Goal: Task Accomplishment & Management: Complete application form

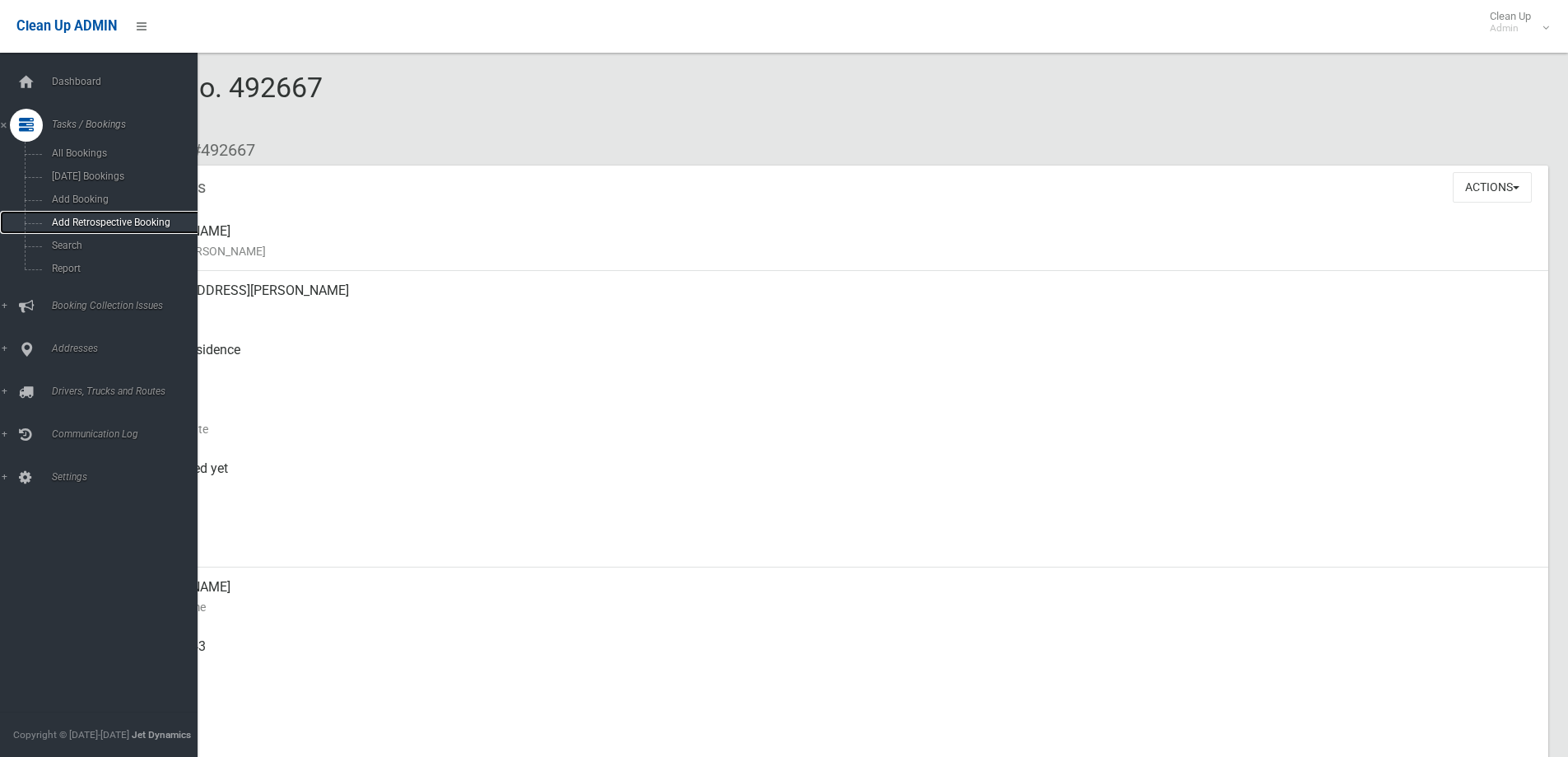
click at [55, 233] on link "Add Retrospective Booking" at bounding box center [105, 223] width 210 height 23
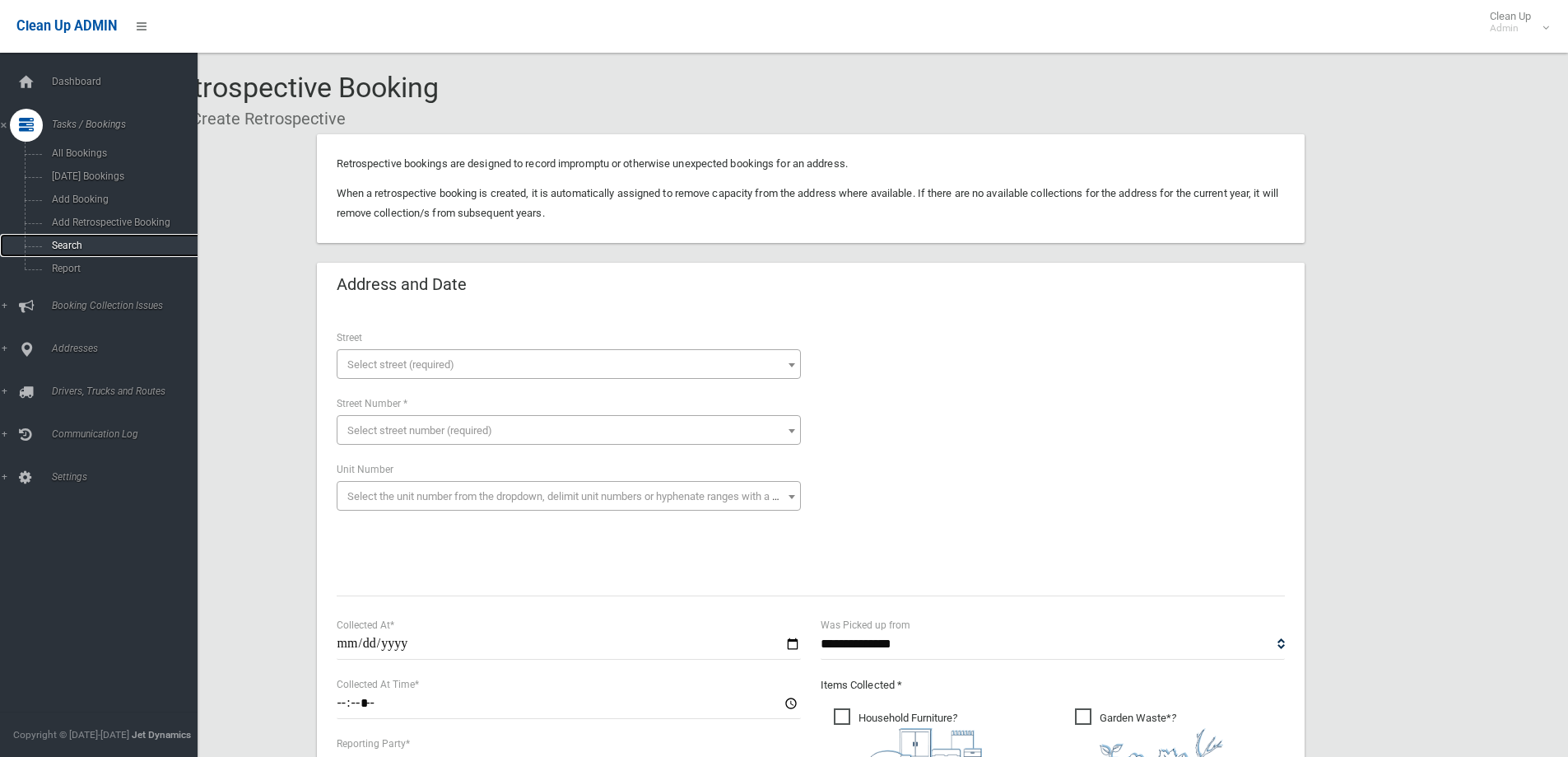
click at [65, 234] on link "Search" at bounding box center [105, 246] width 210 height 23
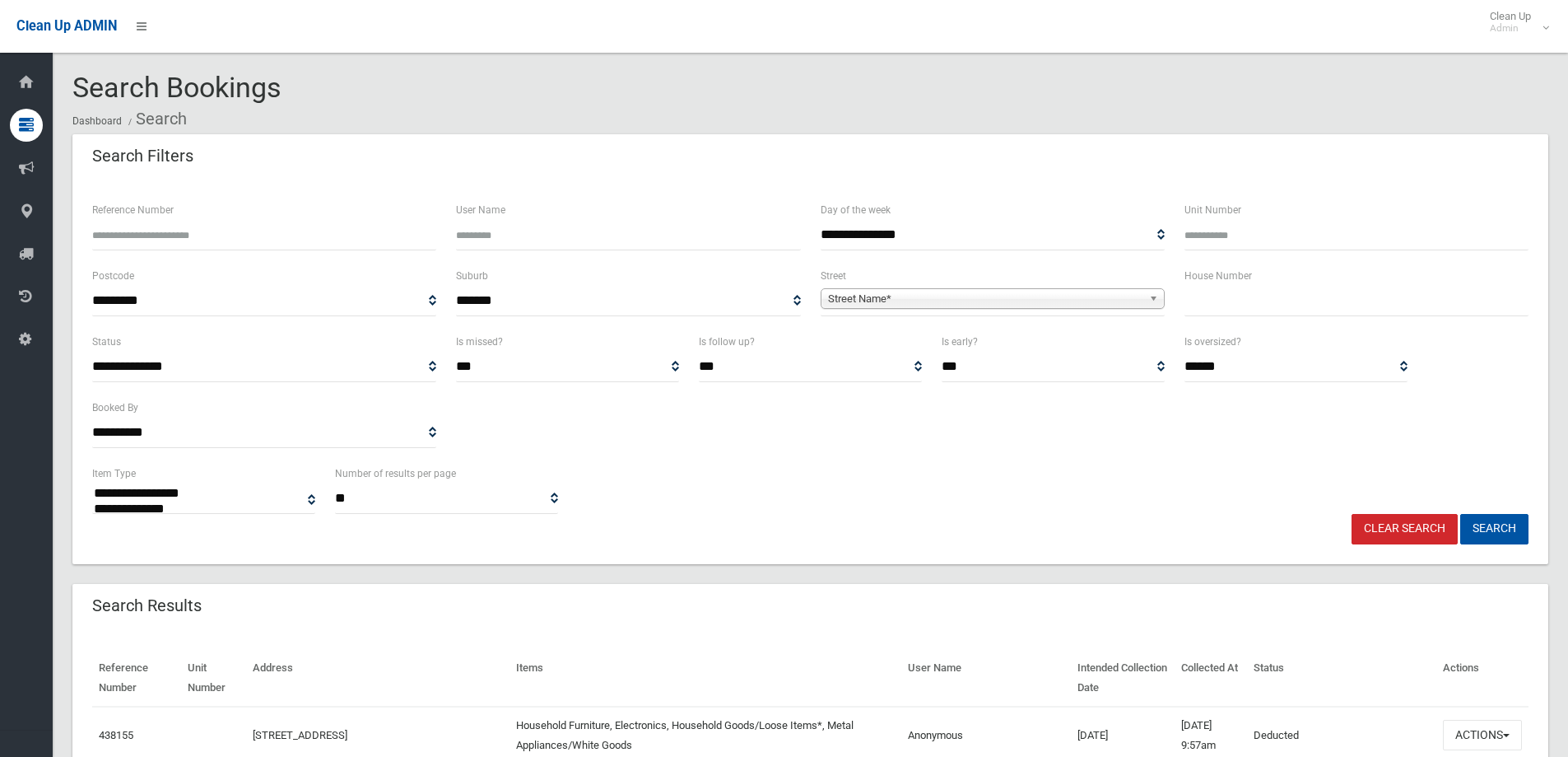
select select
click at [1256, 310] on input "text" at bounding box center [1356, 301] width 344 height 31
type input "**"
click at [1149, 288] on span "**********" at bounding box center [992, 301] width 344 height 31
click at [1149, 298] on b at bounding box center [1156, 298] width 15 height 19
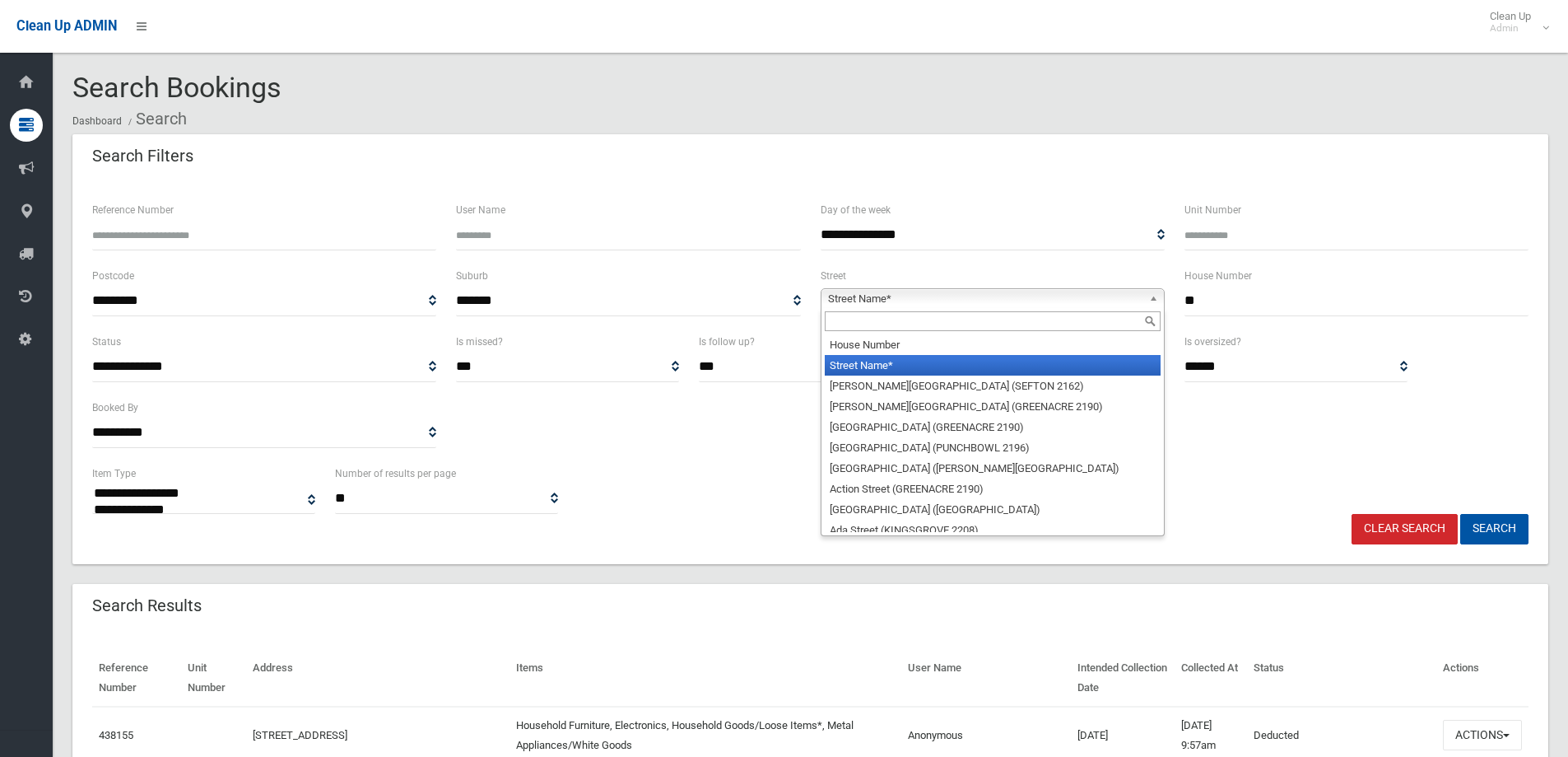
click at [1003, 313] on input "text" at bounding box center [992, 321] width 336 height 20
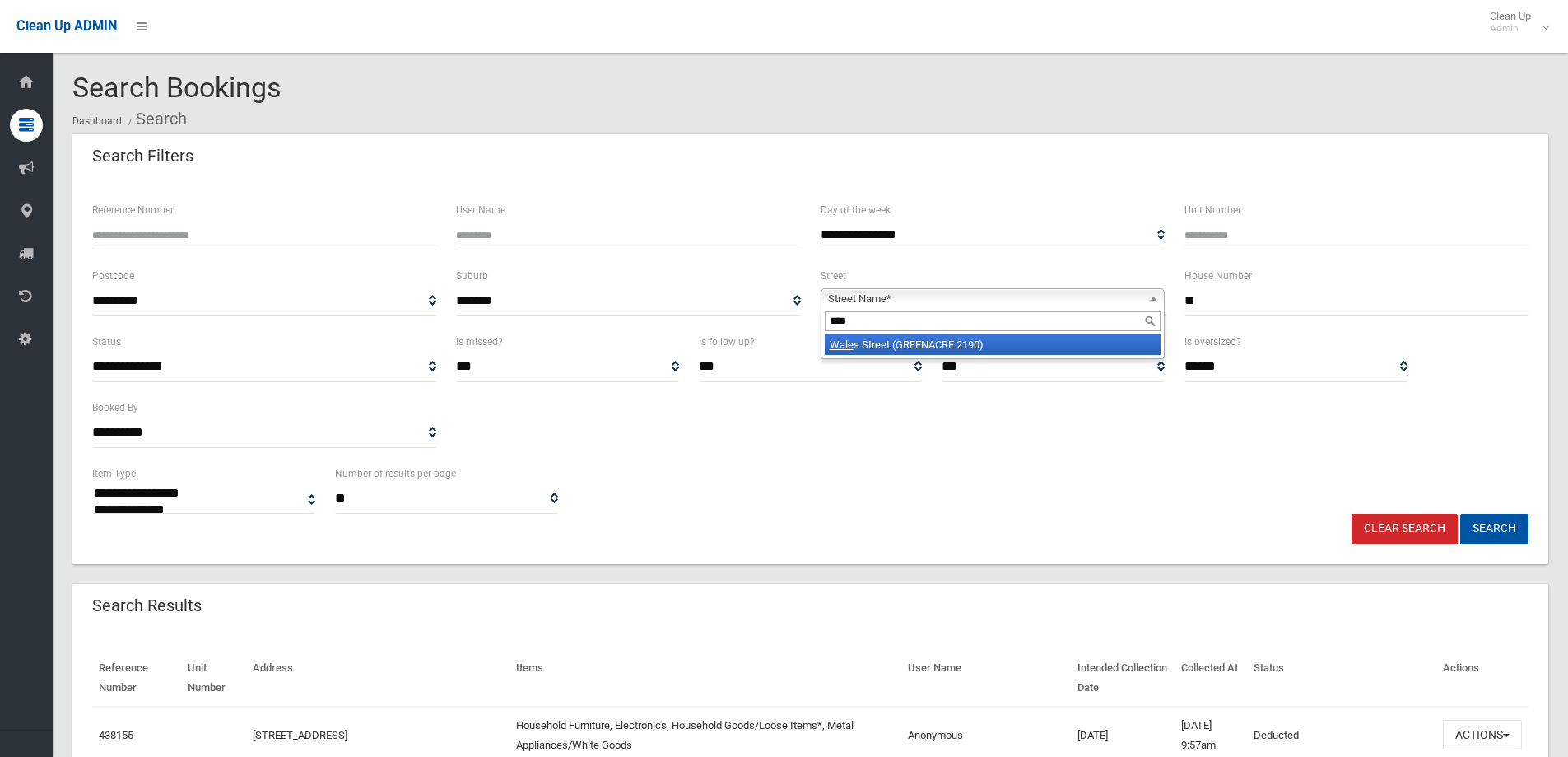
type input "****"
click at [1006, 344] on li "Wale s Street (GREENACRE 2190)" at bounding box center [992, 344] width 336 height 21
click at [1510, 531] on button "Search" at bounding box center [1495, 529] width 68 height 31
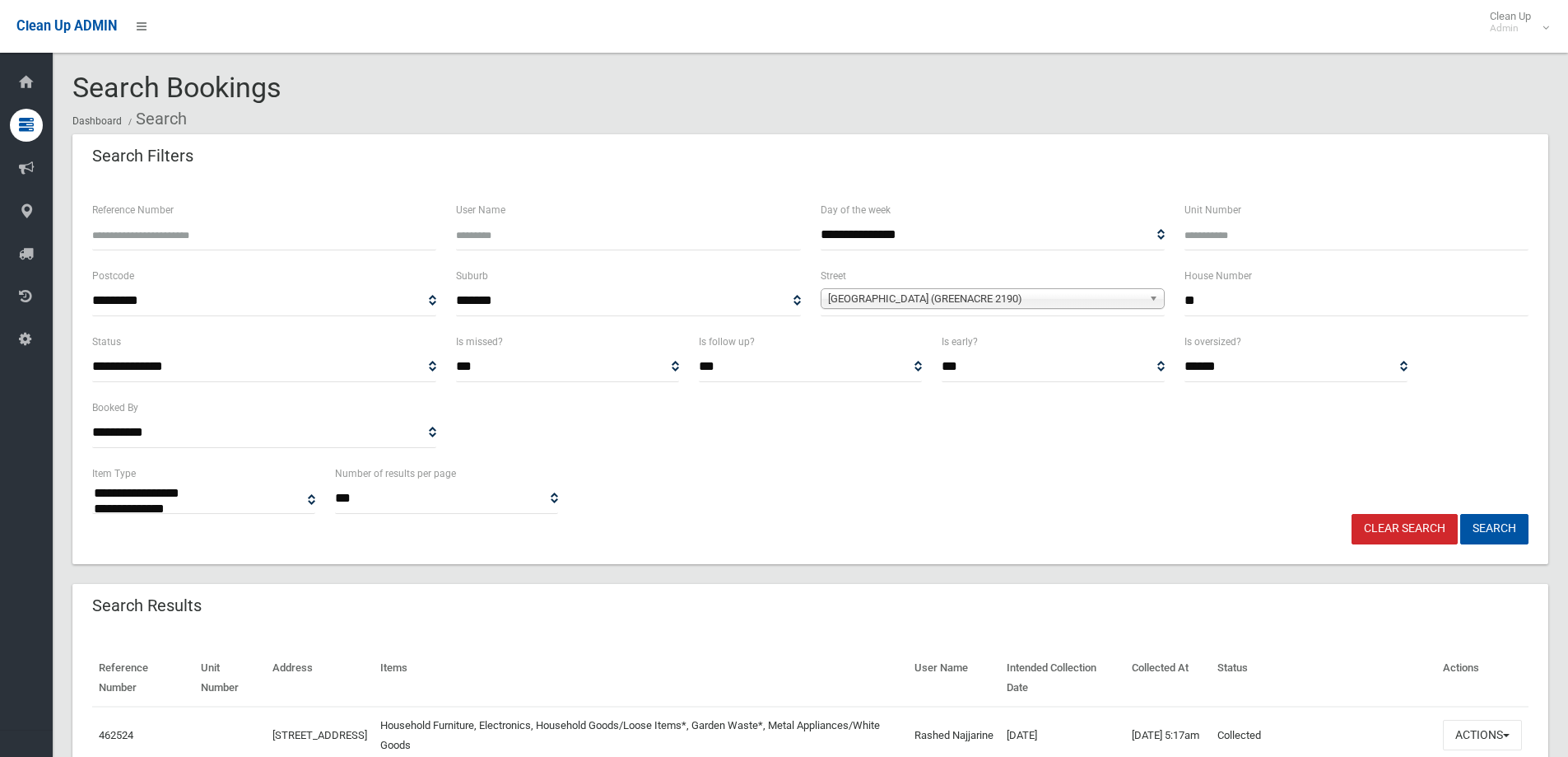
select select
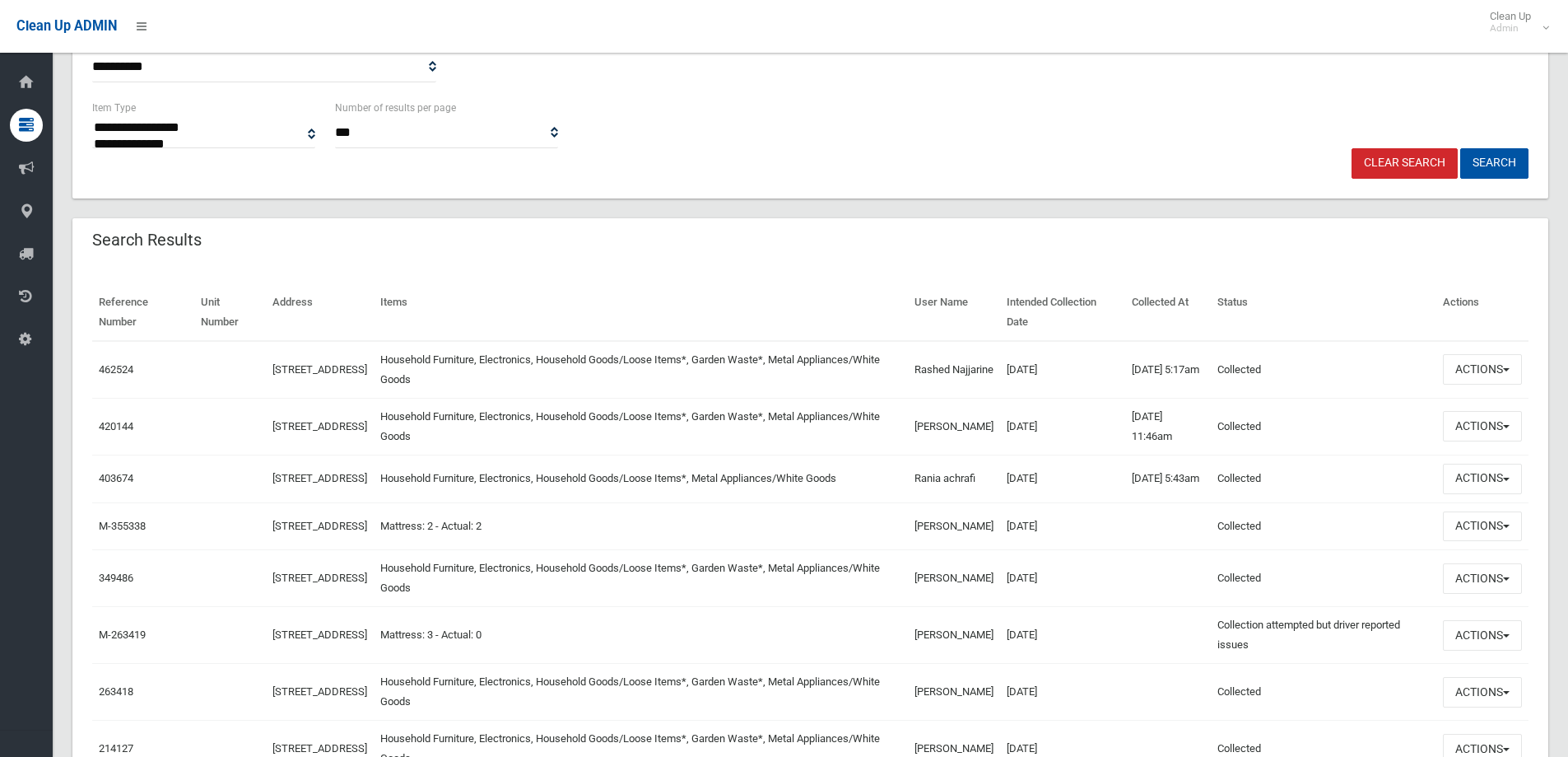
scroll to position [414, 0]
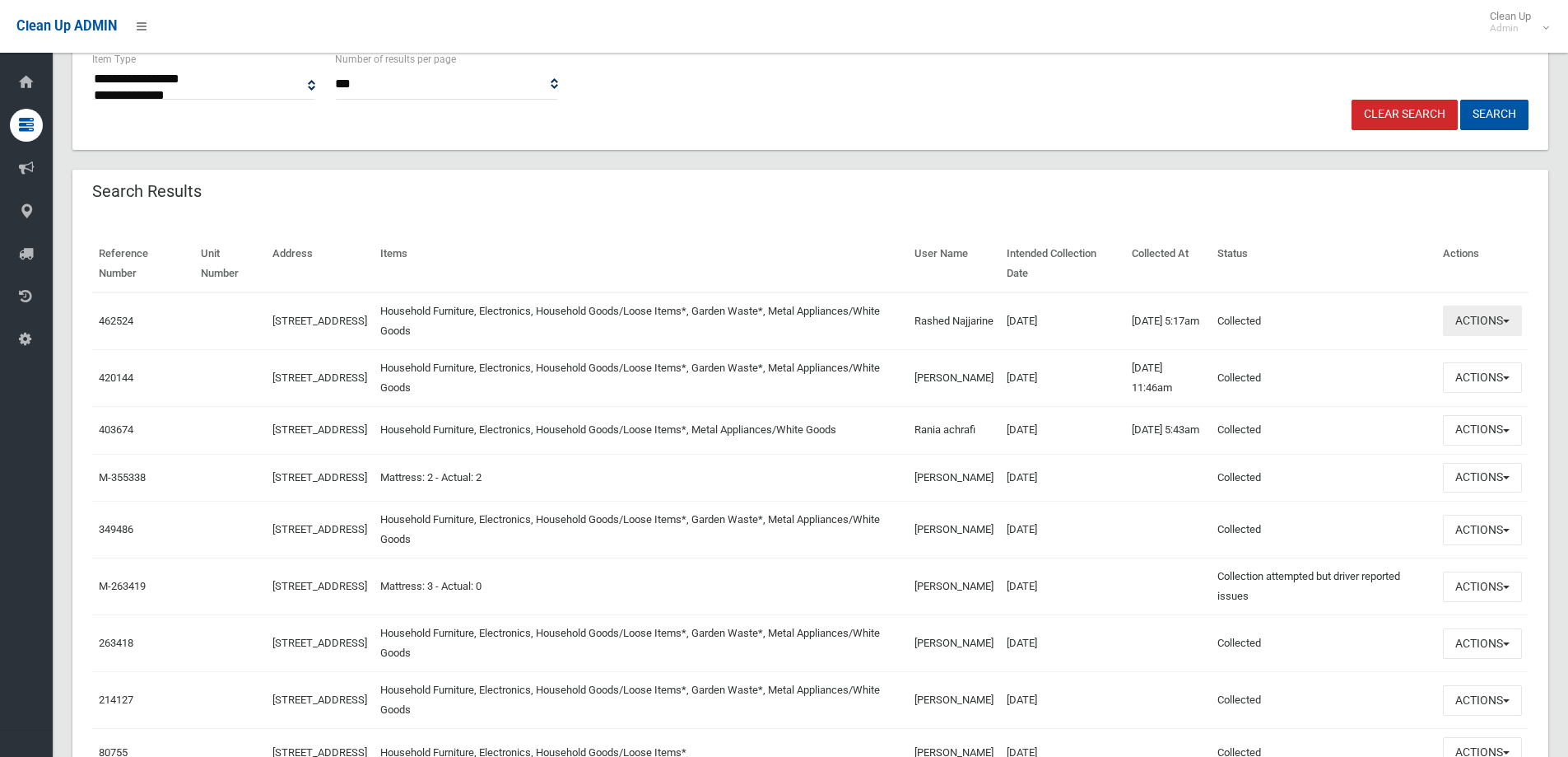
click at [1510, 318] on button "Actions" at bounding box center [1482, 321] width 79 height 31
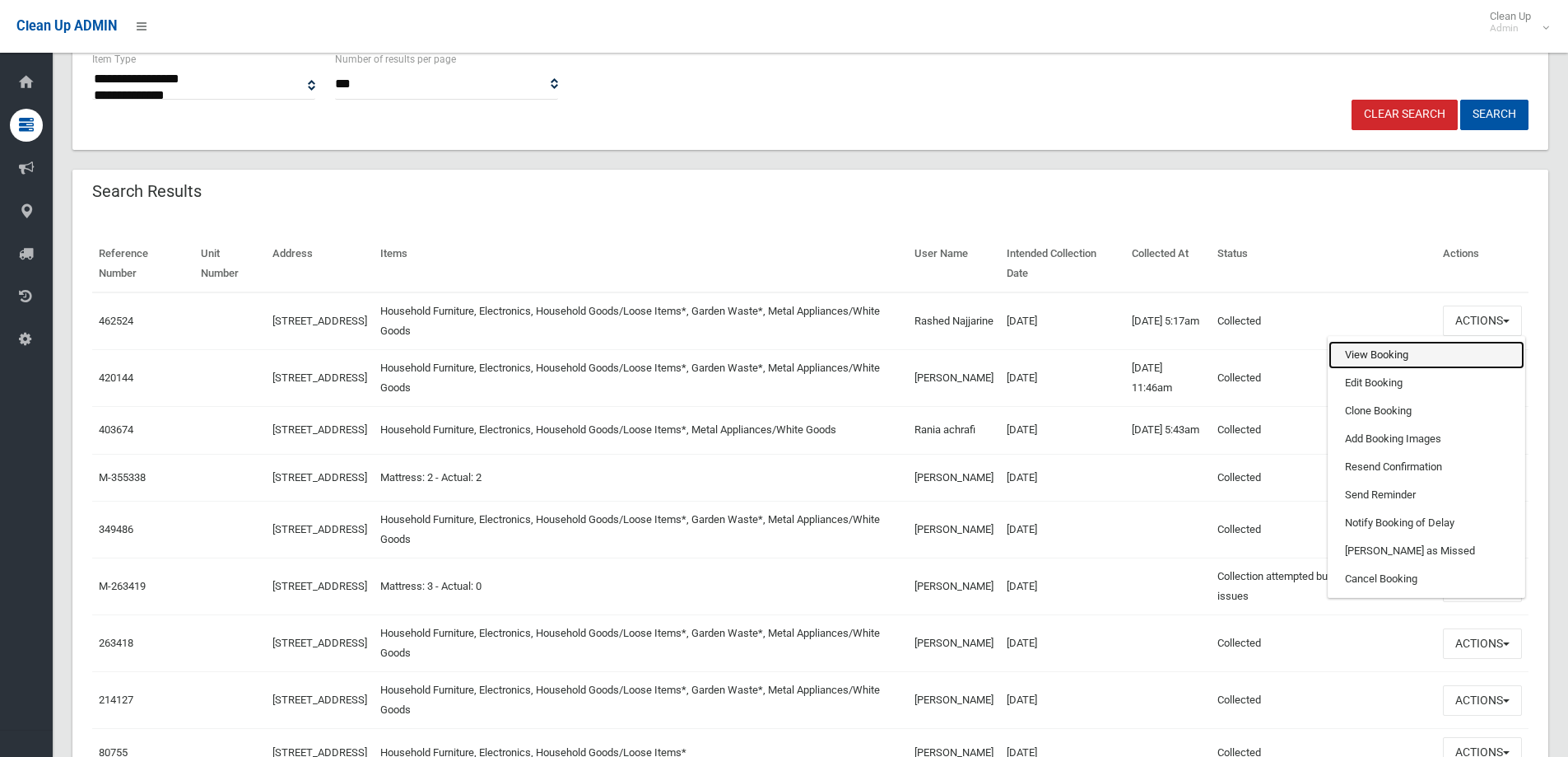
click at [1416, 362] on link "View Booking" at bounding box center [1426, 355] width 196 height 28
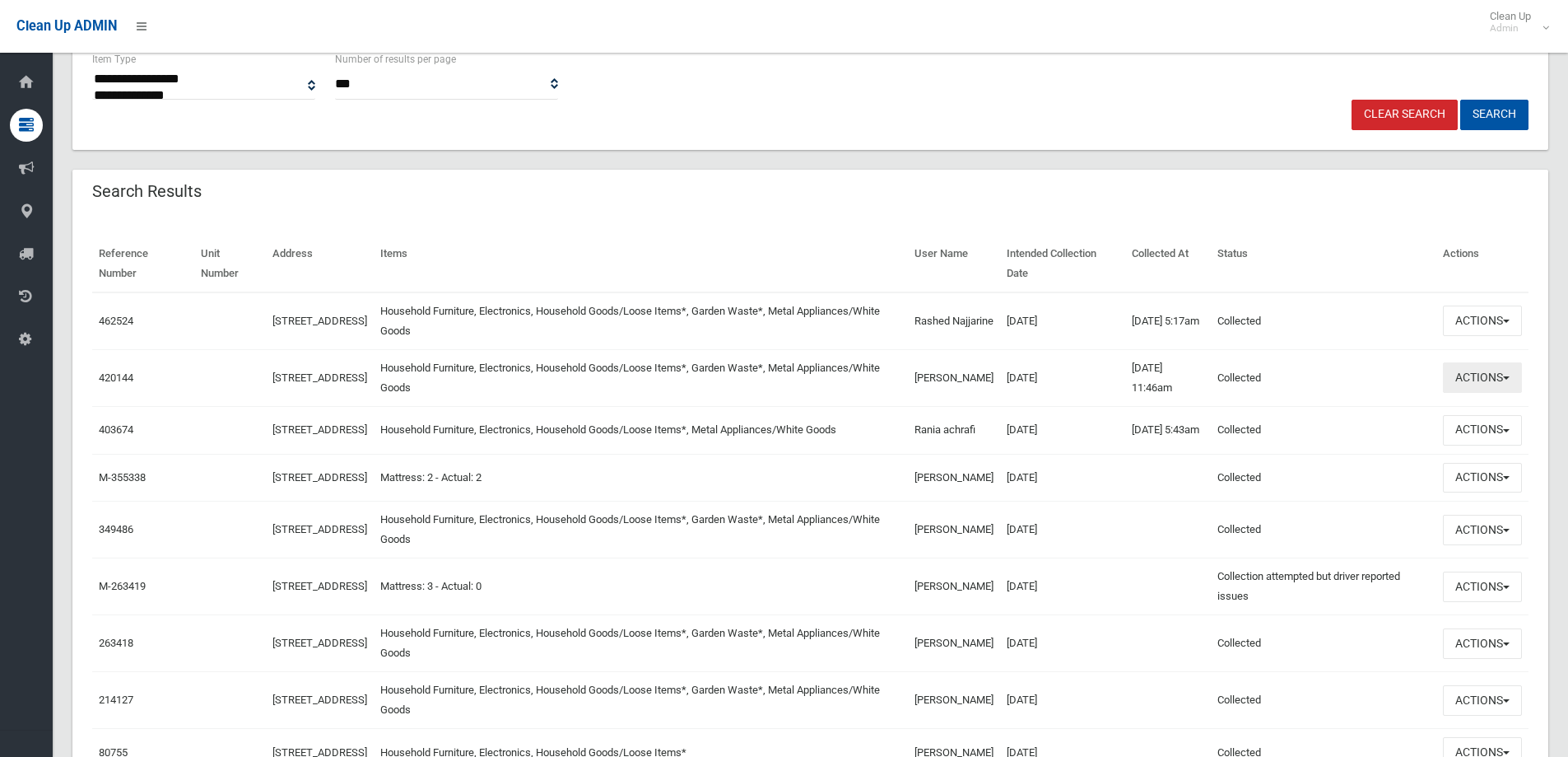
click at [1501, 372] on button "Actions" at bounding box center [1482, 378] width 79 height 31
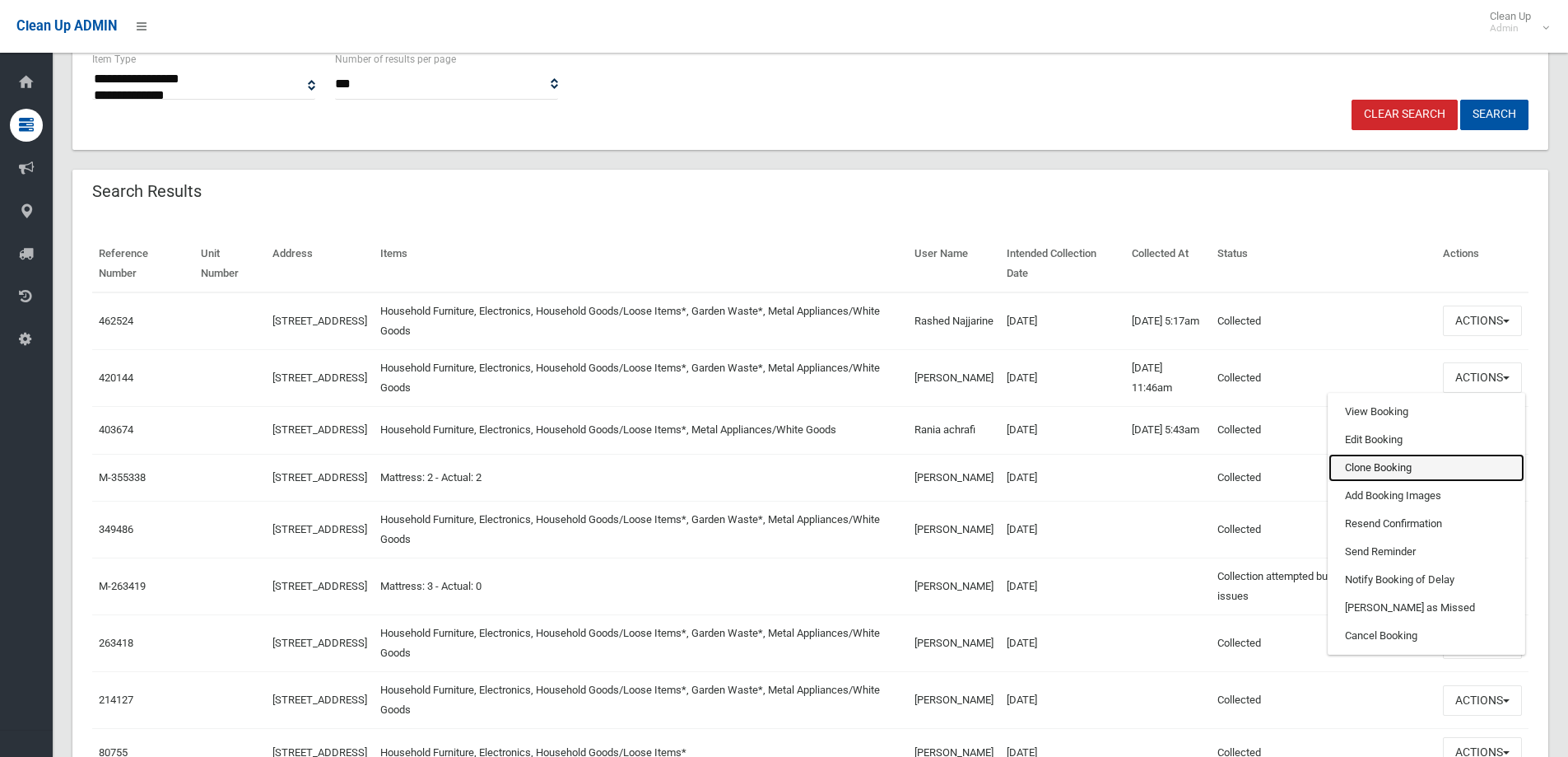
click at [1400, 455] on link "Clone Booking" at bounding box center [1426, 468] width 196 height 28
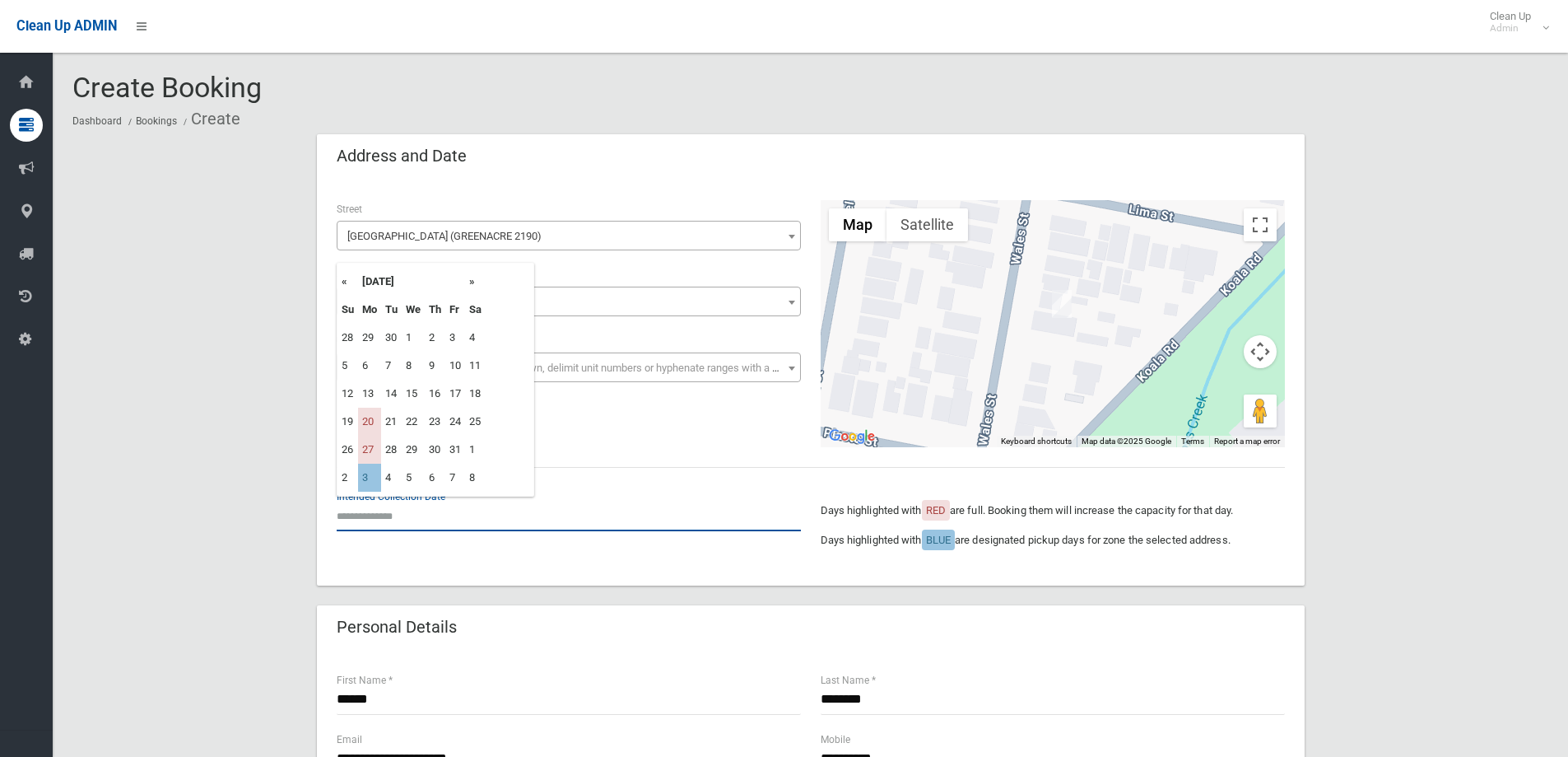
click at [387, 514] on input "text" at bounding box center [568, 516] width 464 height 31
click at [373, 476] on td "3" at bounding box center [370, 478] width 23 height 28
type input "**********"
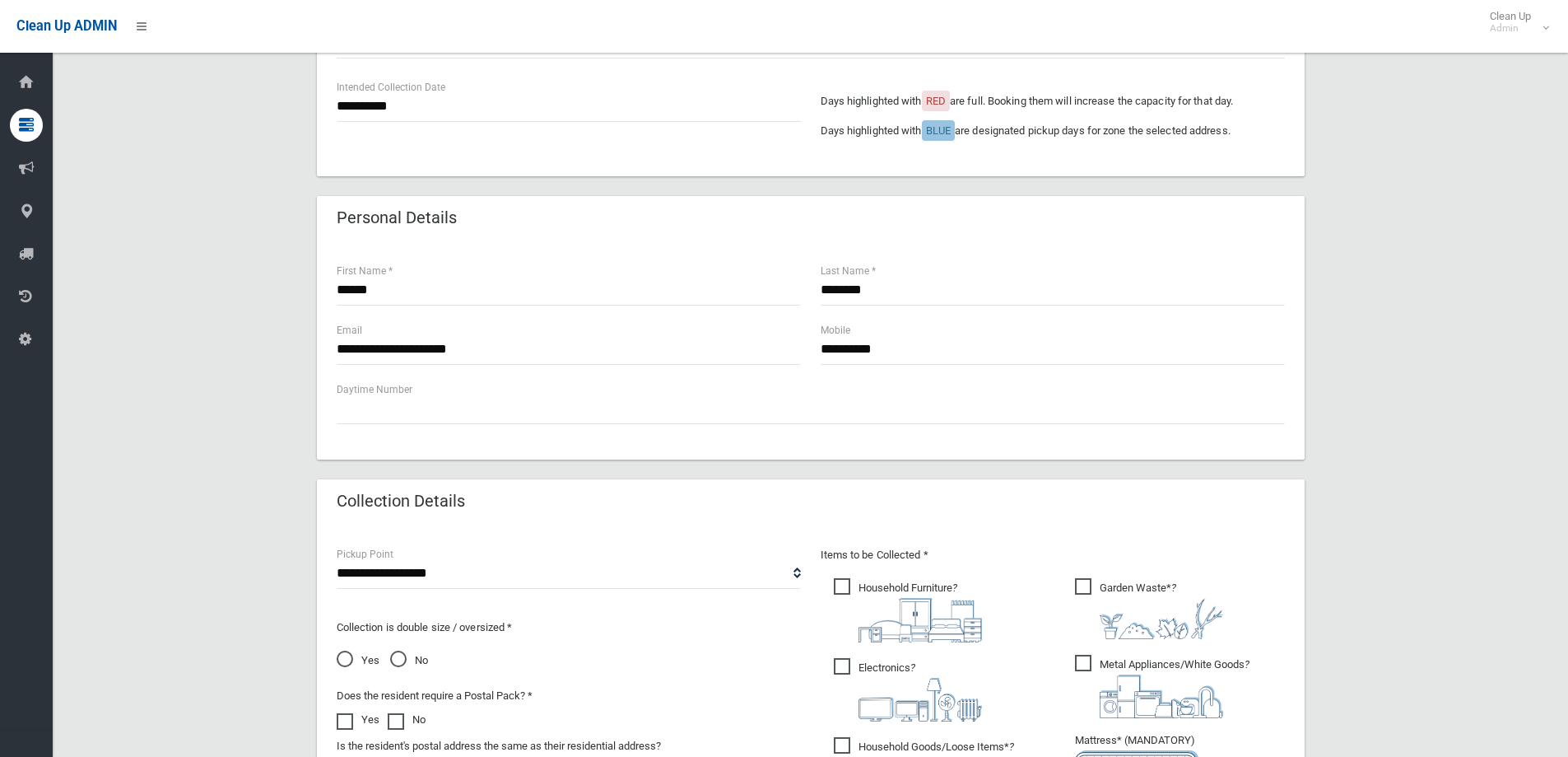
scroll to position [659, 0]
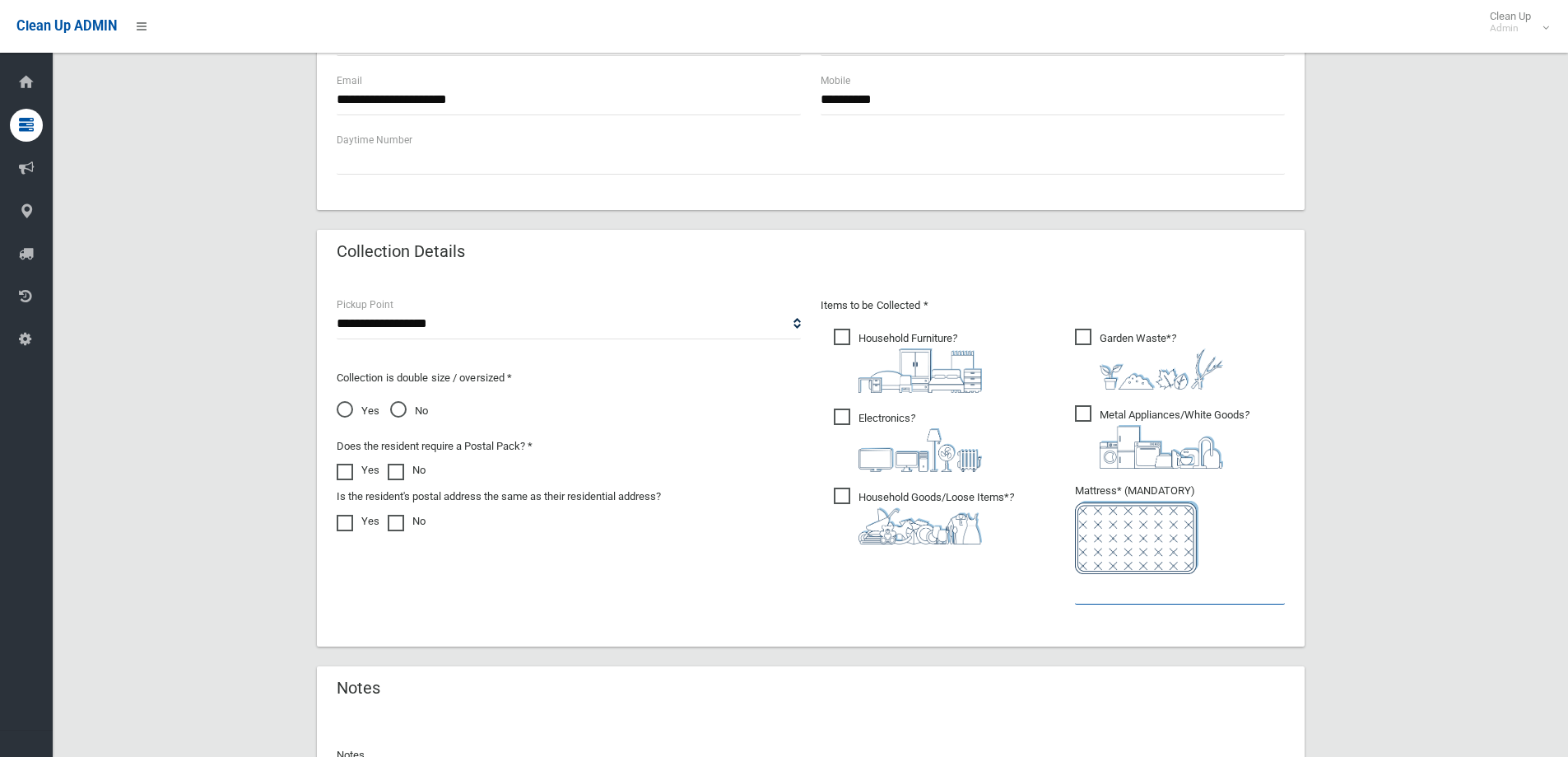
click at [1132, 592] on input "text" at bounding box center [1180, 589] width 210 height 31
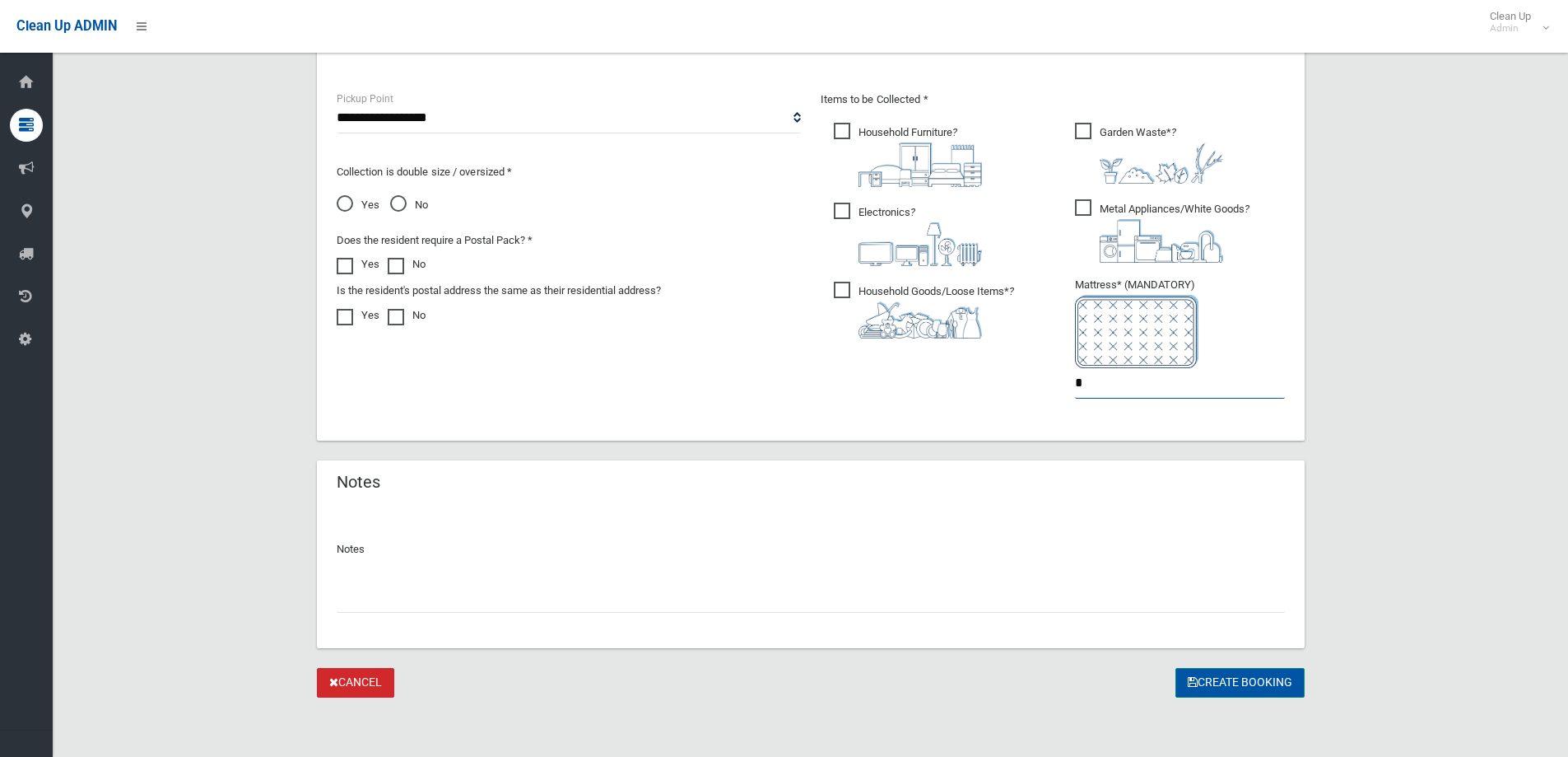
type input "*"
click at [1221, 689] on button "Create Booking" at bounding box center [1240, 683] width 129 height 31
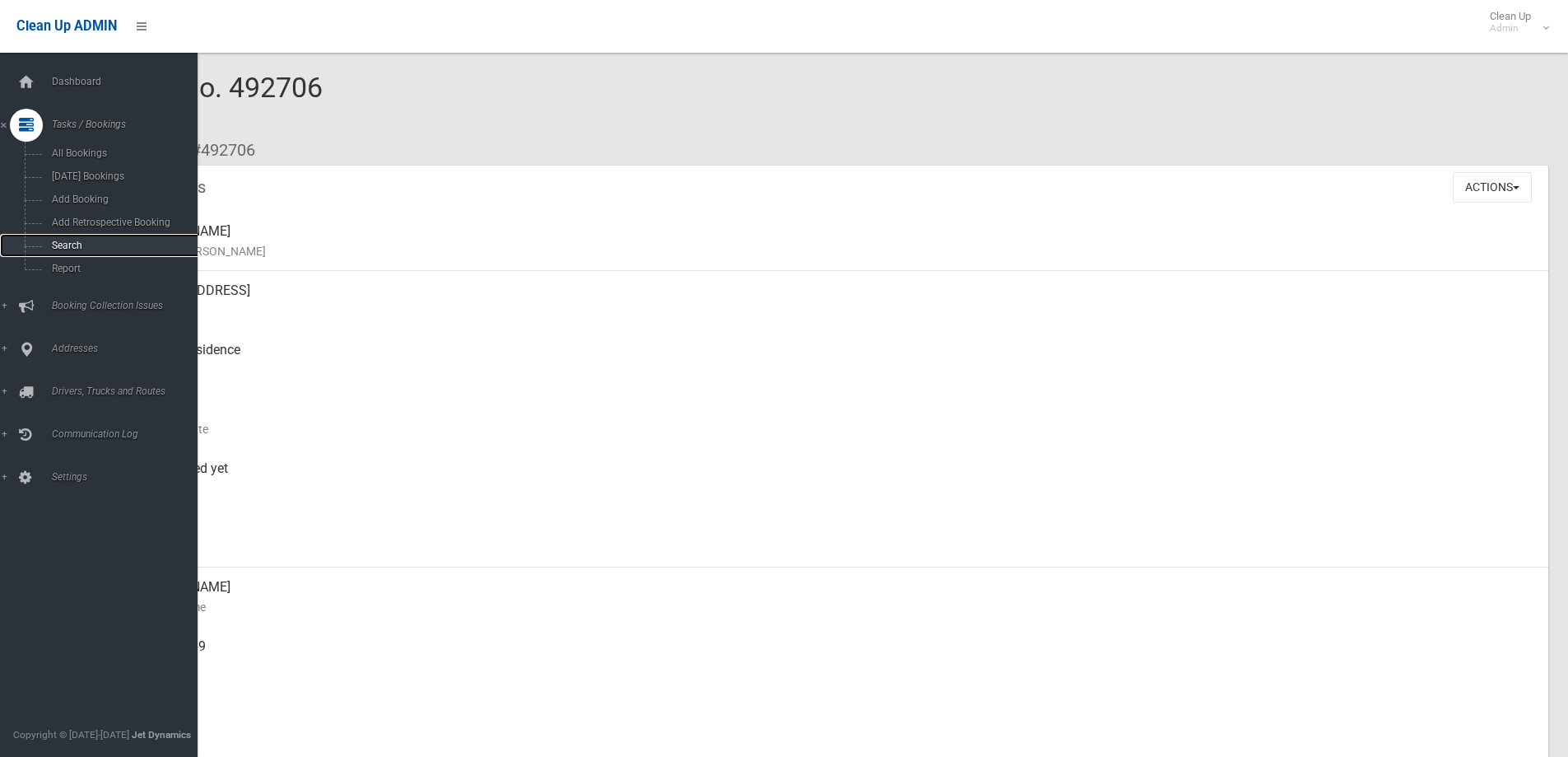
click at [67, 242] on span "Search" at bounding box center [121, 246] width 149 height 12
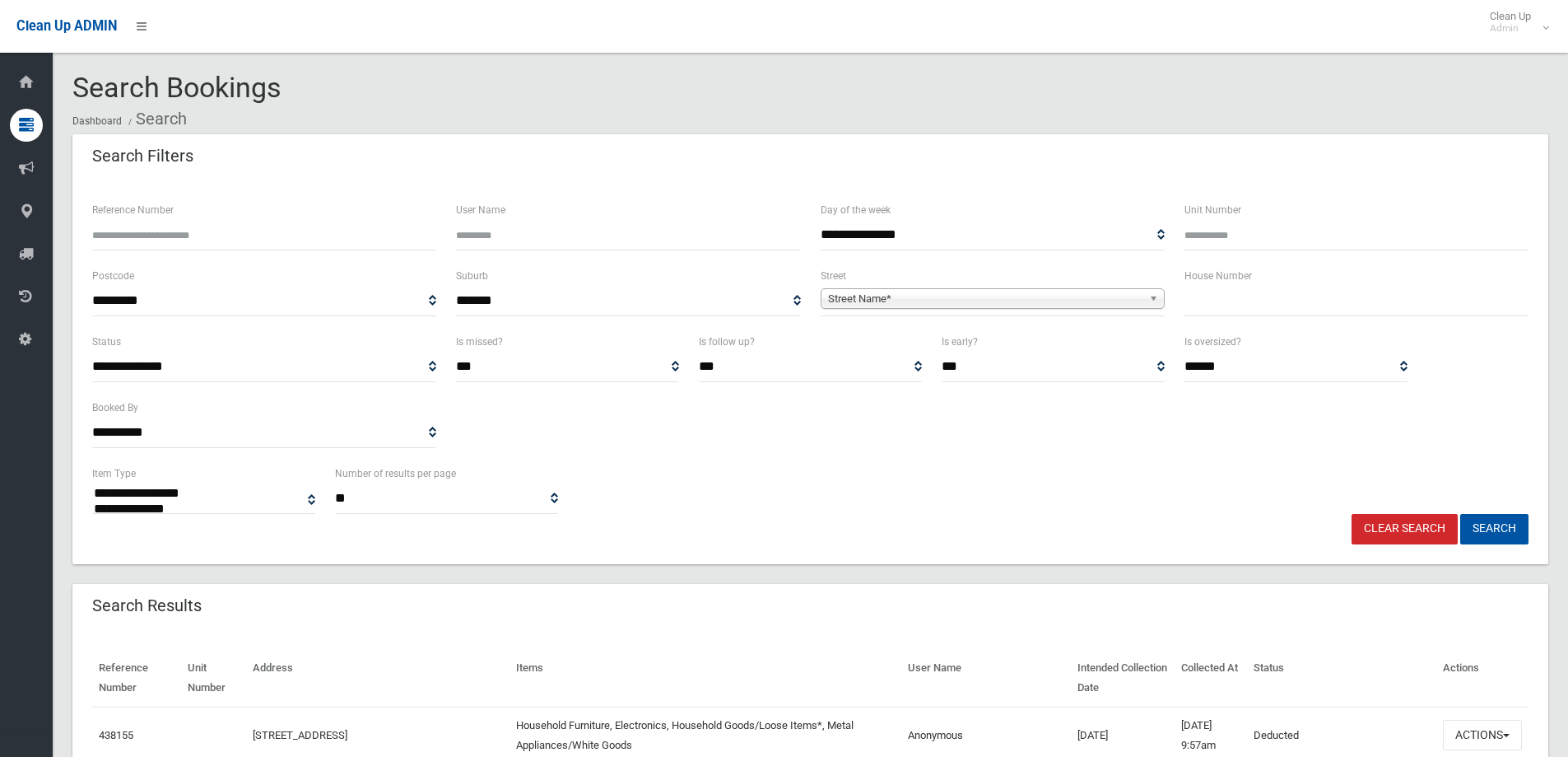
select select
click at [1332, 308] on input "text" at bounding box center [1356, 301] width 344 height 31
type input "*"
click at [1154, 296] on b at bounding box center [1156, 298] width 15 height 19
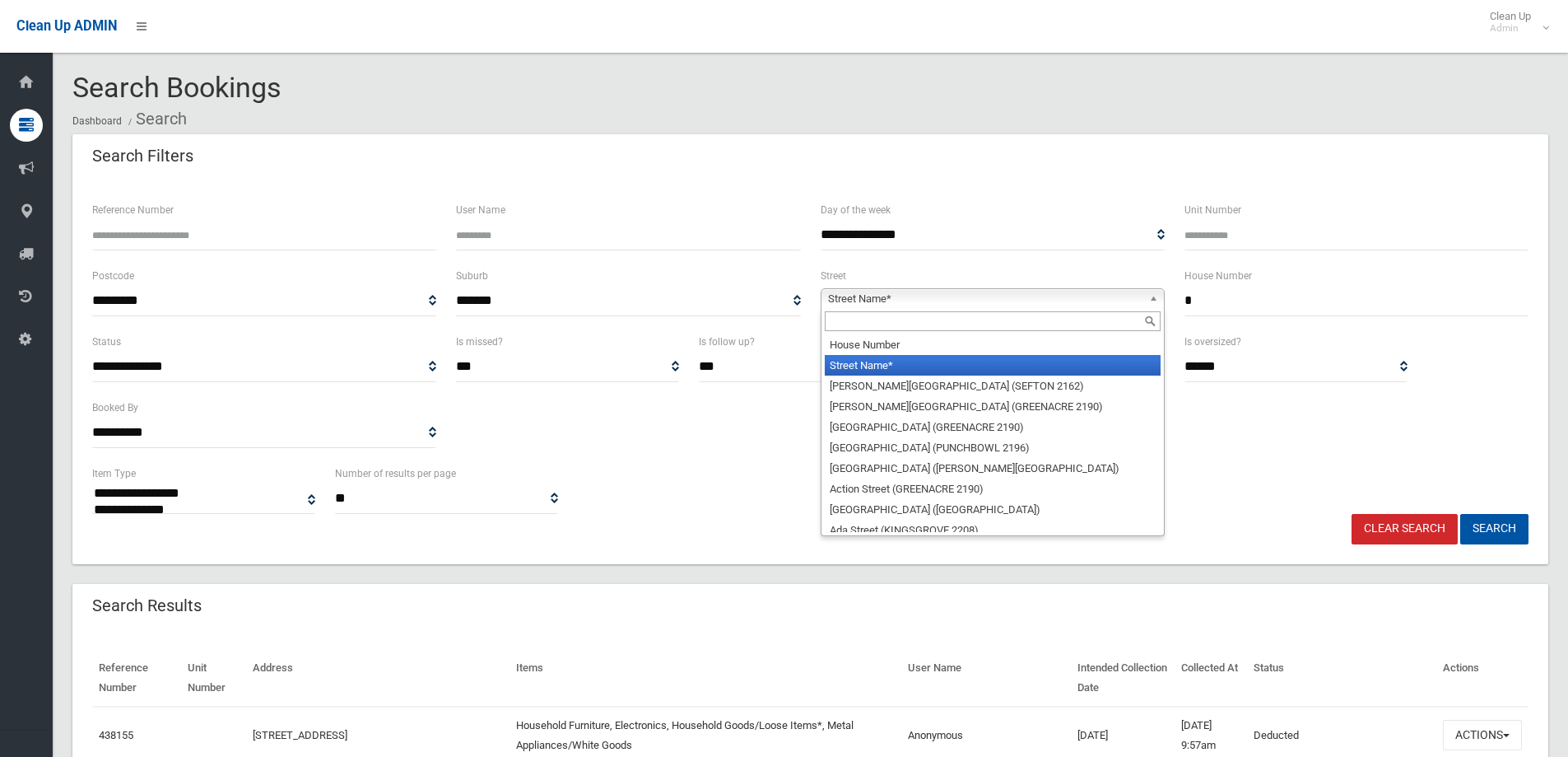
click at [1042, 324] on input "text" at bounding box center [992, 321] width 336 height 20
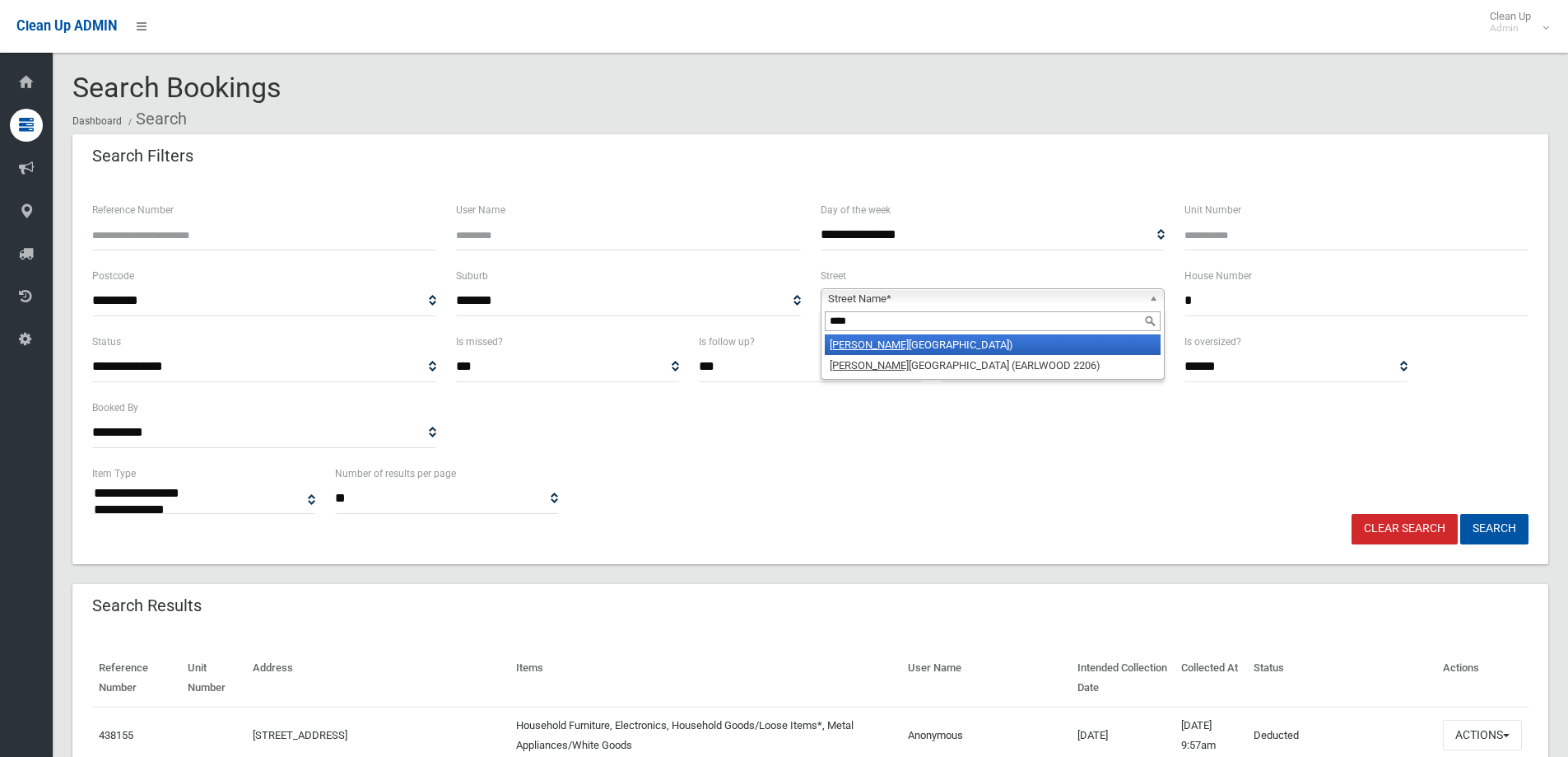
type input "****"
click at [966, 345] on li "Earl s Avenue (RIVERWOOD 2210)" at bounding box center [992, 344] width 336 height 21
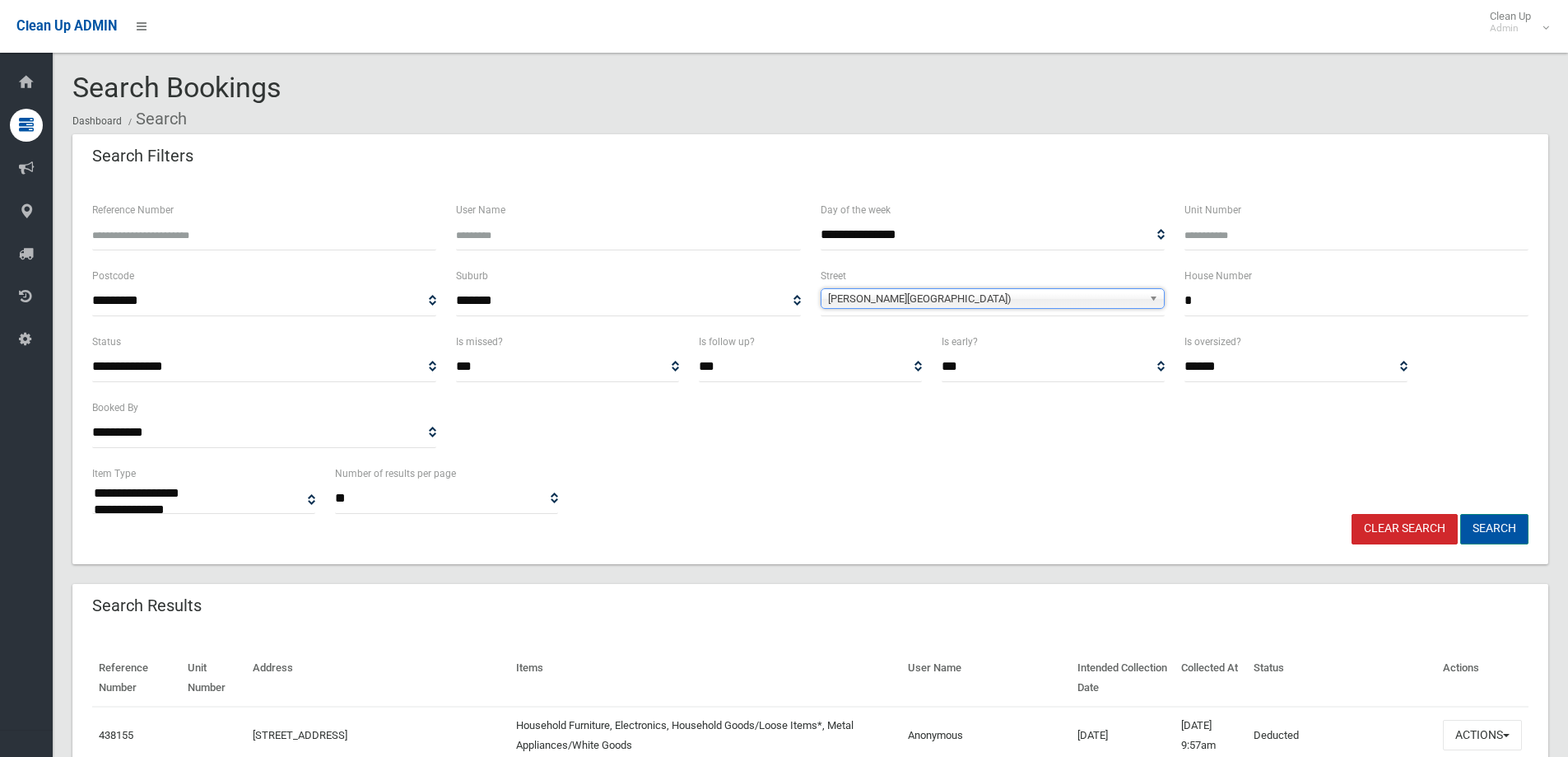
click at [1506, 530] on button "Search" at bounding box center [1495, 529] width 68 height 31
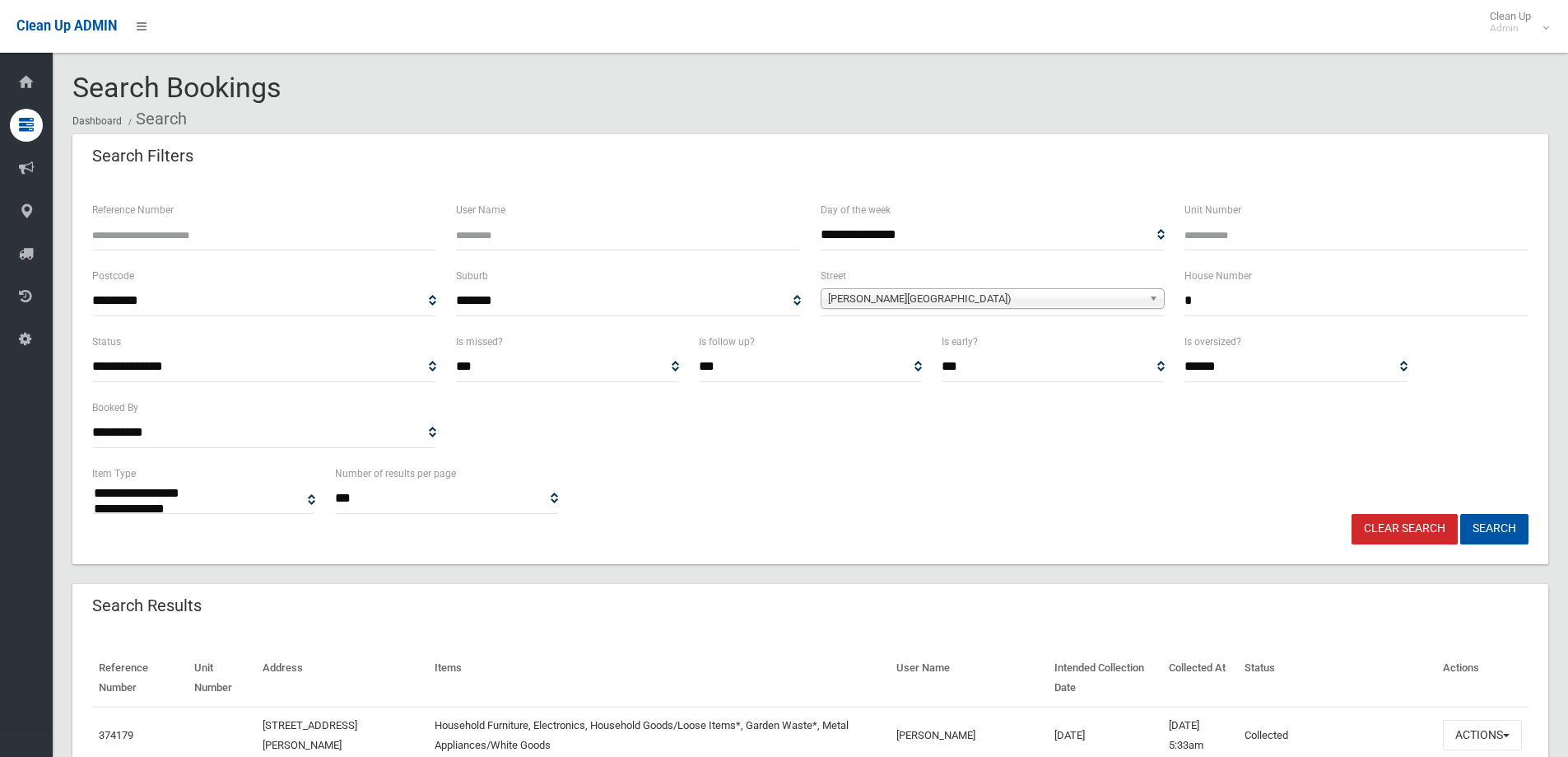
select select
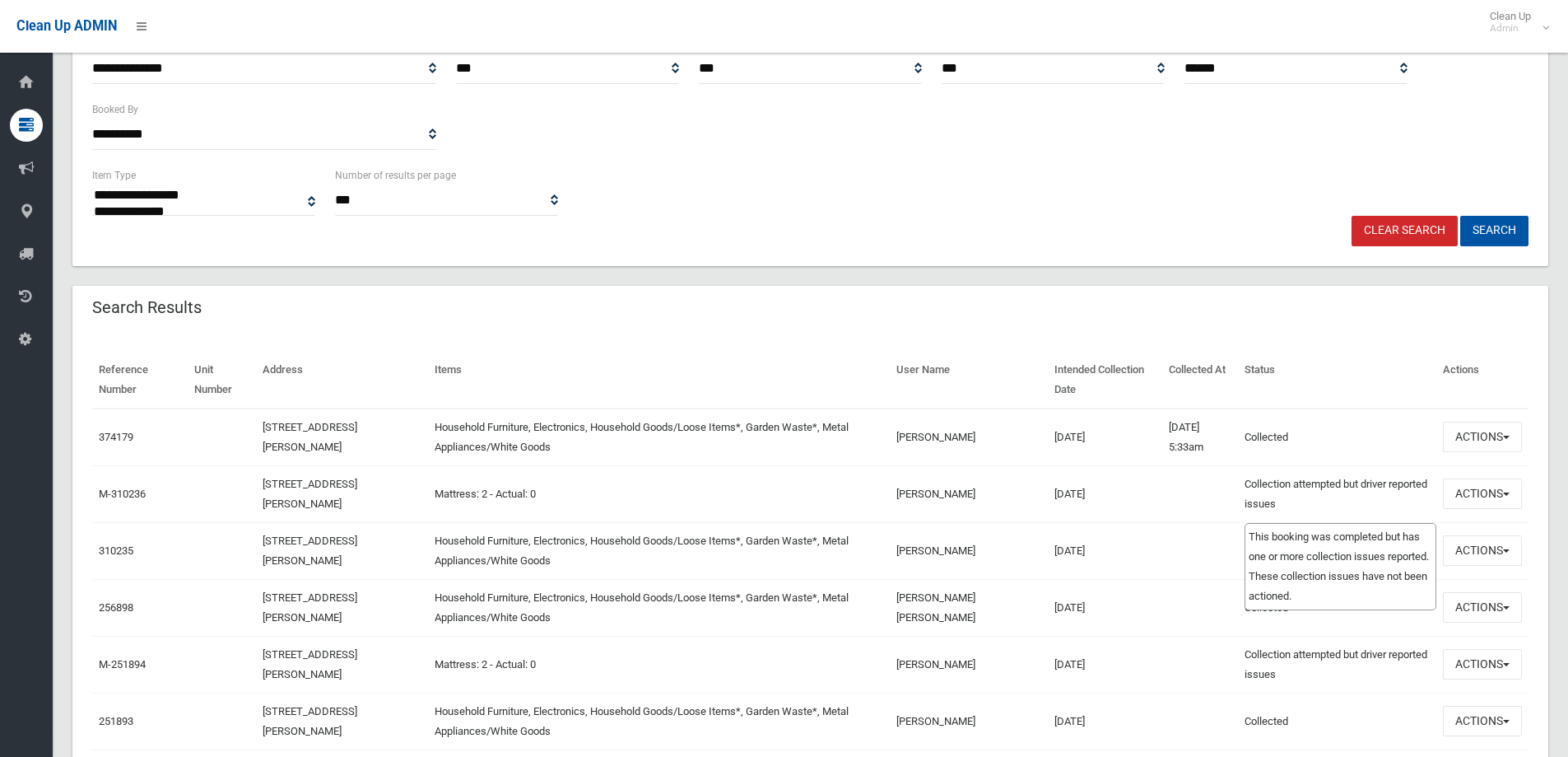
scroll to position [329, 0]
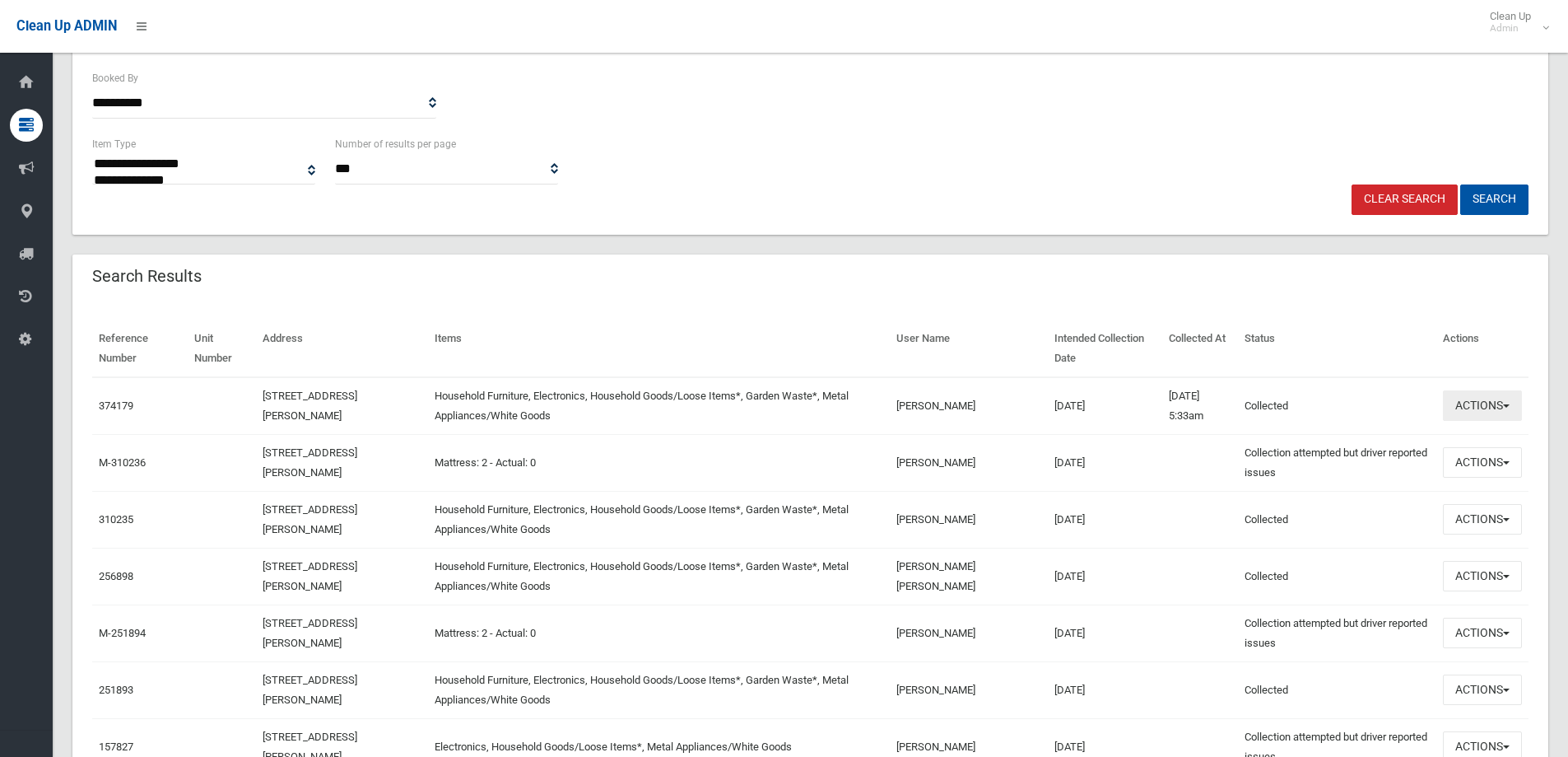
click at [1503, 398] on button "Actions" at bounding box center [1482, 405] width 79 height 31
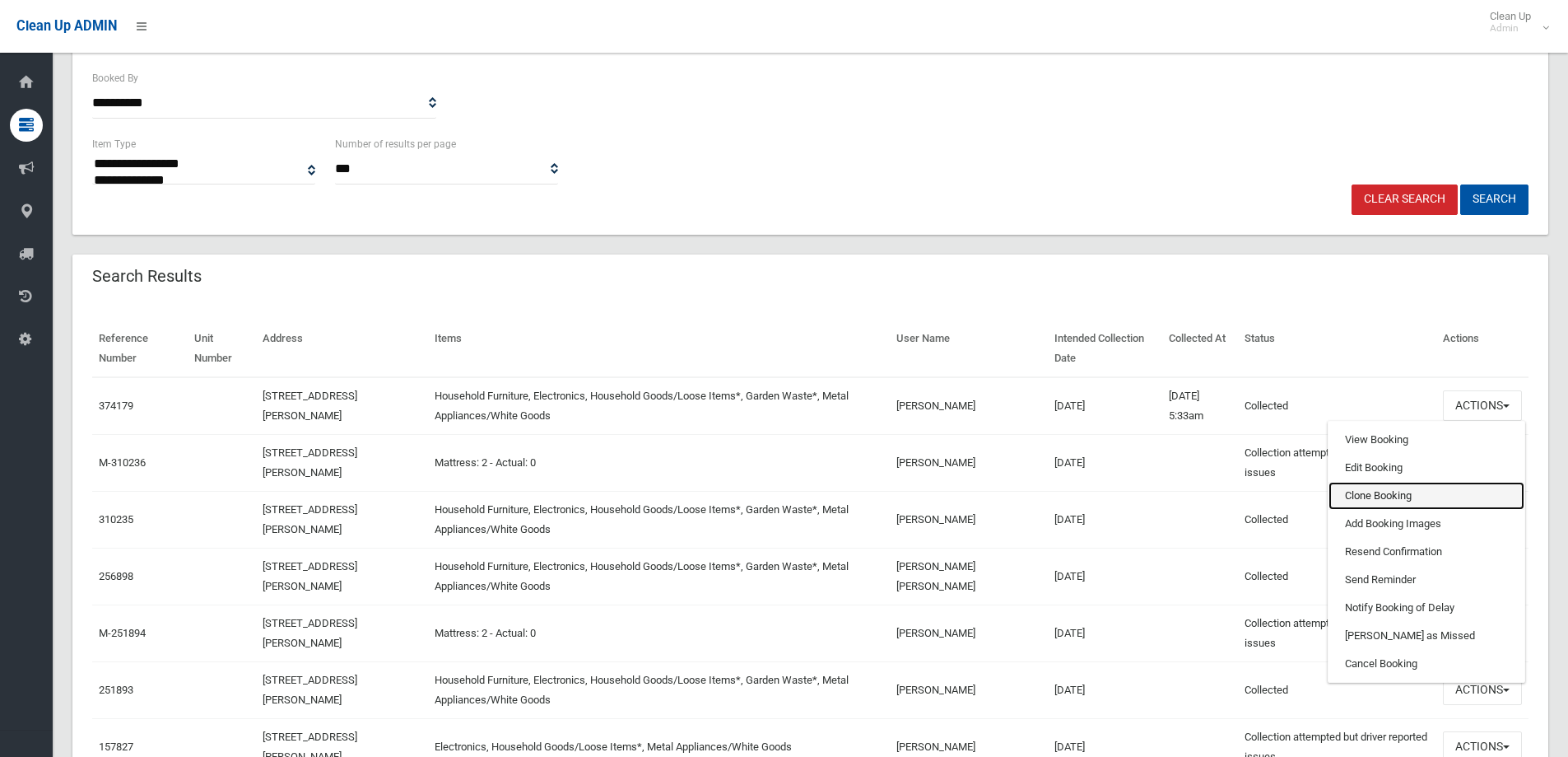
click at [1422, 489] on link "Clone Booking" at bounding box center [1426, 496] width 196 height 28
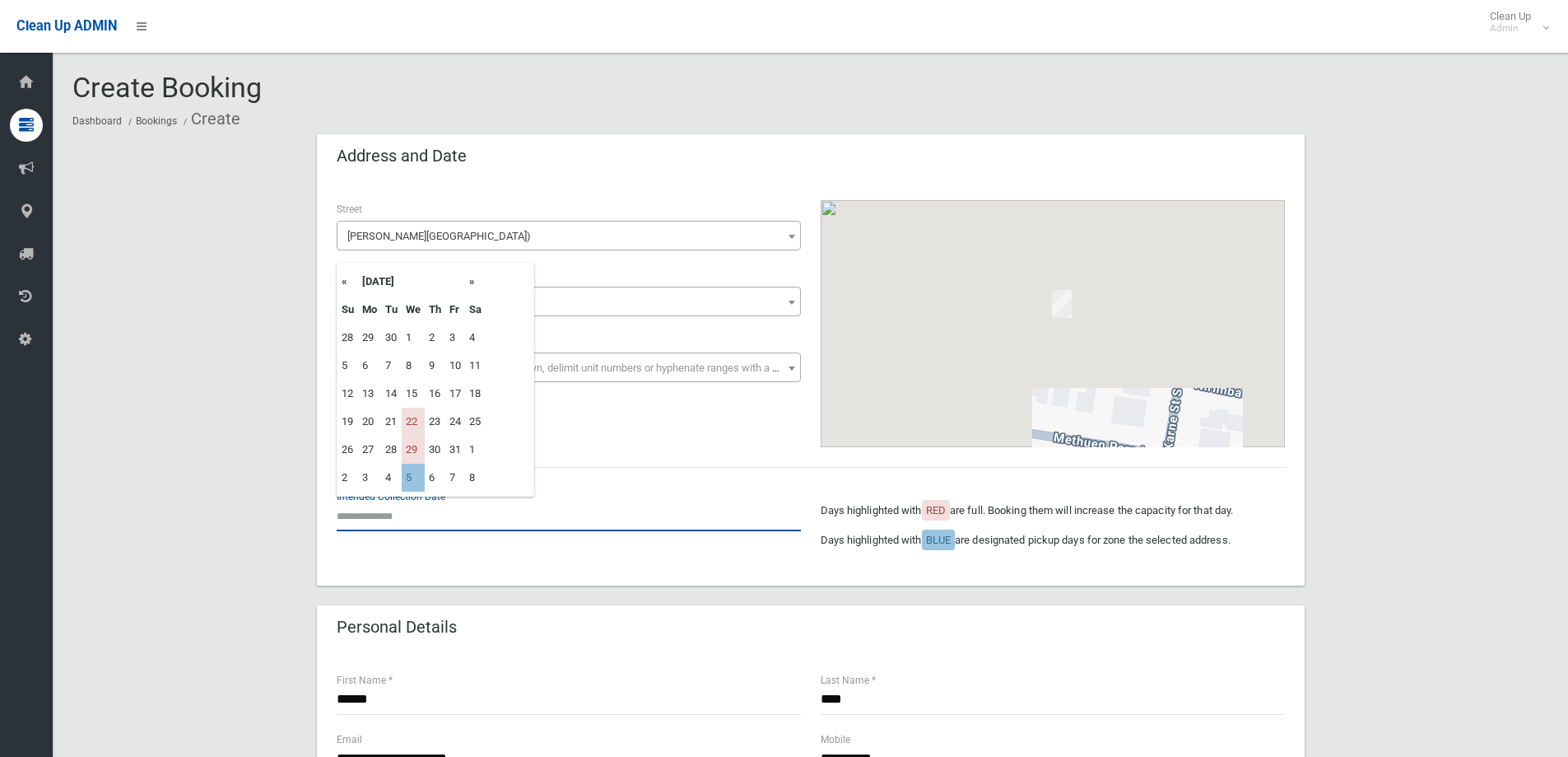
click at [382, 507] on input "text" at bounding box center [568, 516] width 464 height 31
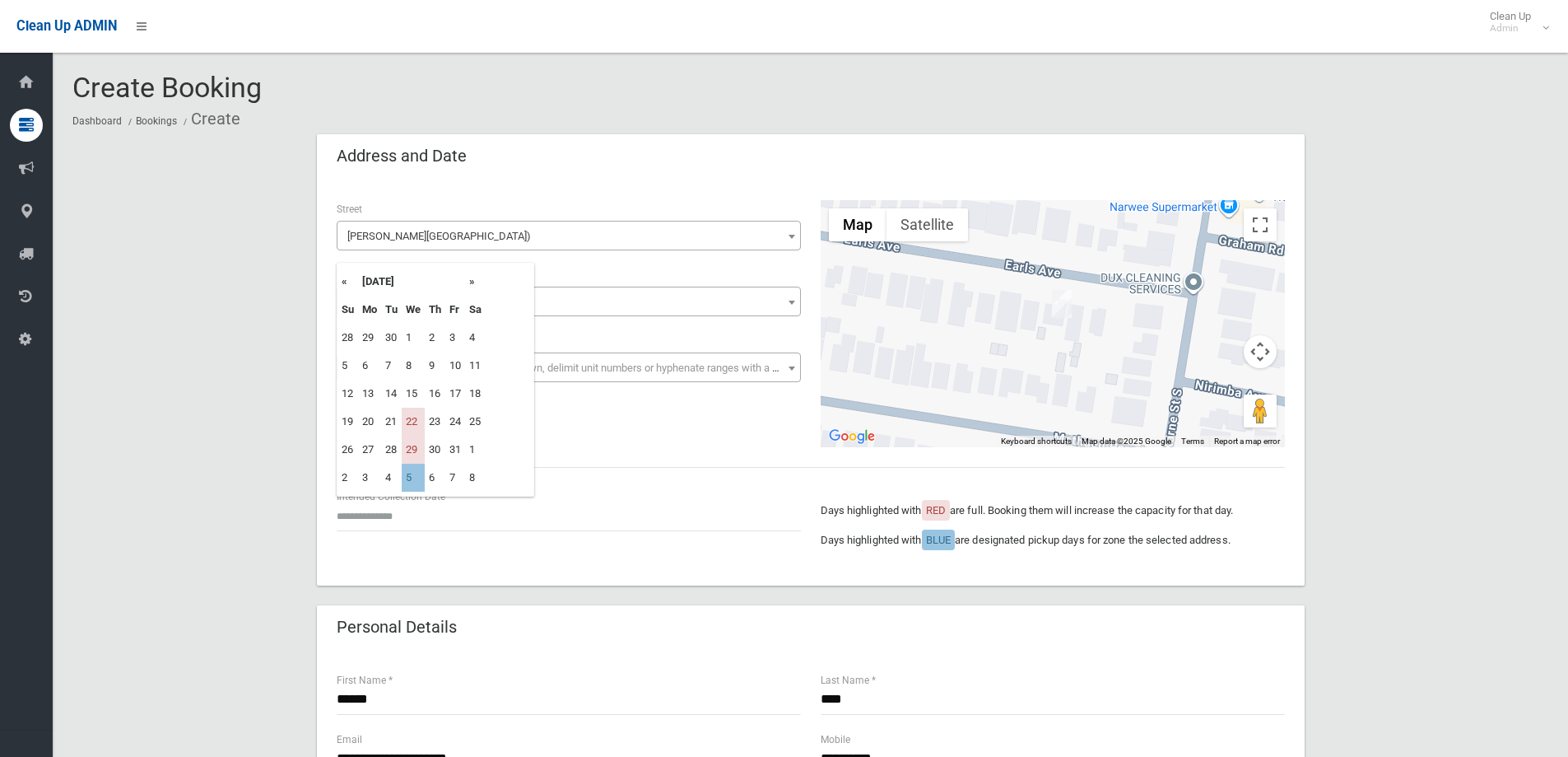
click at [412, 484] on td "5" at bounding box center [413, 478] width 23 height 28
type input "**********"
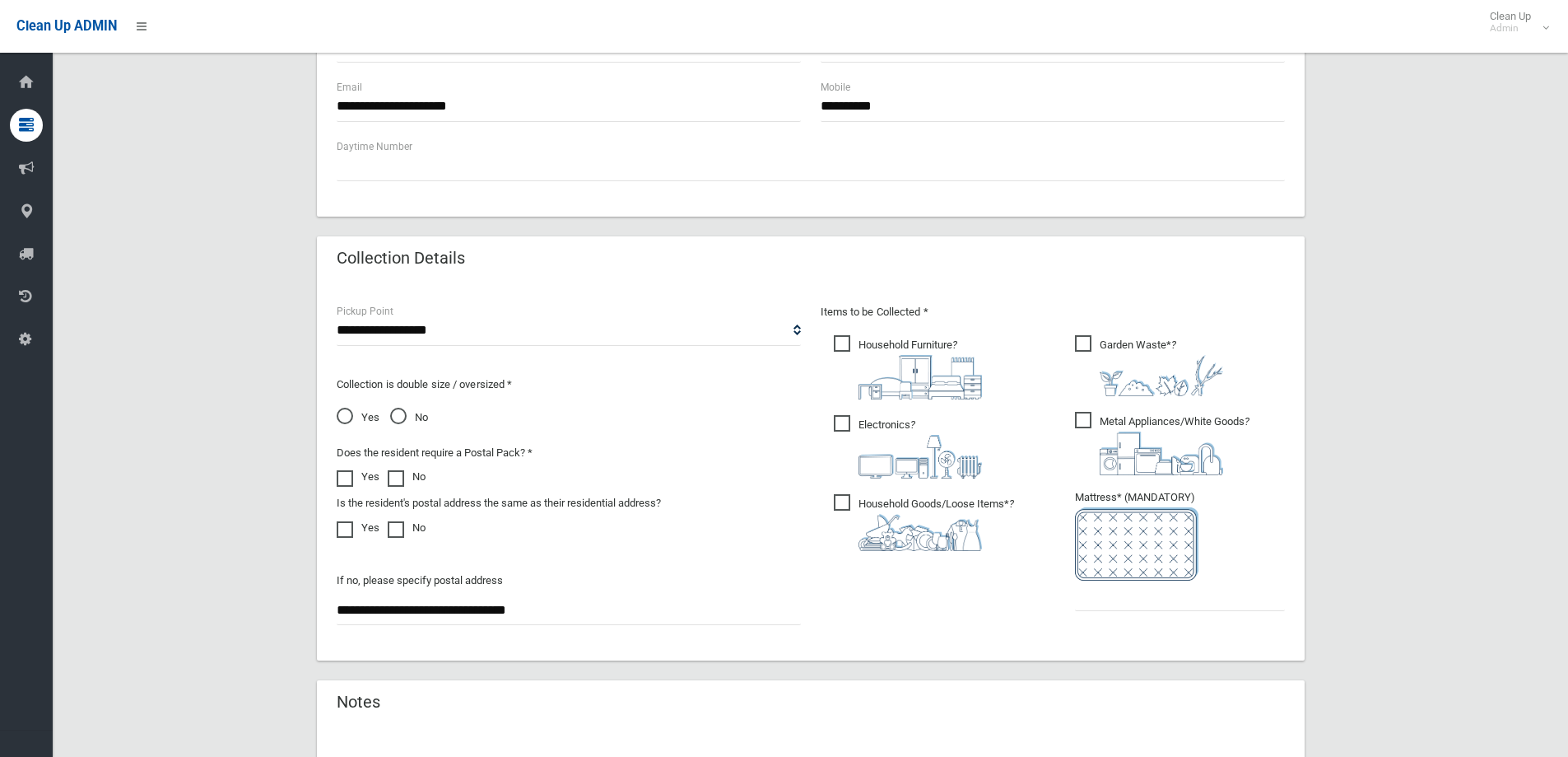
scroll to position [691, 0]
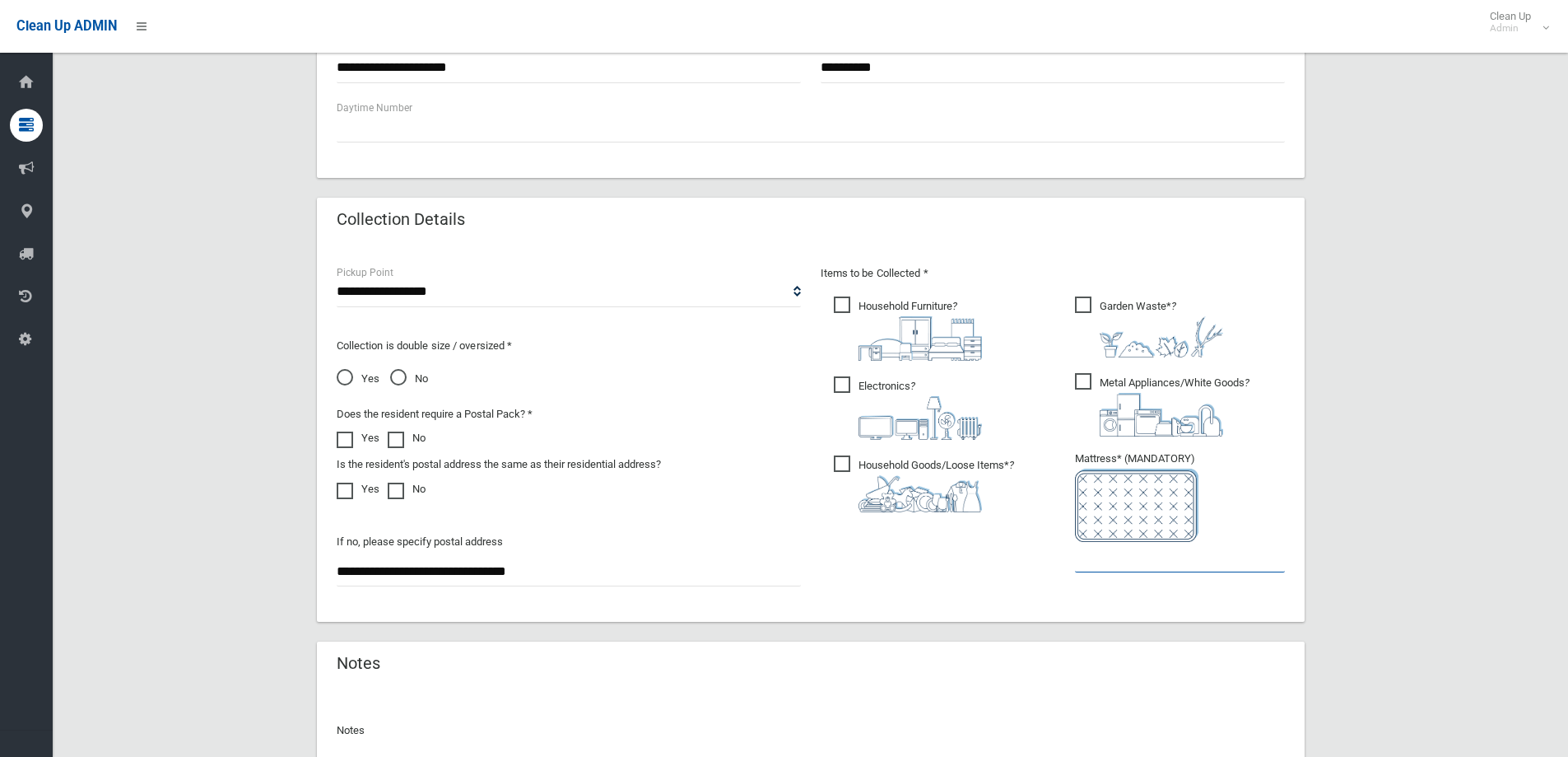
click at [1117, 556] on input "text" at bounding box center [1180, 557] width 210 height 31
type input "*"
drag, startPoint x: 335, startPoint y: 378, endPoint x: 359, endPoint y: 378, distance: 24.0
click at [338, 378] on div "**********" at bounding box center [568, 433] width 484 height 338
click at [341, 375] on span "Yes" at bounding box center [357, 379] width 42 height 20
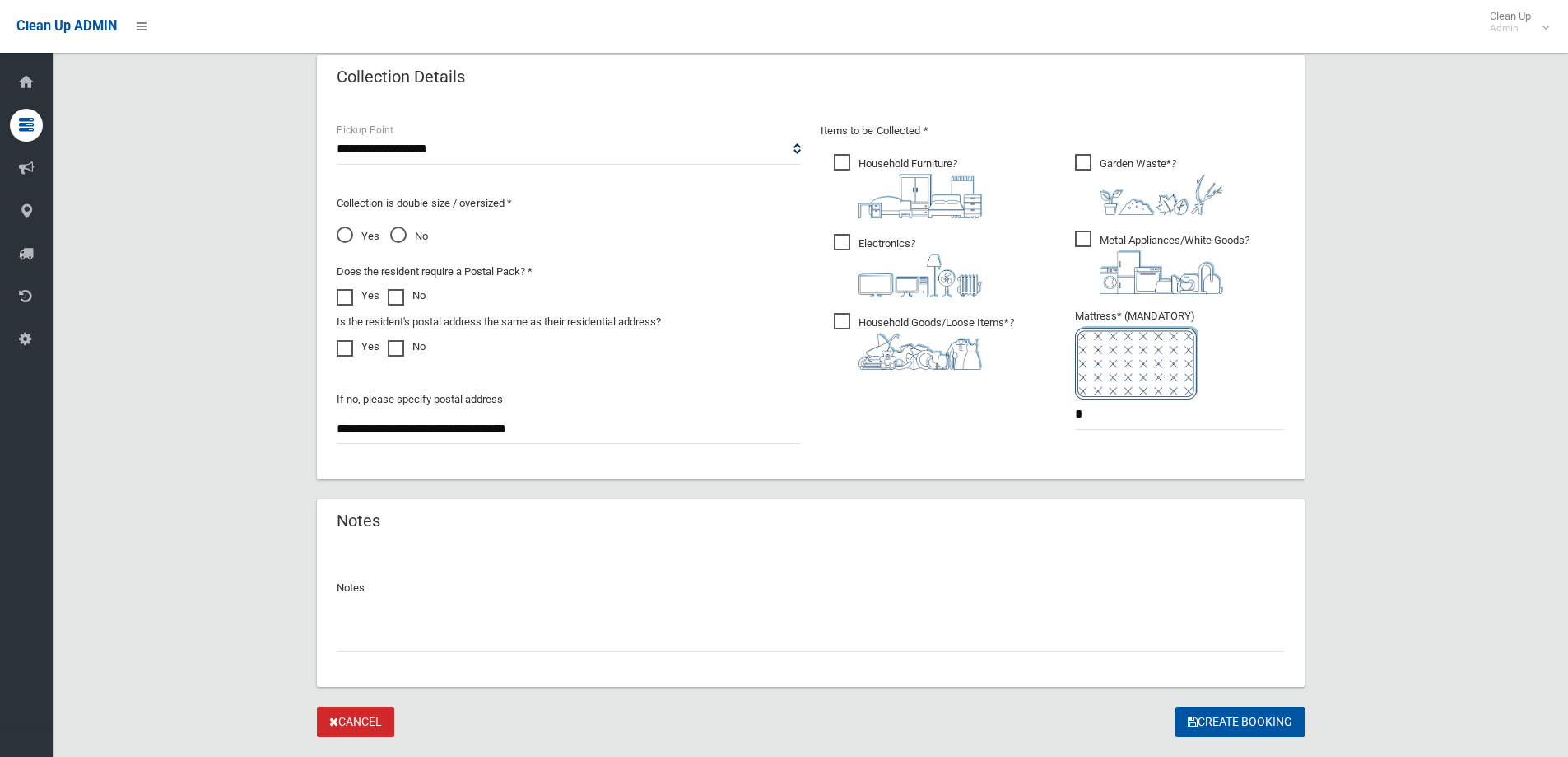
scroll to position [840, 0]
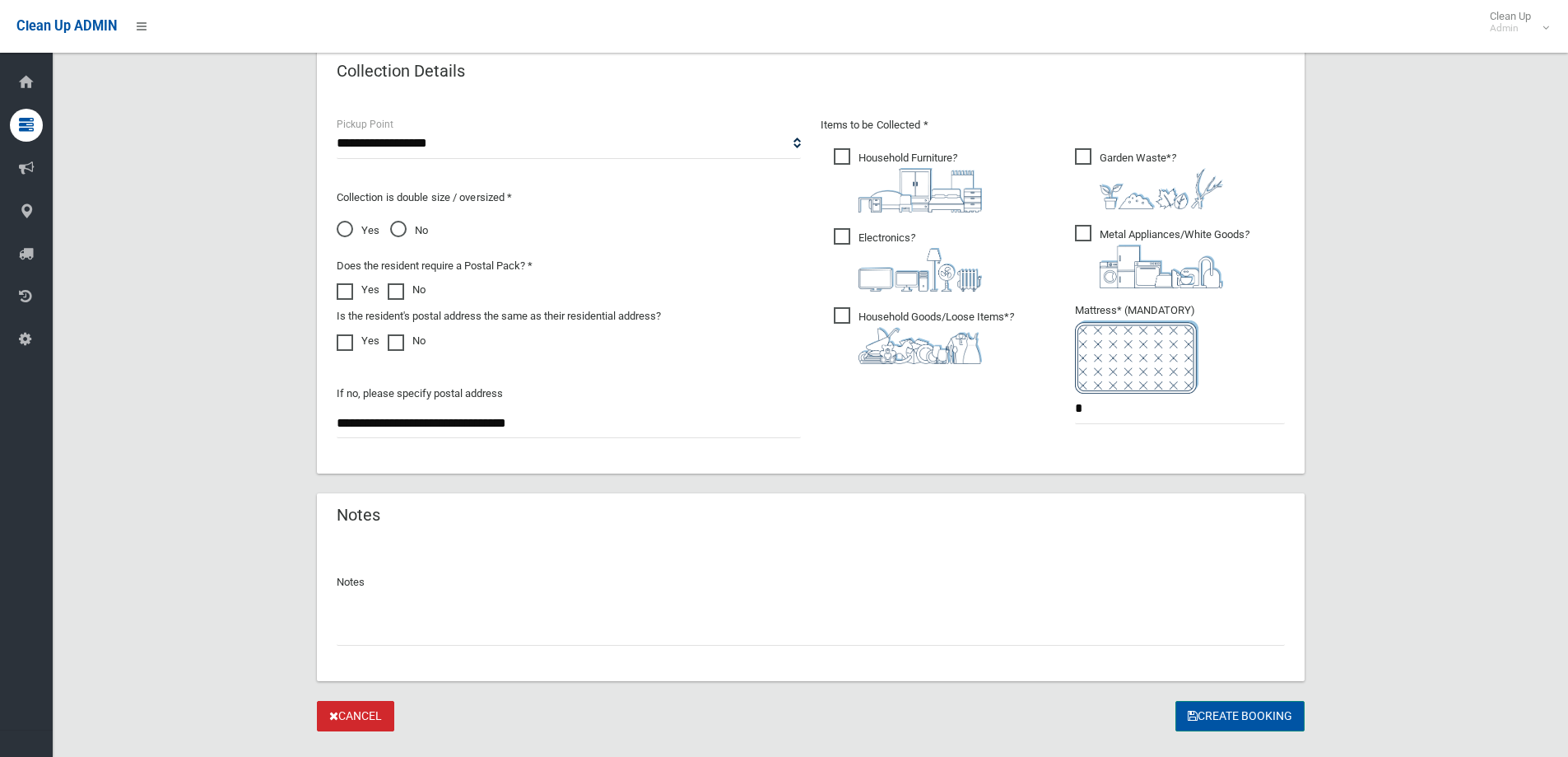
click at [1261, 723] on button "Create Booking" at bounding box center [1240, 716] width 129 height 31
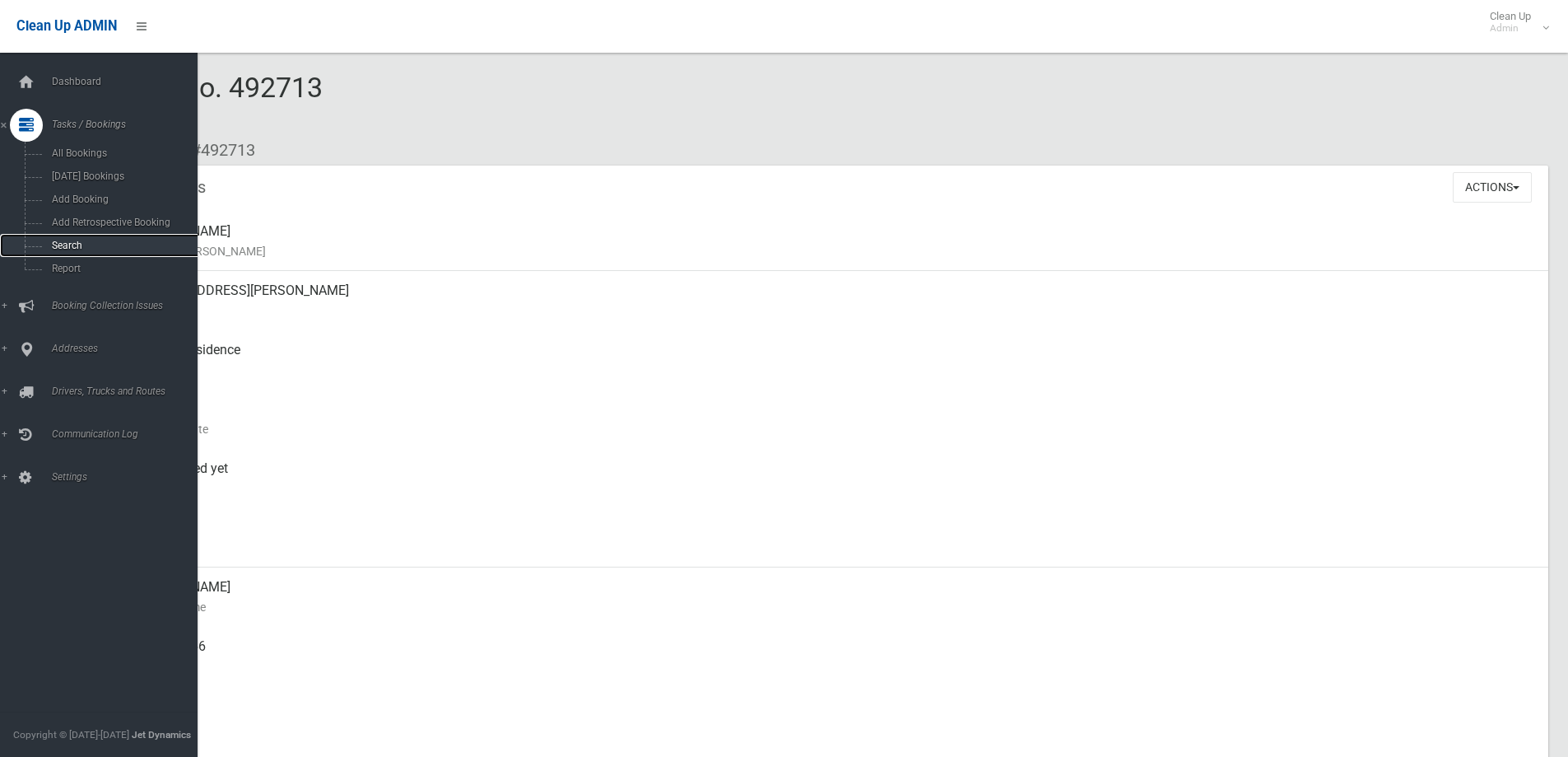
click at [62, 242] on span "Search" at bounding box center [121, 246] width 149 height 12
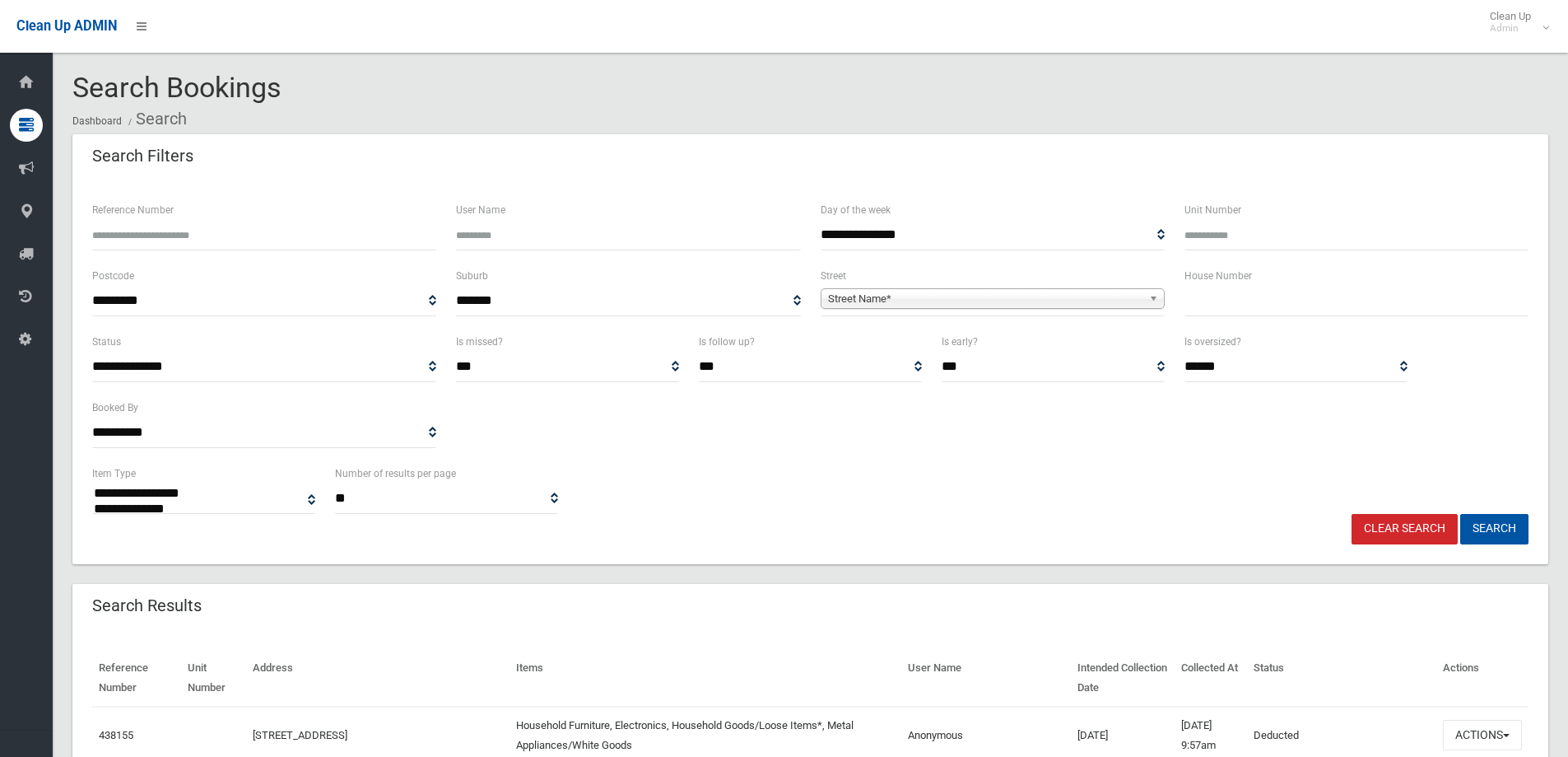
select select
click at [1246, 308] on input "text" at bounding box center [1356, 301] width 344 height 31
type input "***"
click at [1154, 300] on b at bounding box center [1156, 298] width 15 height 19
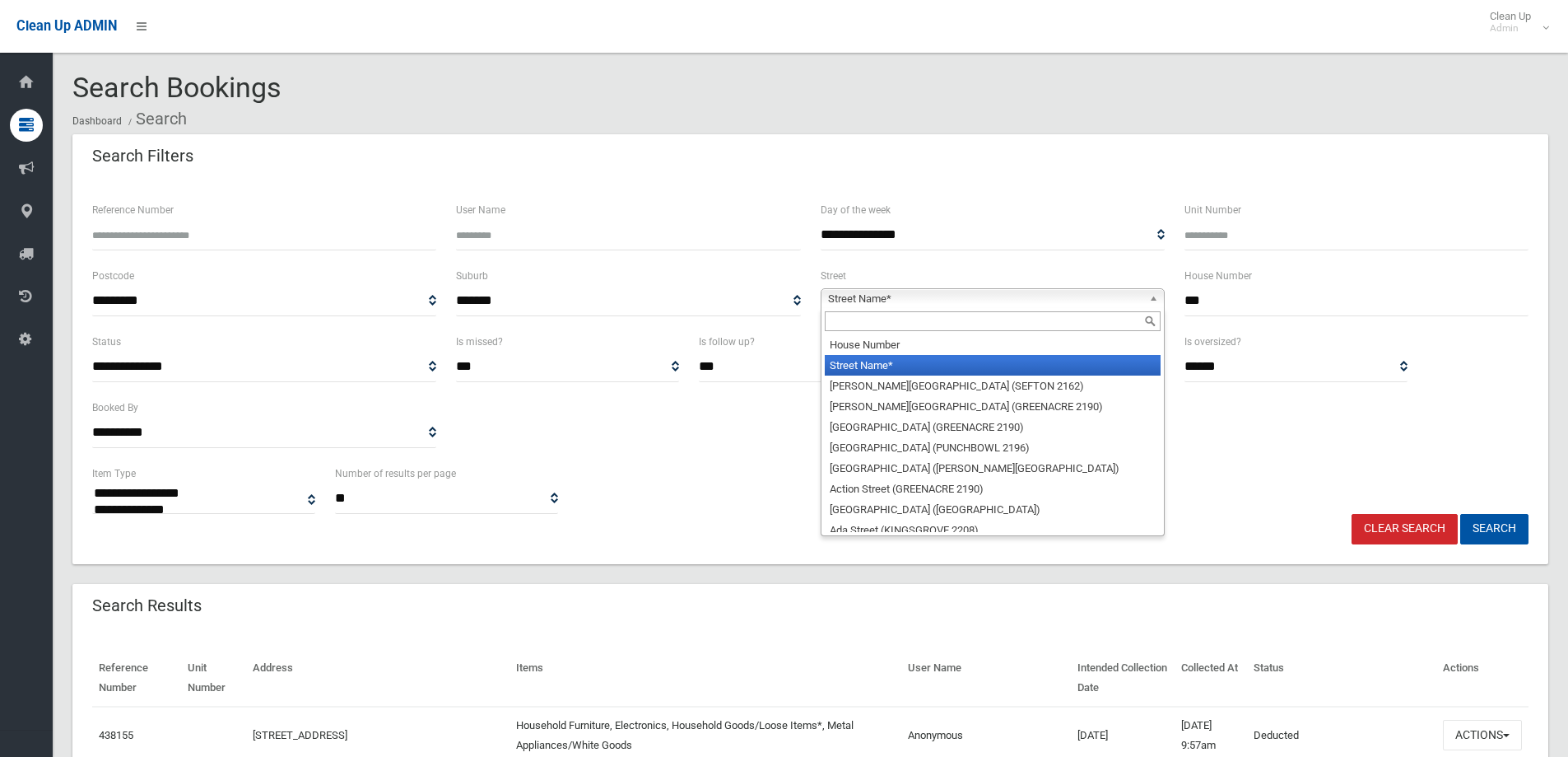
click at [1025, 317] on input "text" at bounding box center [992, 321] width 336 height 20
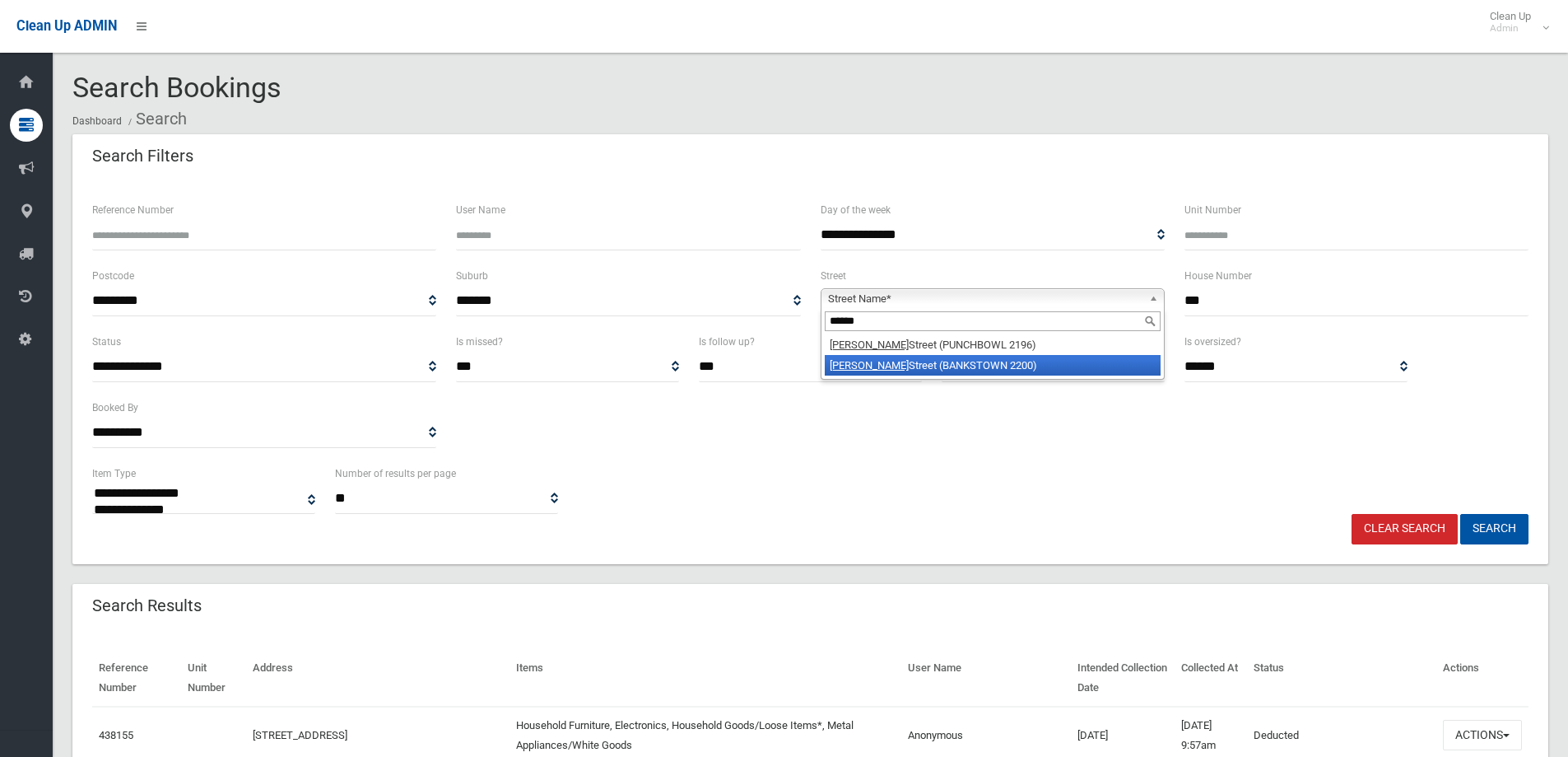
type input "******"
click at [981, 359] on li "Stacey Street (BANKSTOWN 2200)" at bounding box center [992, 365] width 336 height 21
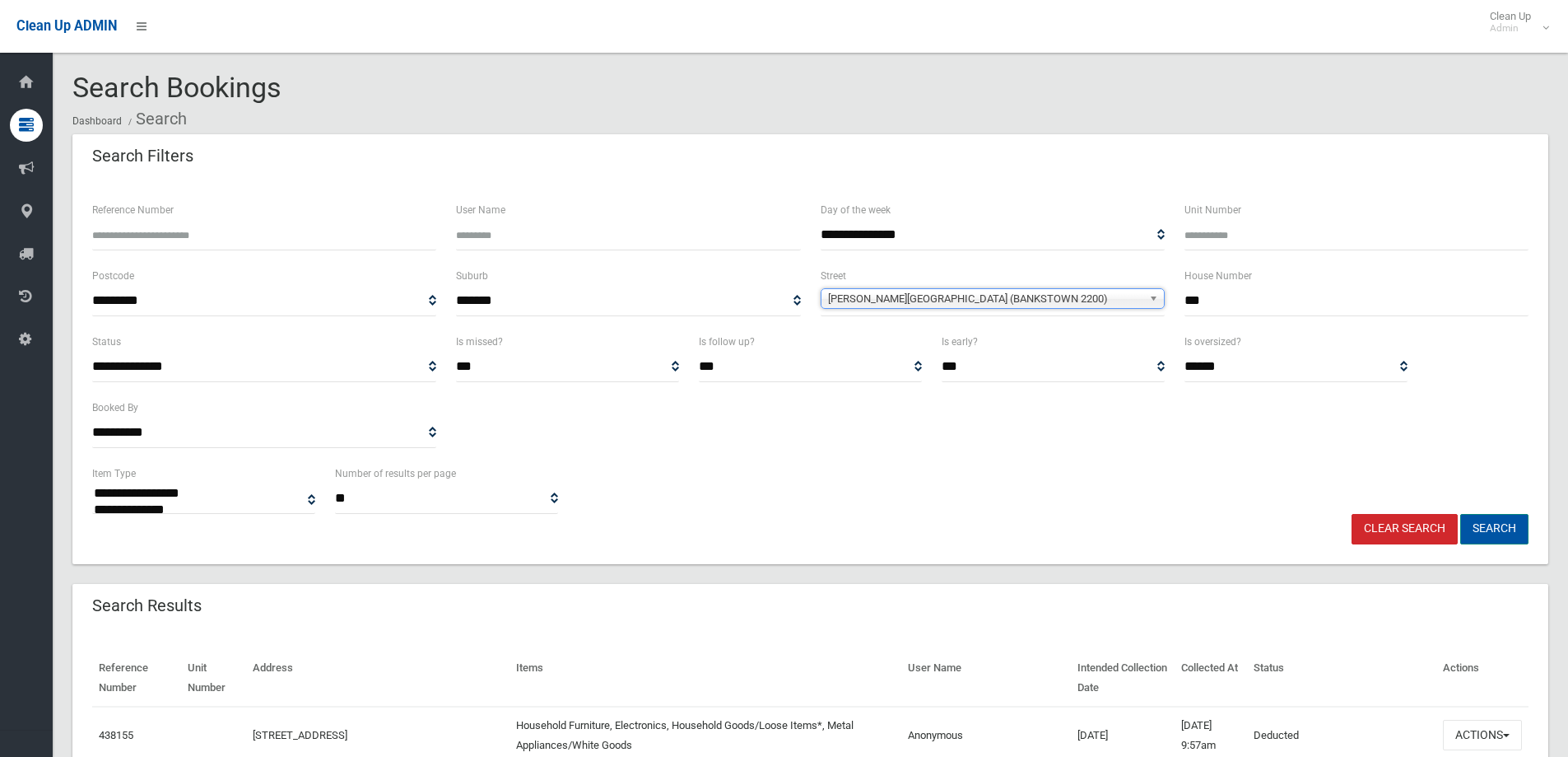
click at [1516, 534] on button "Search" at bounding box center [1495, 529] width 68 height 31
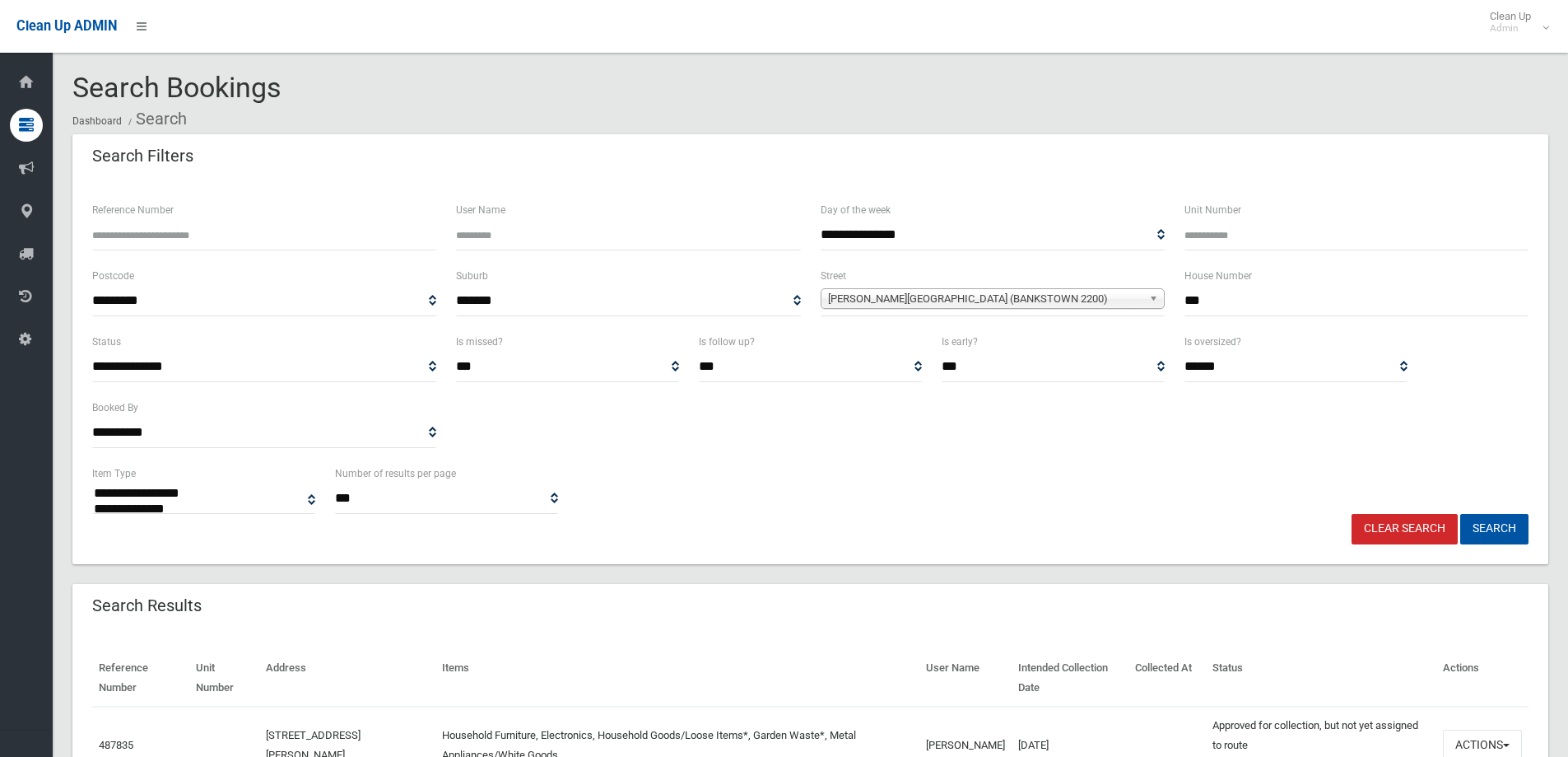
select select
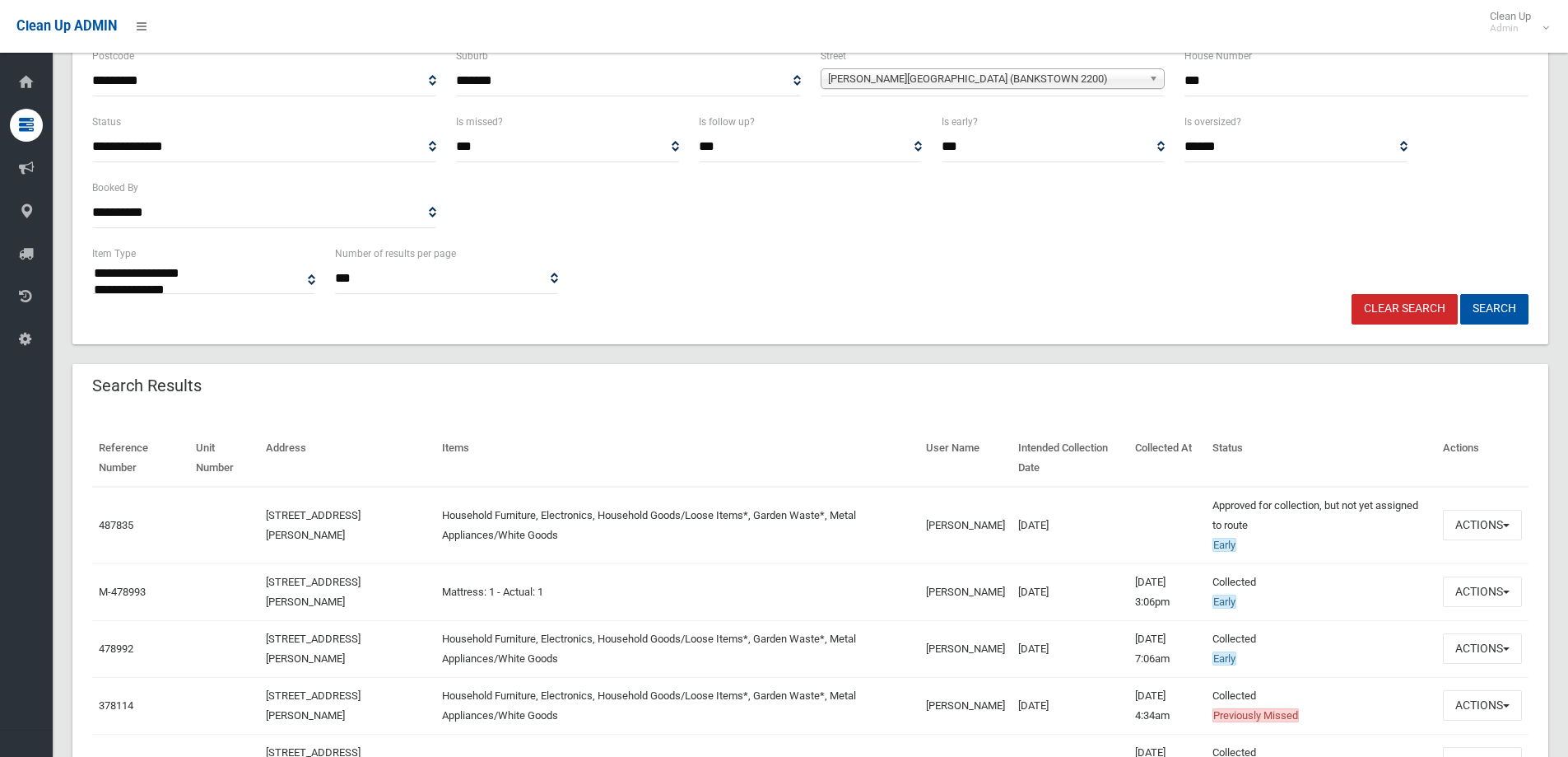
scroll to position [253, 0]
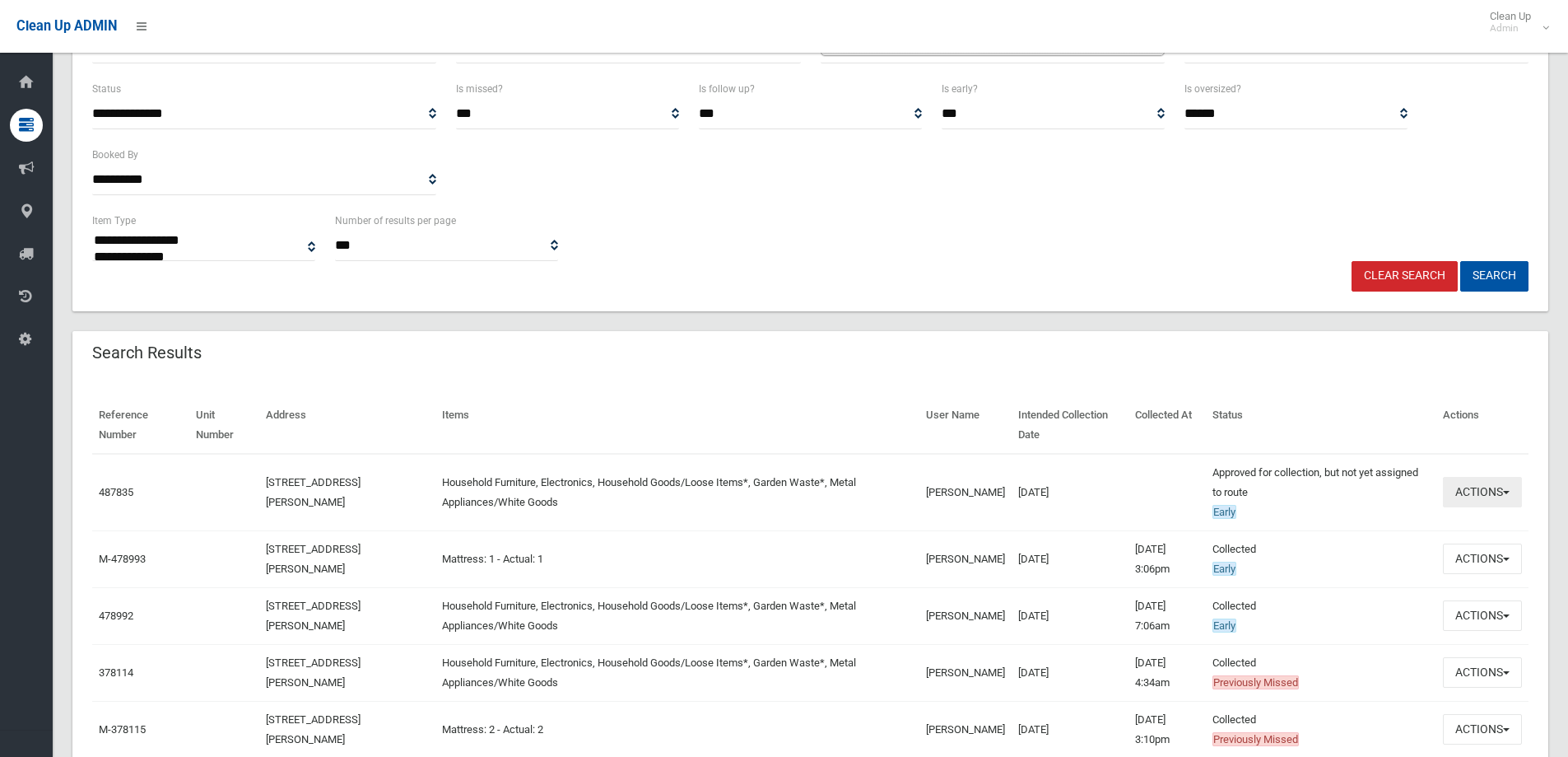
click at [1512, 494] on button "Actions" at bounding box center [1482, 492] width 79 height 31
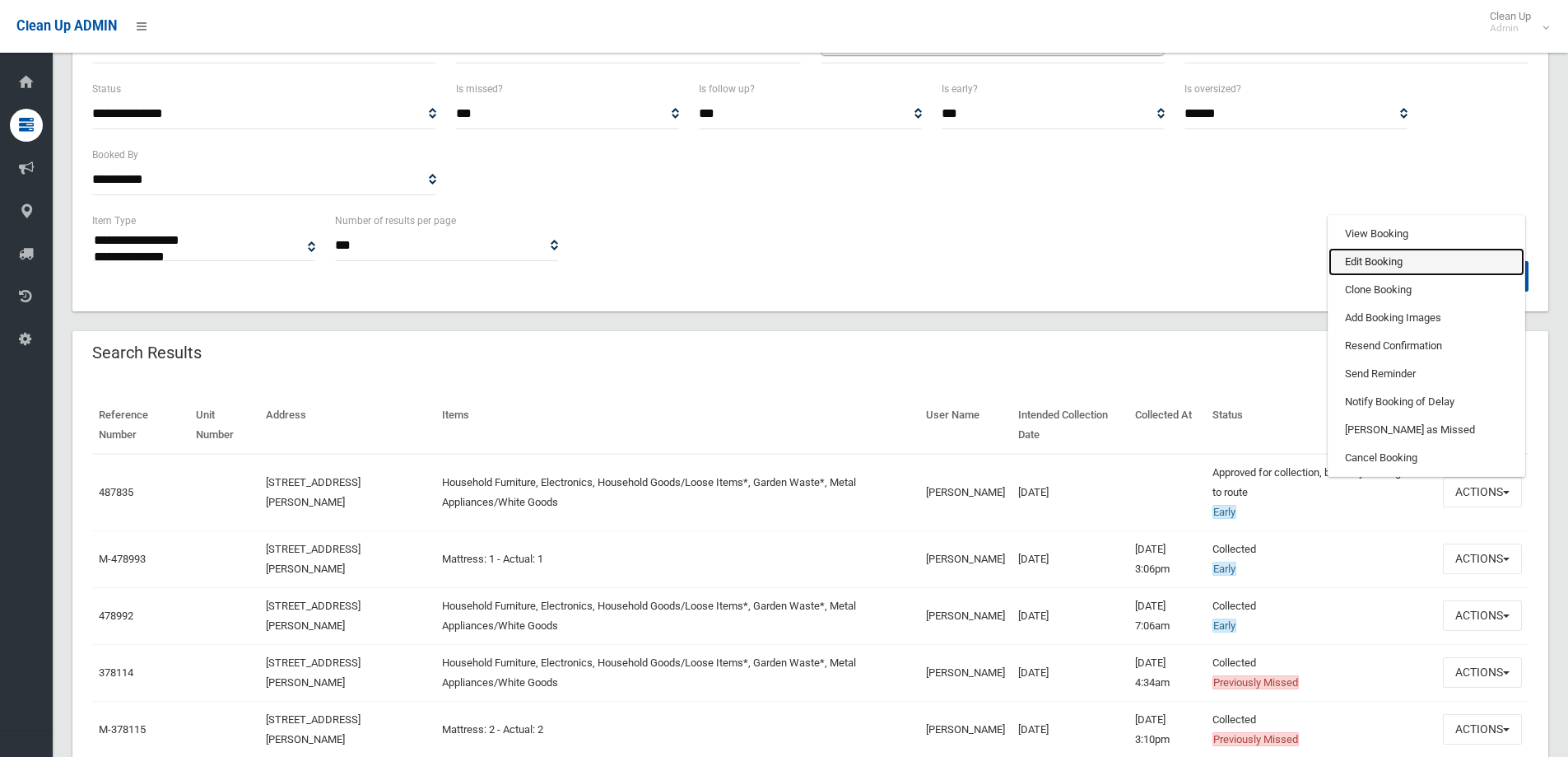
click at [1383, 263] on link "Edit Booking" at bounding box center [1426, 262] width 196 height 28
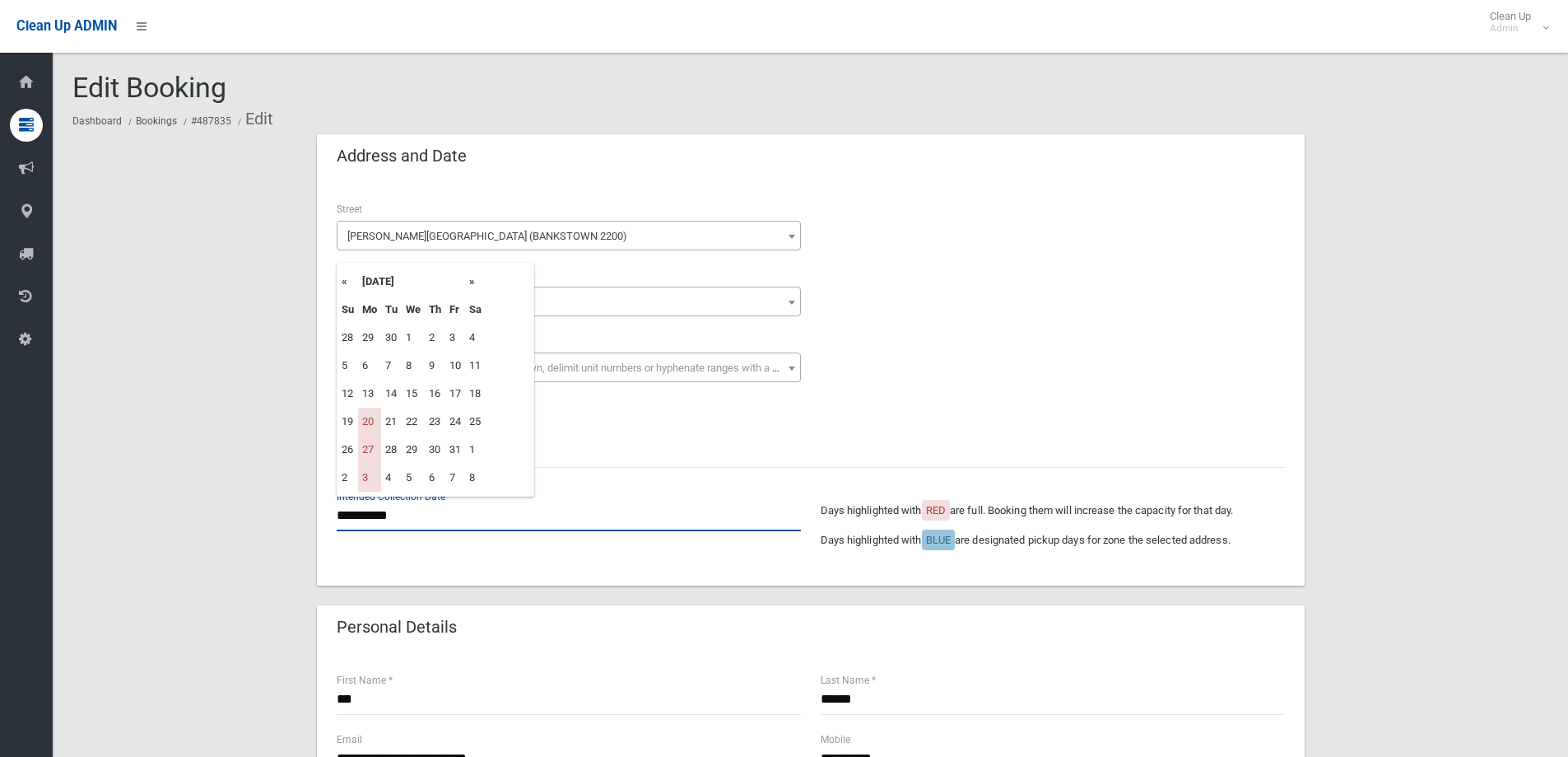
click at [387, 513] on input "**********" at bounding box center [568, 516] width 464 height 31
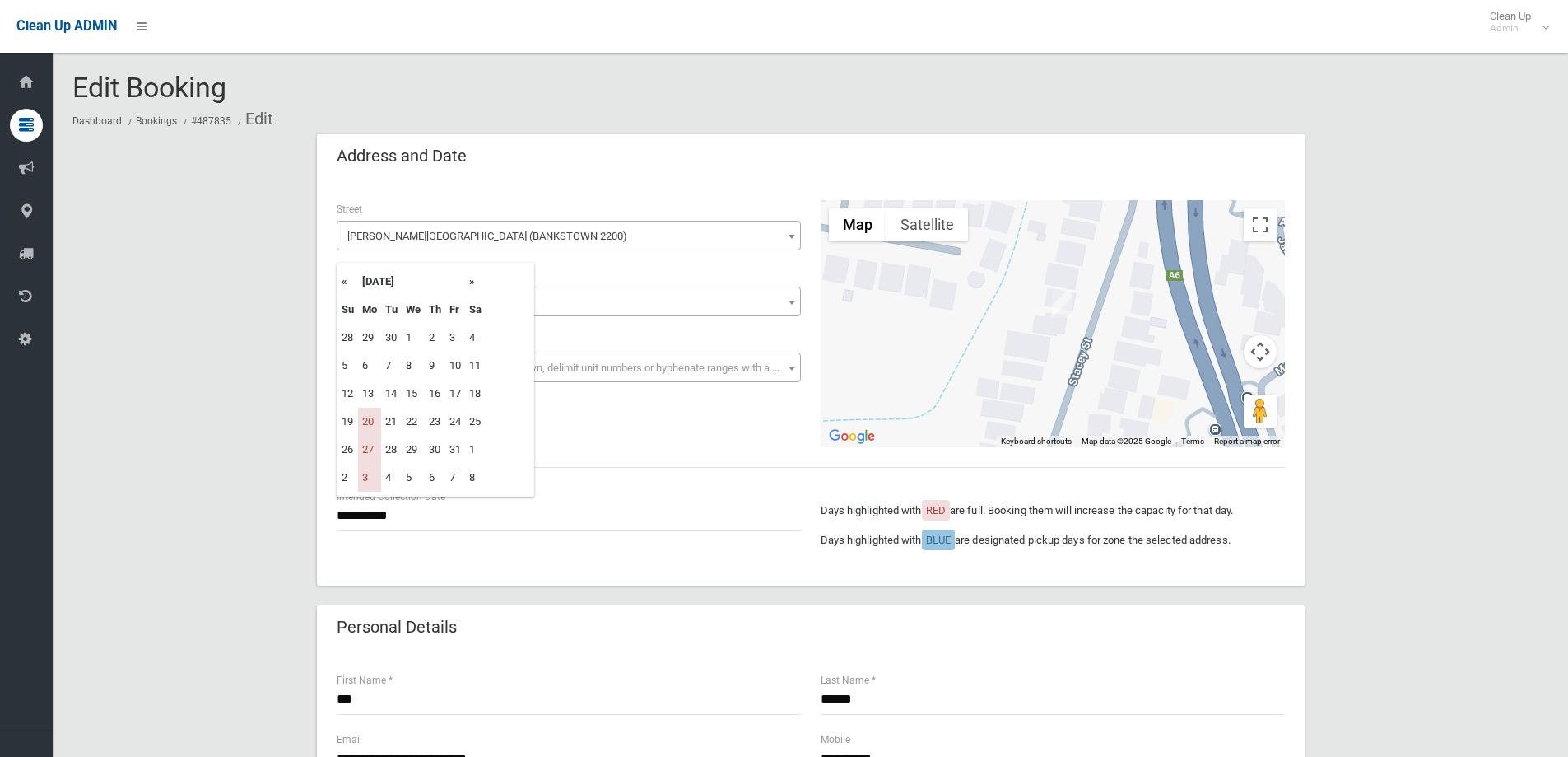
click at [474, 283] on th "»" at bounding box center [475, 282] width 21 height 28
click at [377, 394] on td "10" at bounding box center [370, 394] width 23 height 28
type input "**********"
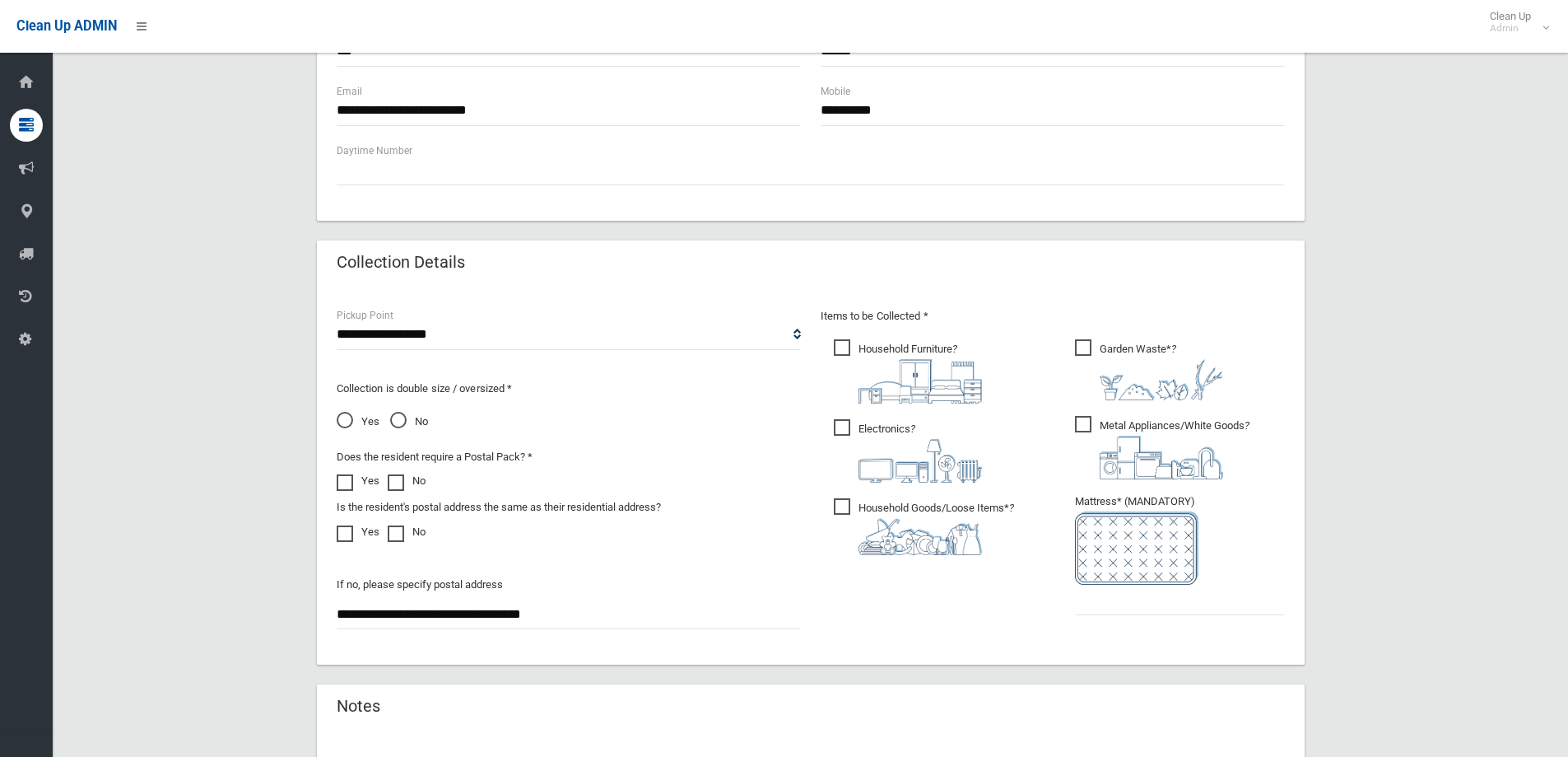
scroll to position [741, 0]
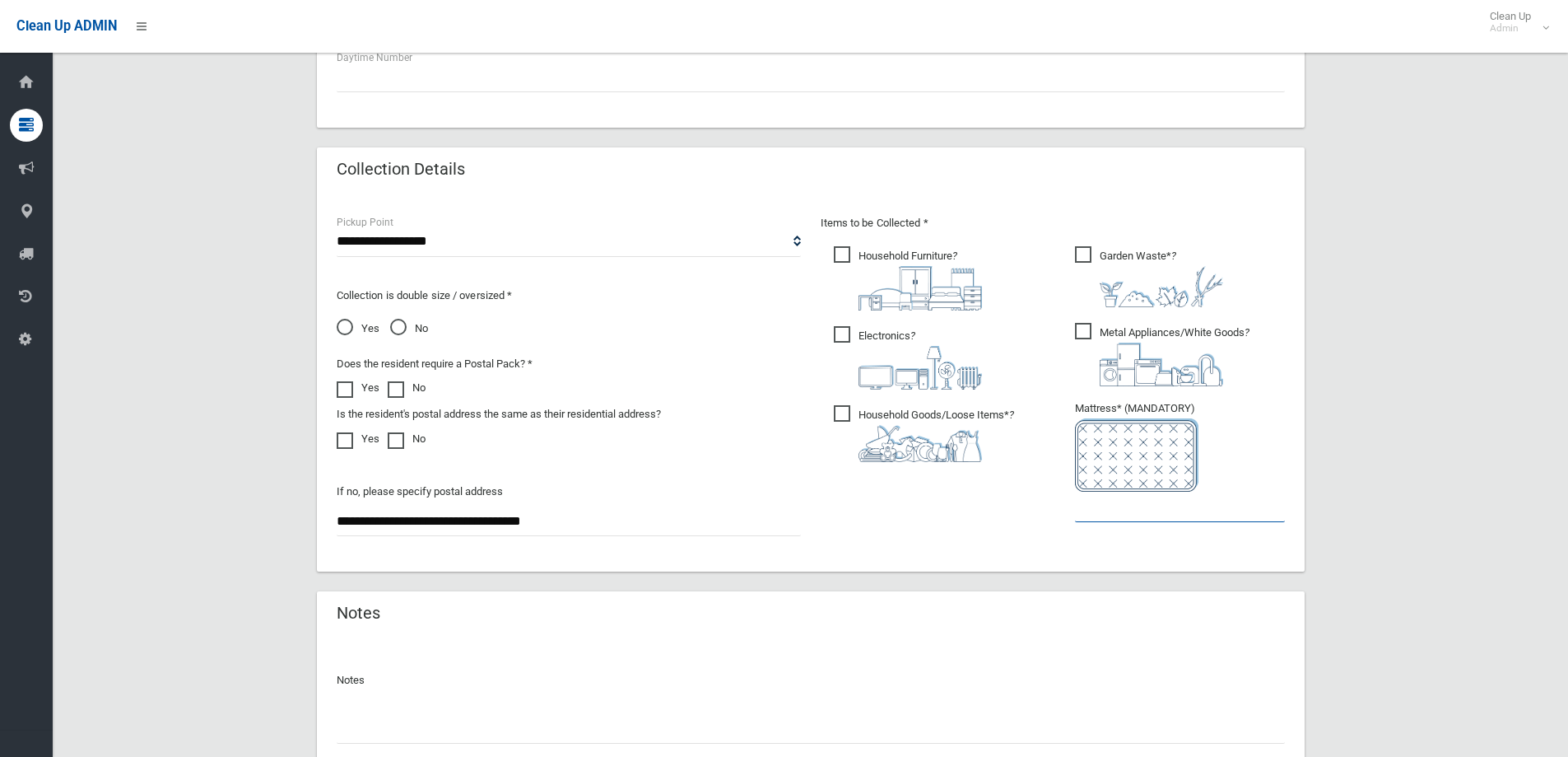
click at [1138, 517] on input "text" at bounding box center [1180, 507] width 210 height 31
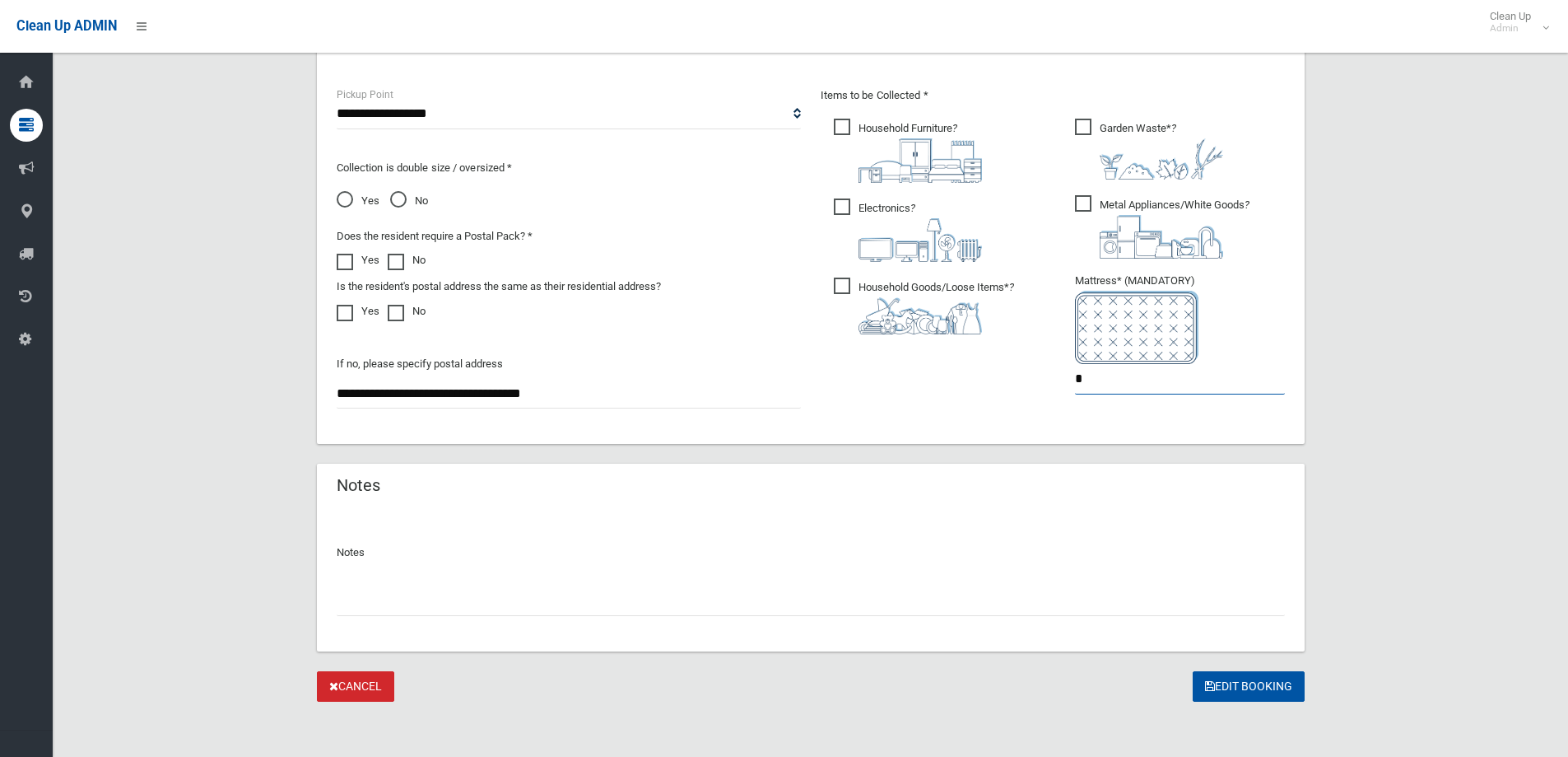
scroll to position [873, 0]
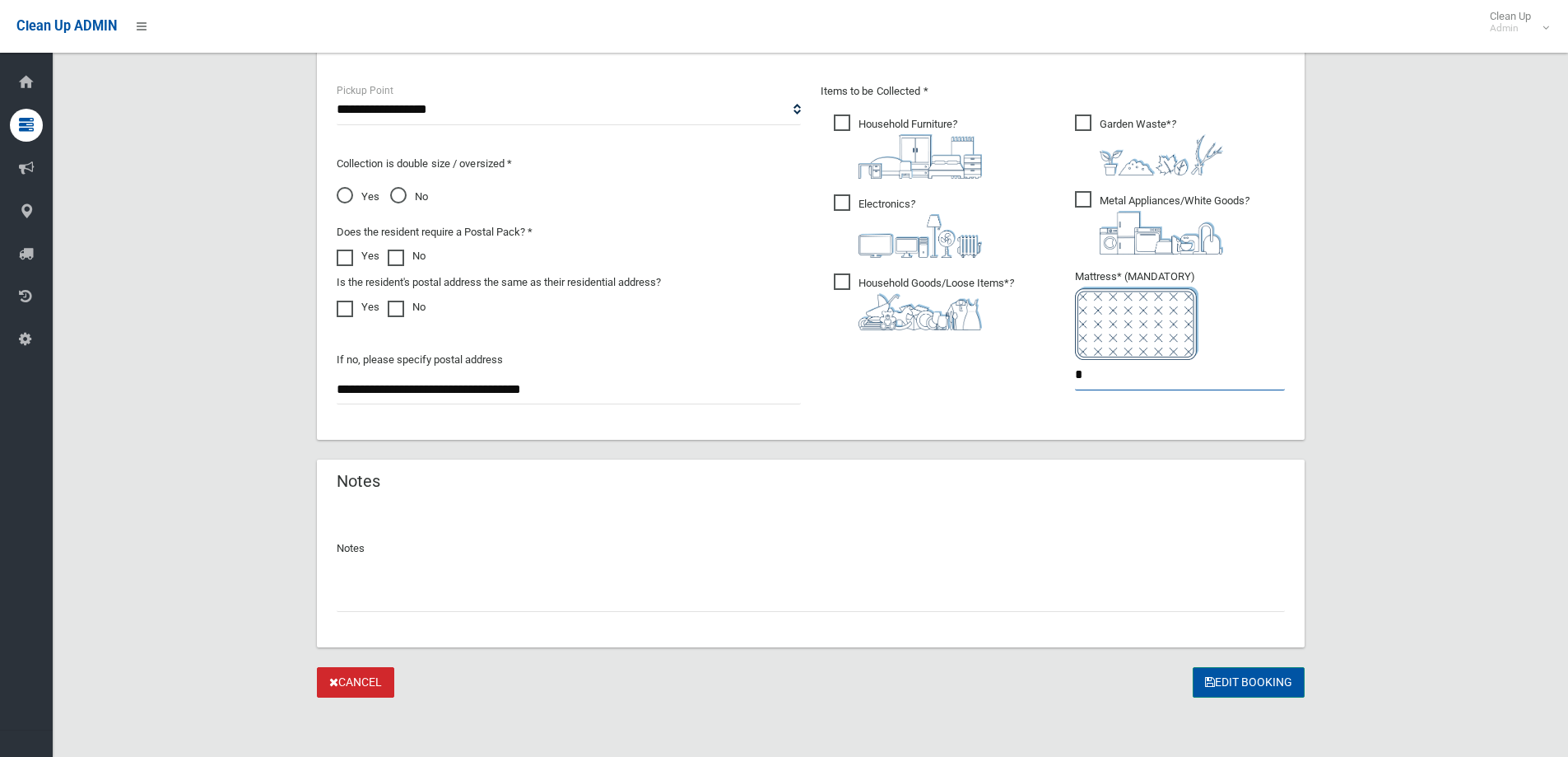
type input "*"
click at [1234, 678] on button "Edit Booking" at bounding box center [1249, 682] width 112 height 31
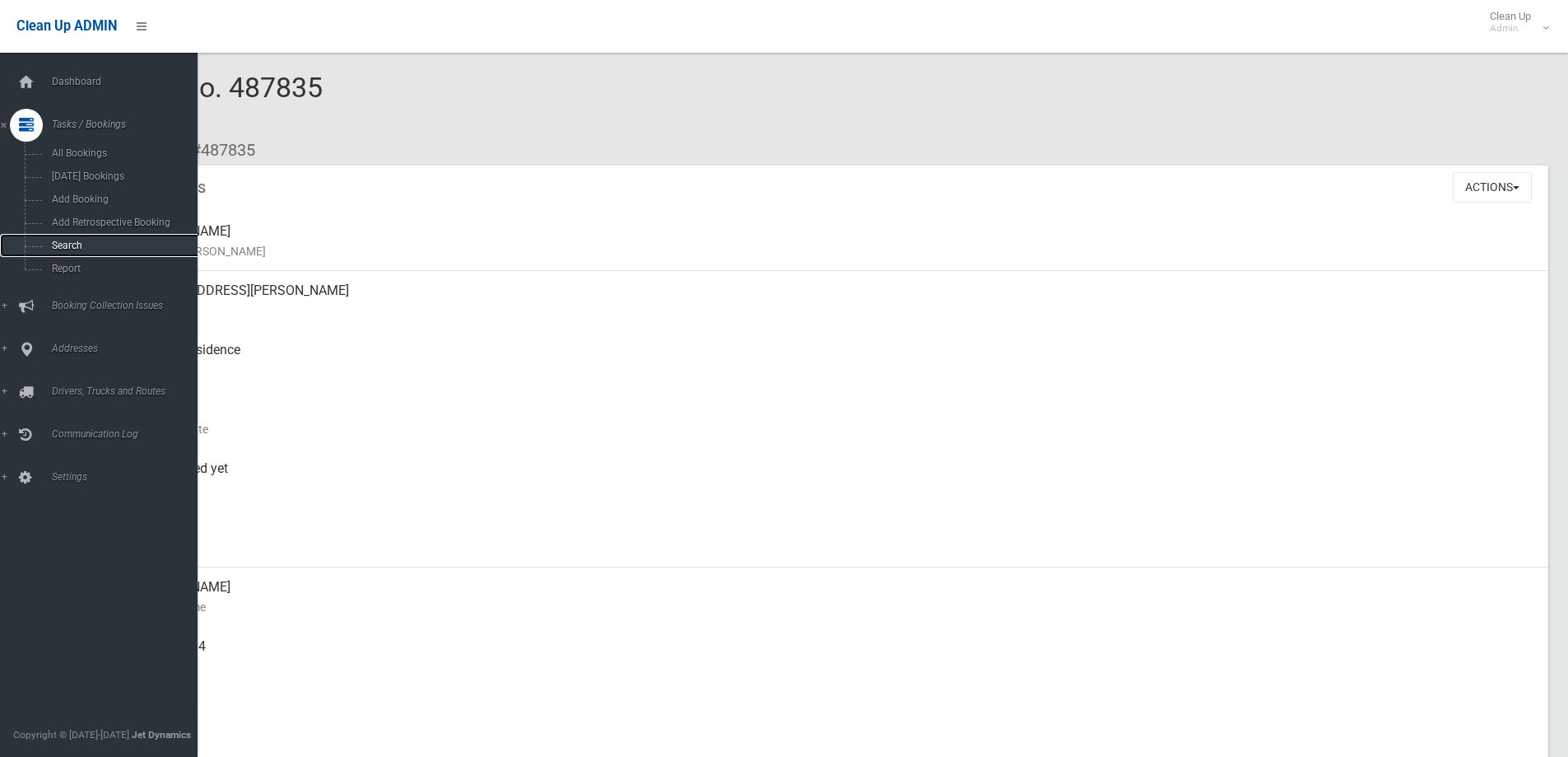
click at [72, 243] on span "Search" at bounding box center [121, 246] width 149 height 12
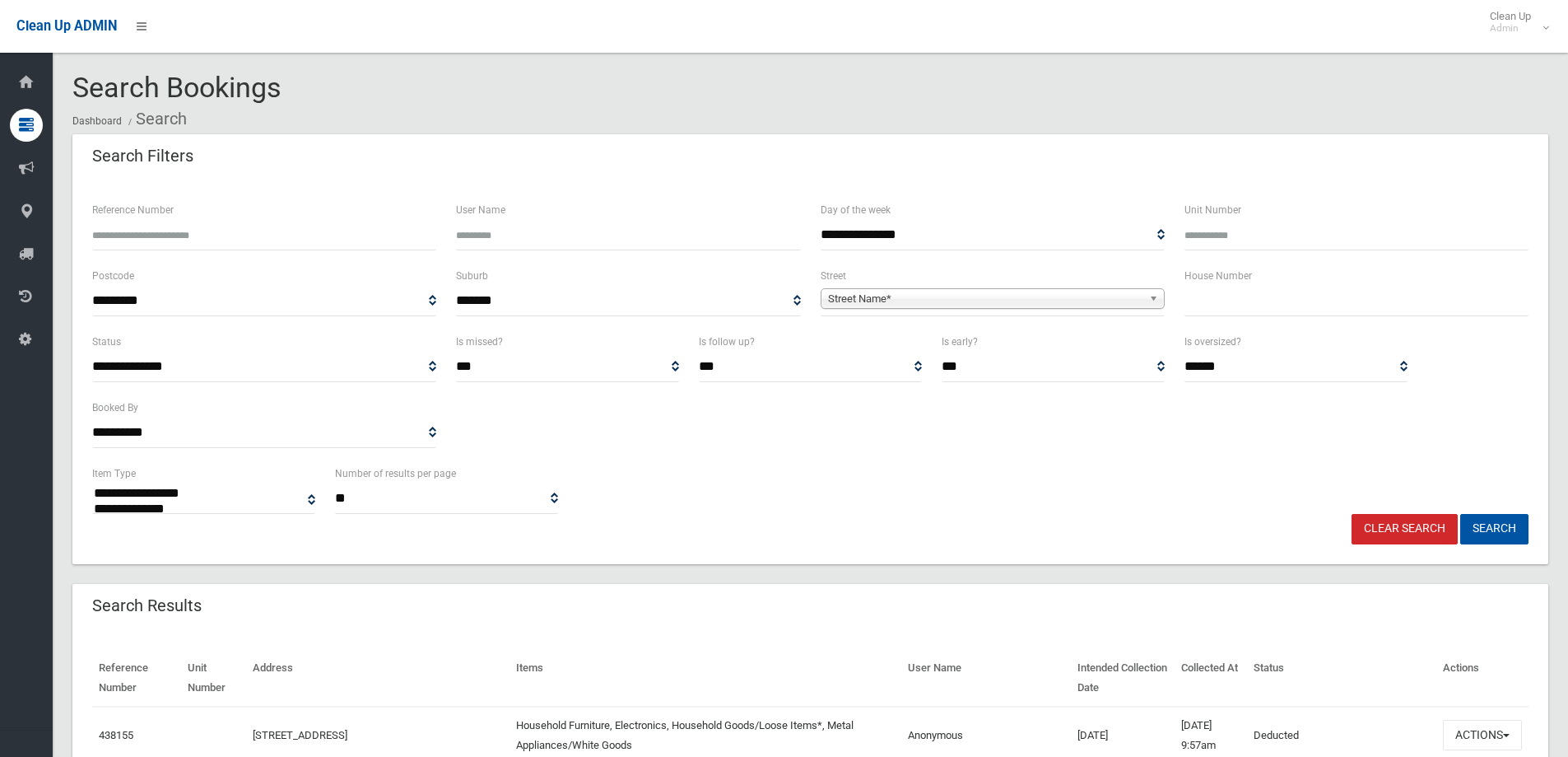
select select
click at [1269, 306] on input "text" at bounding box center [1356, 301] width 344 height 31
type input "**"
click at [1156, 299] on b at bounding box center [1156, 298] width 15 height 19
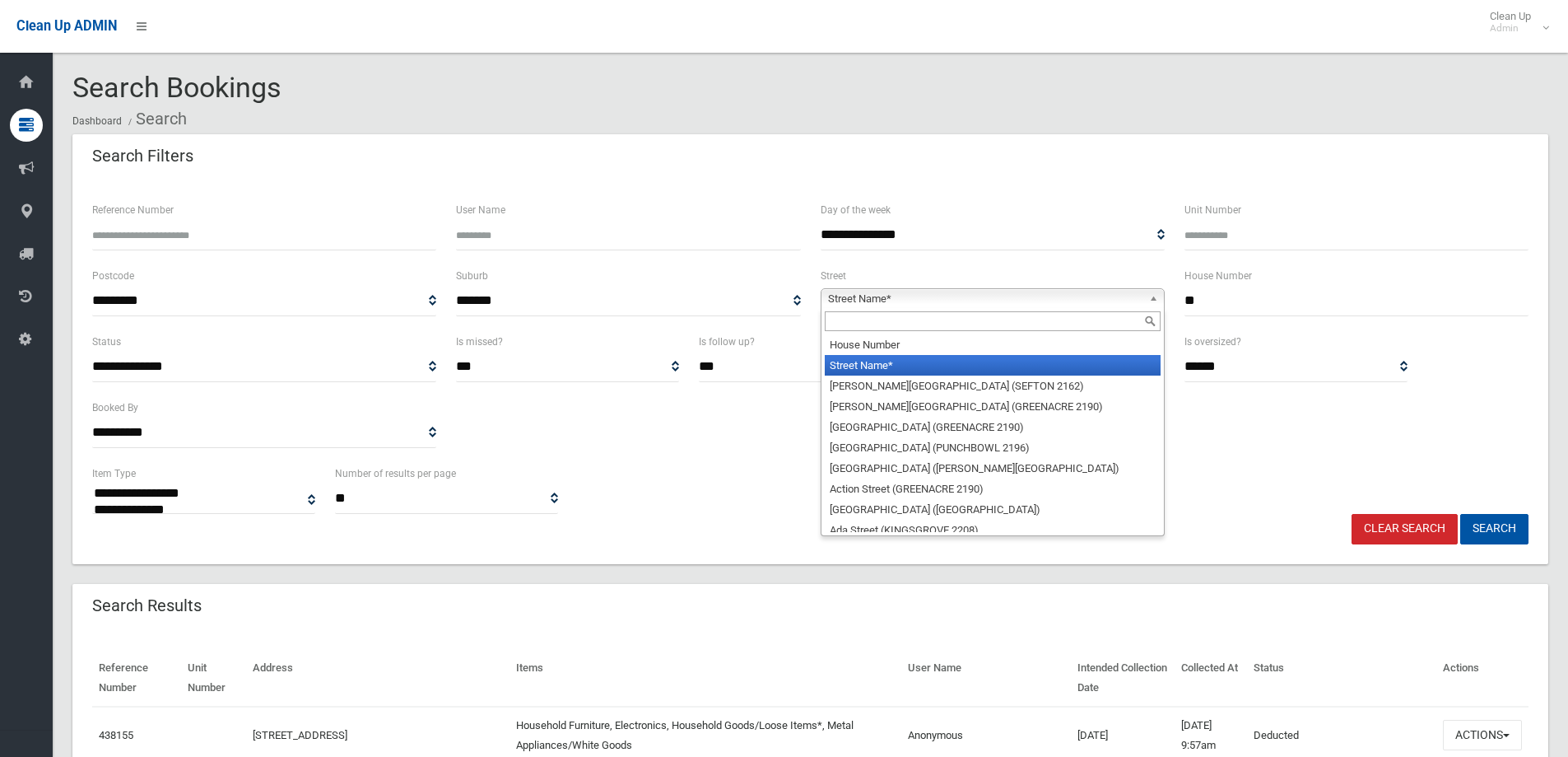
click at [1076, 317] on input "text" at bounding box center [992, 321] width 336 height 20
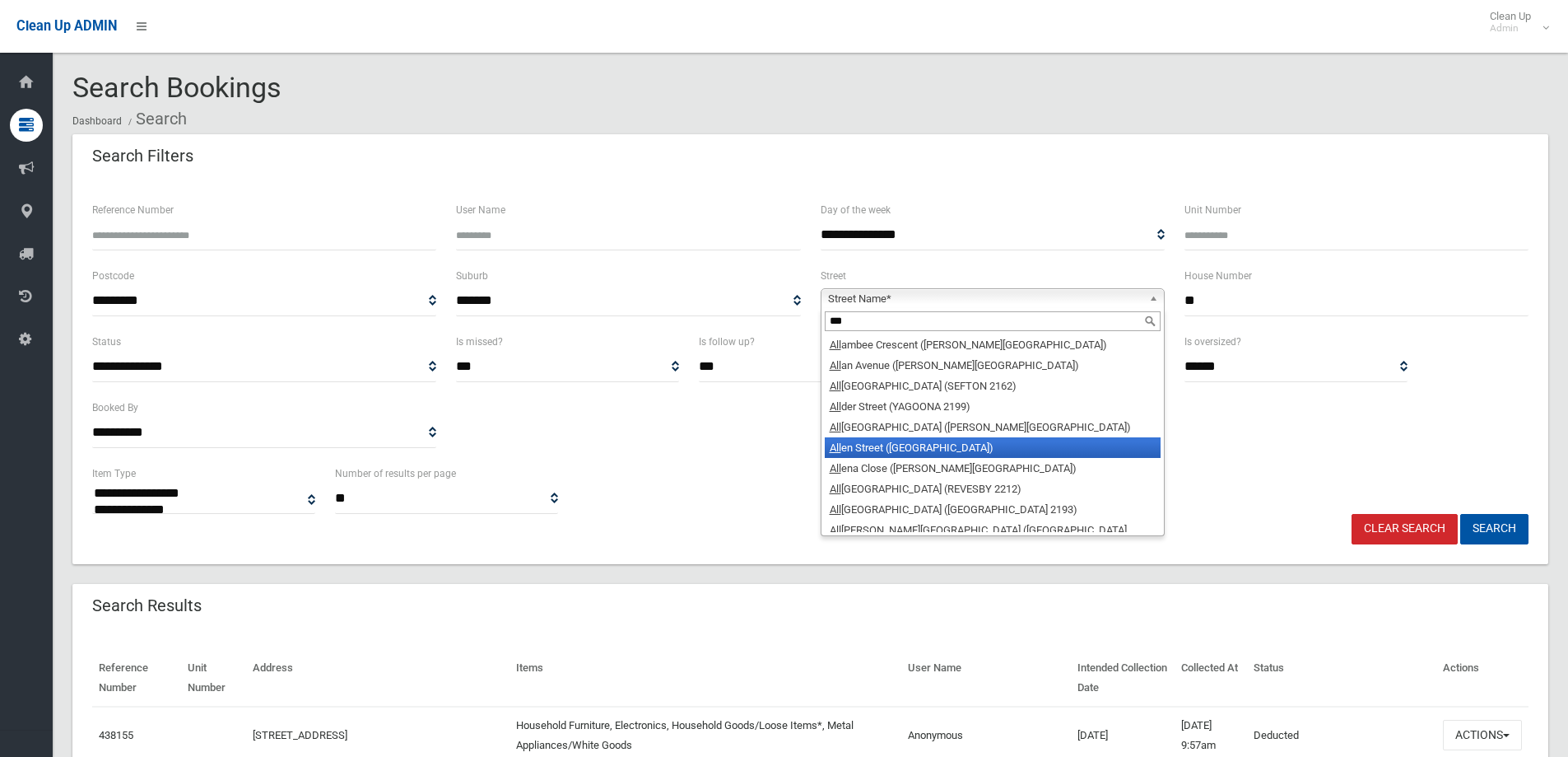
type input "***"
click at [1022, 447] on li "All en Street (CANTERBURY 2193)" at bounding box center [992, 448] width 336 height 21
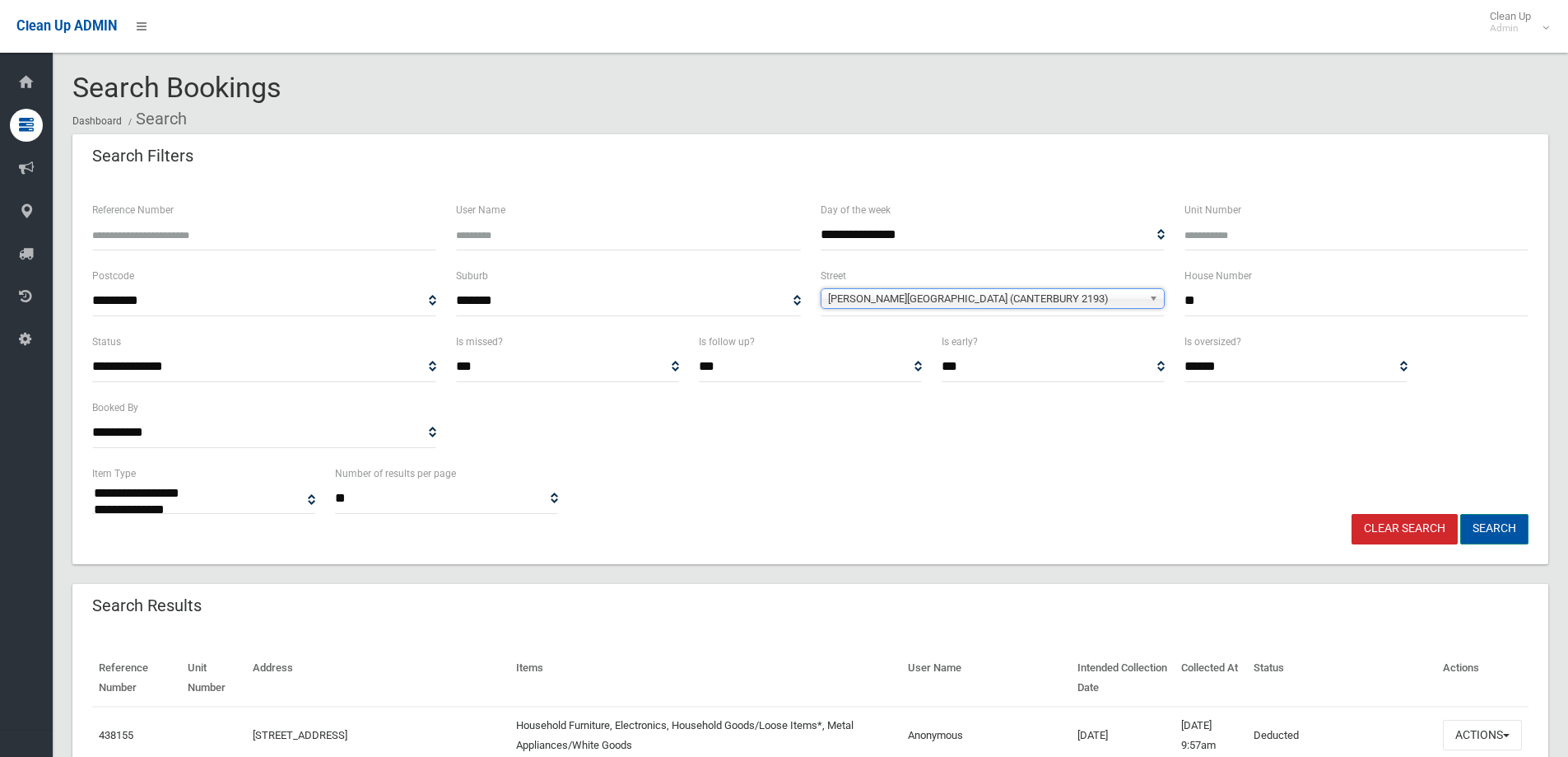
click at [1508, 524] on button "Search" at bounding box center [1495, 529] width 68 height 31
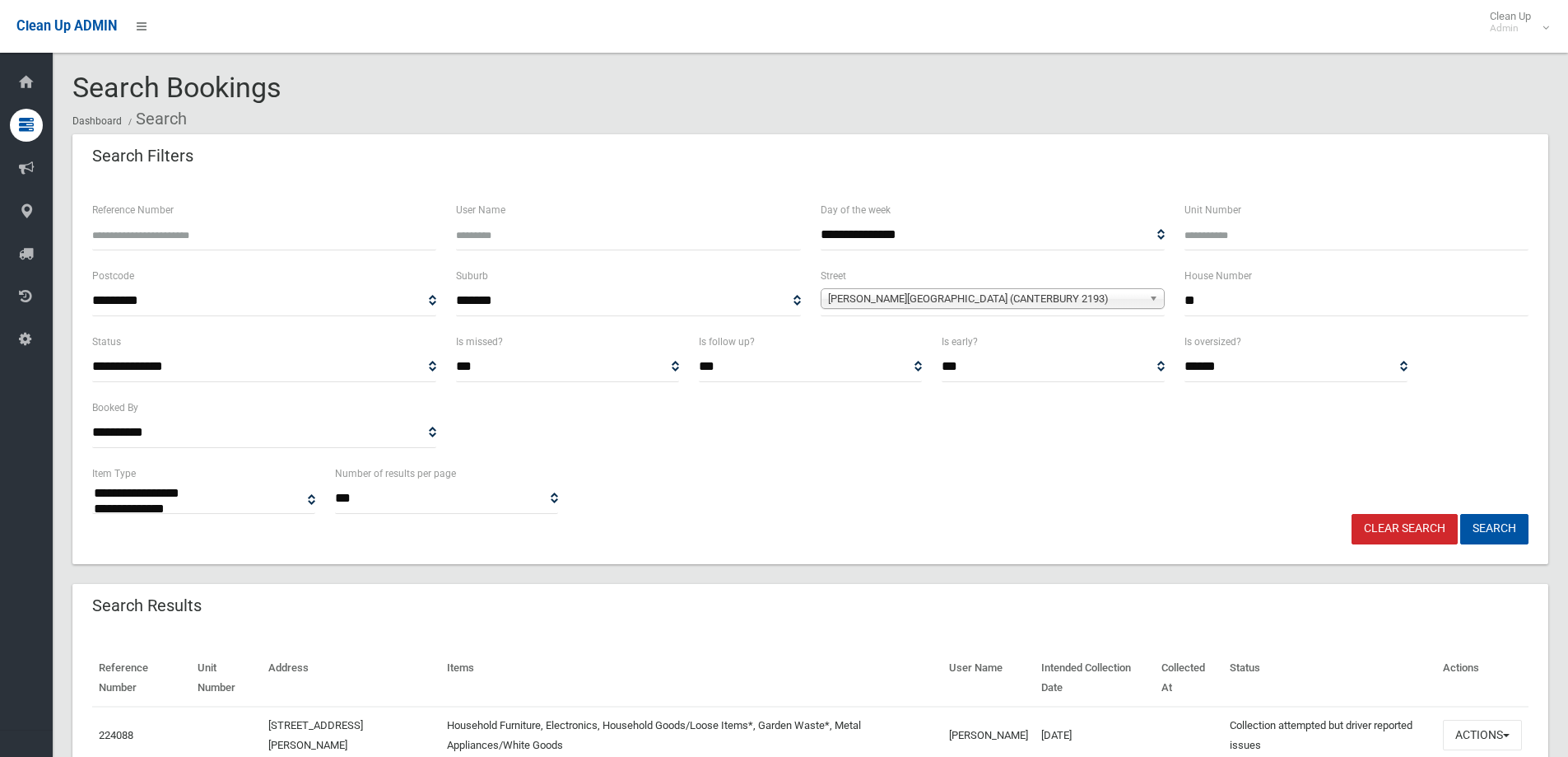
select select
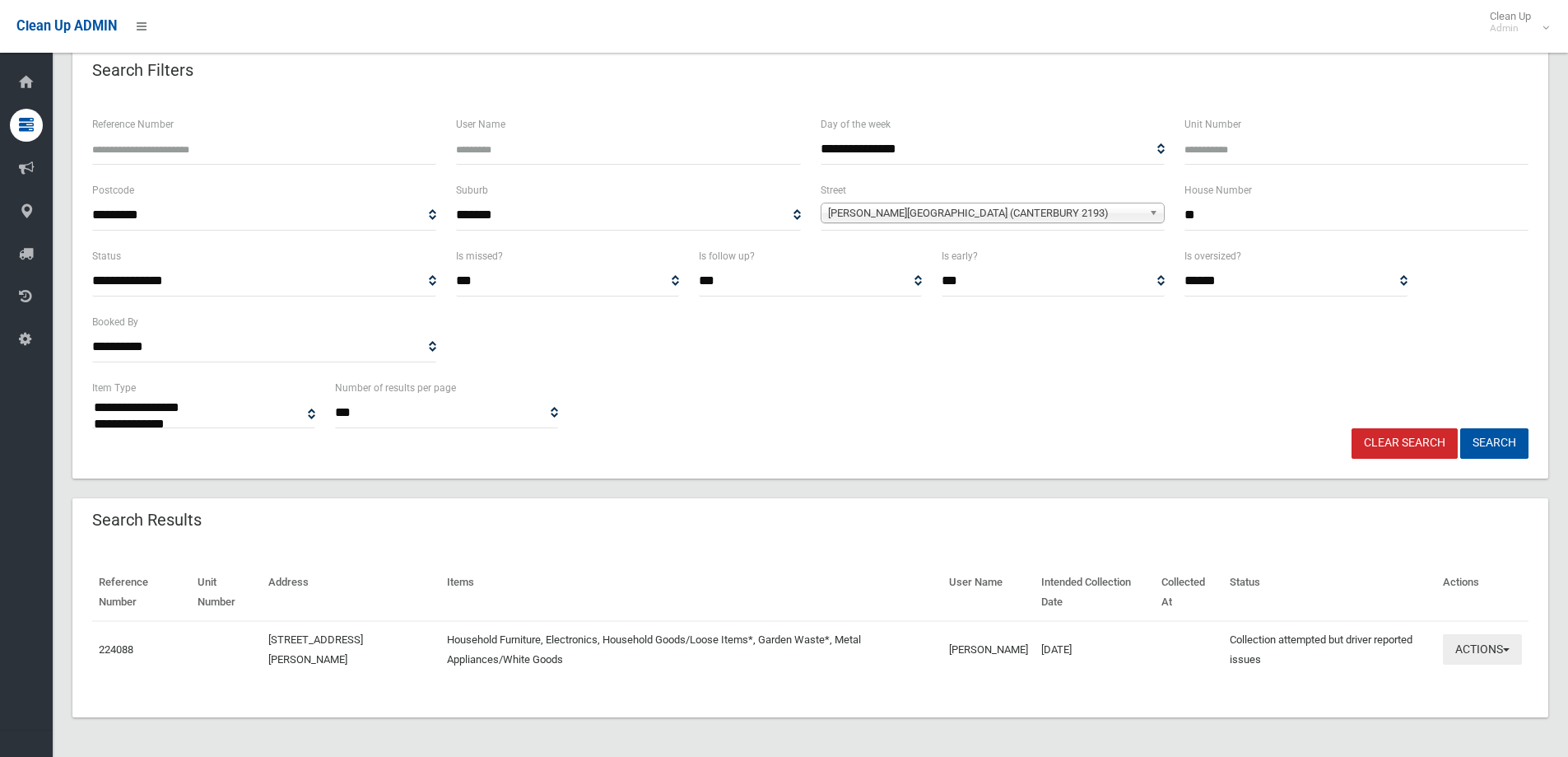
click at [1512, 650] on button "Actions" at bounding box center [1482, 649] width 79 height 31
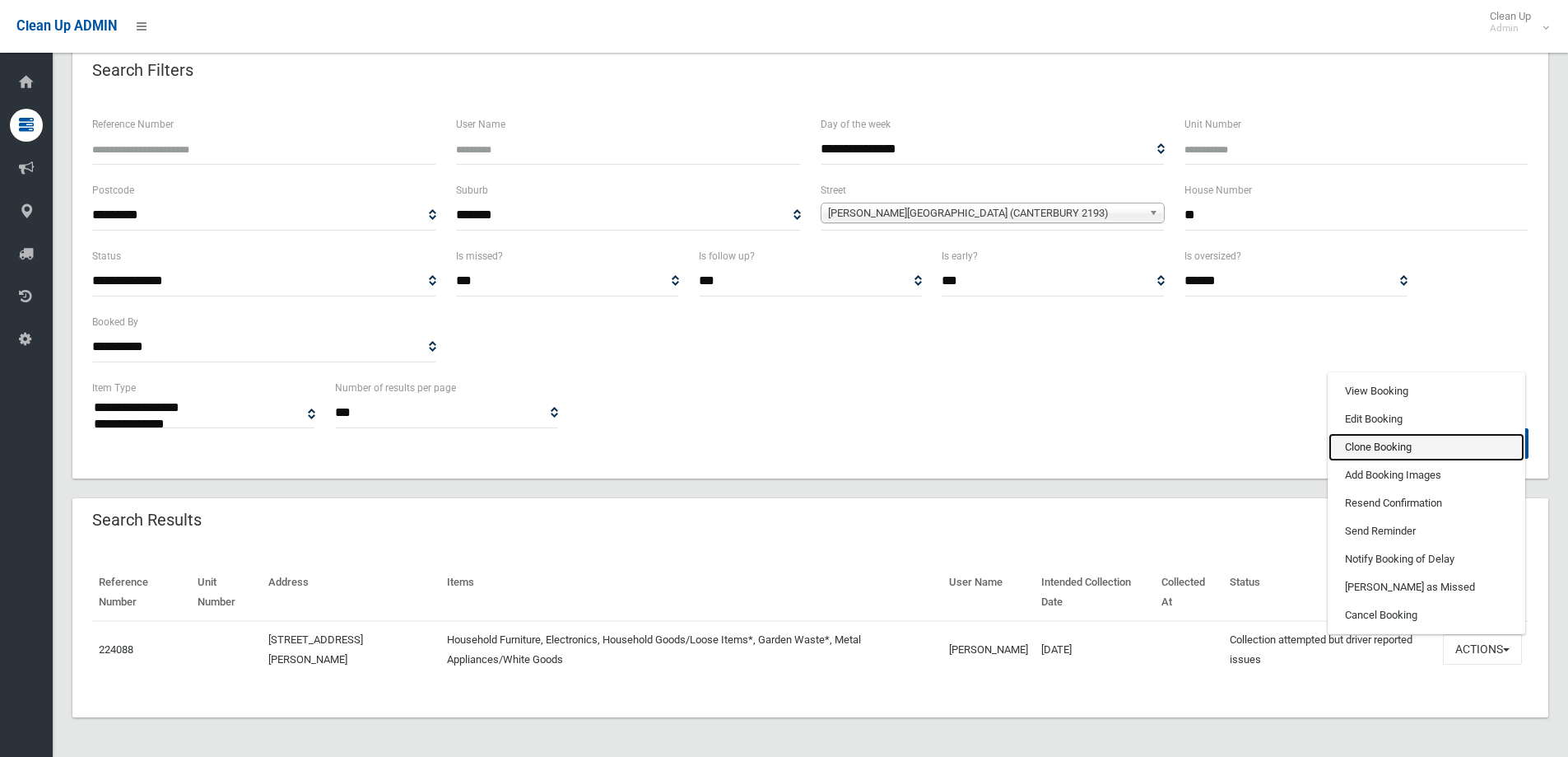
click at [1416, 443] on link "Clone Booking" at bounding box center [1426, 448] width 196 height 28
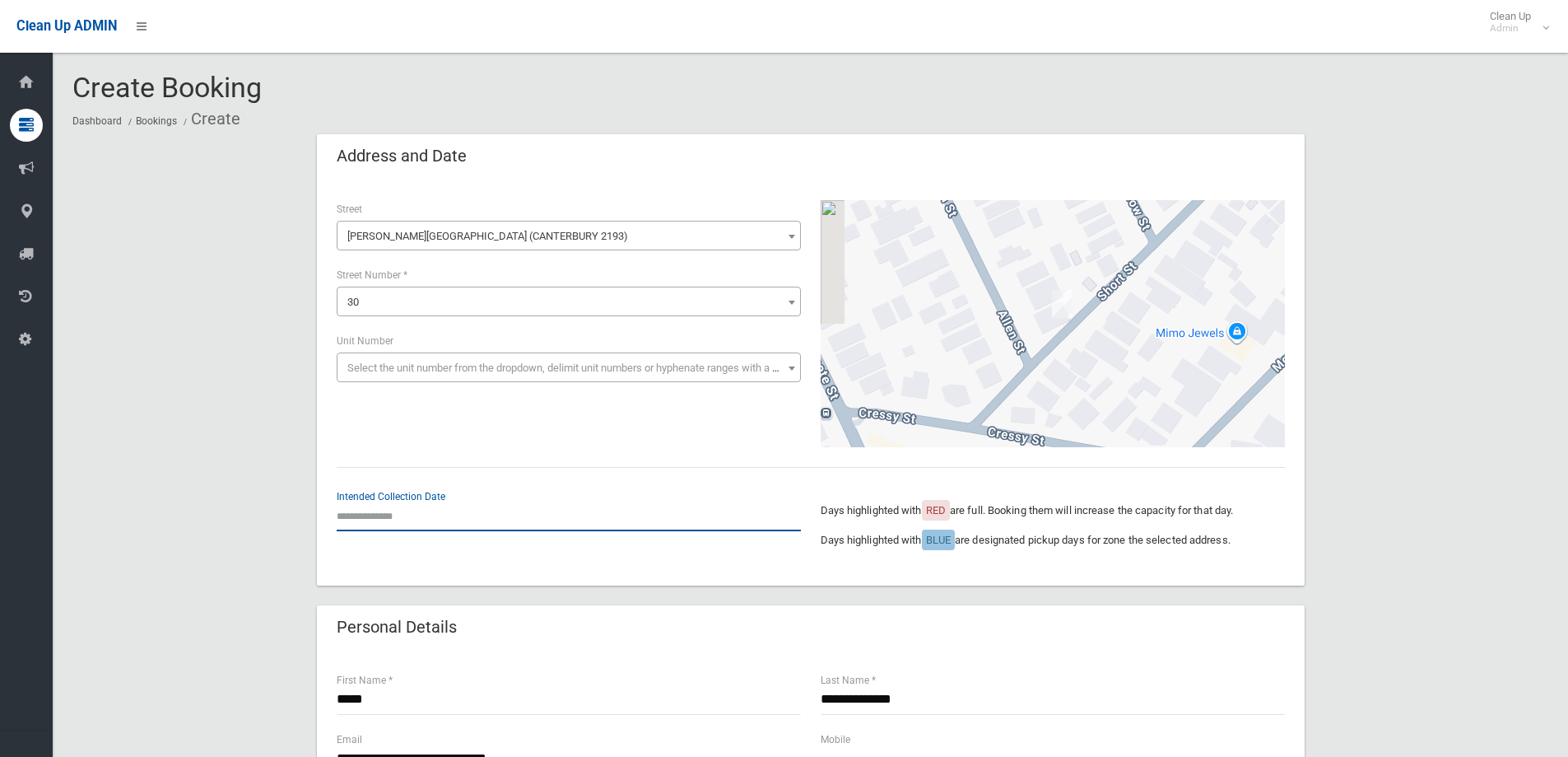
click at [399, 511] on input "text" at bounding box center [568, 516] width 464 height 31
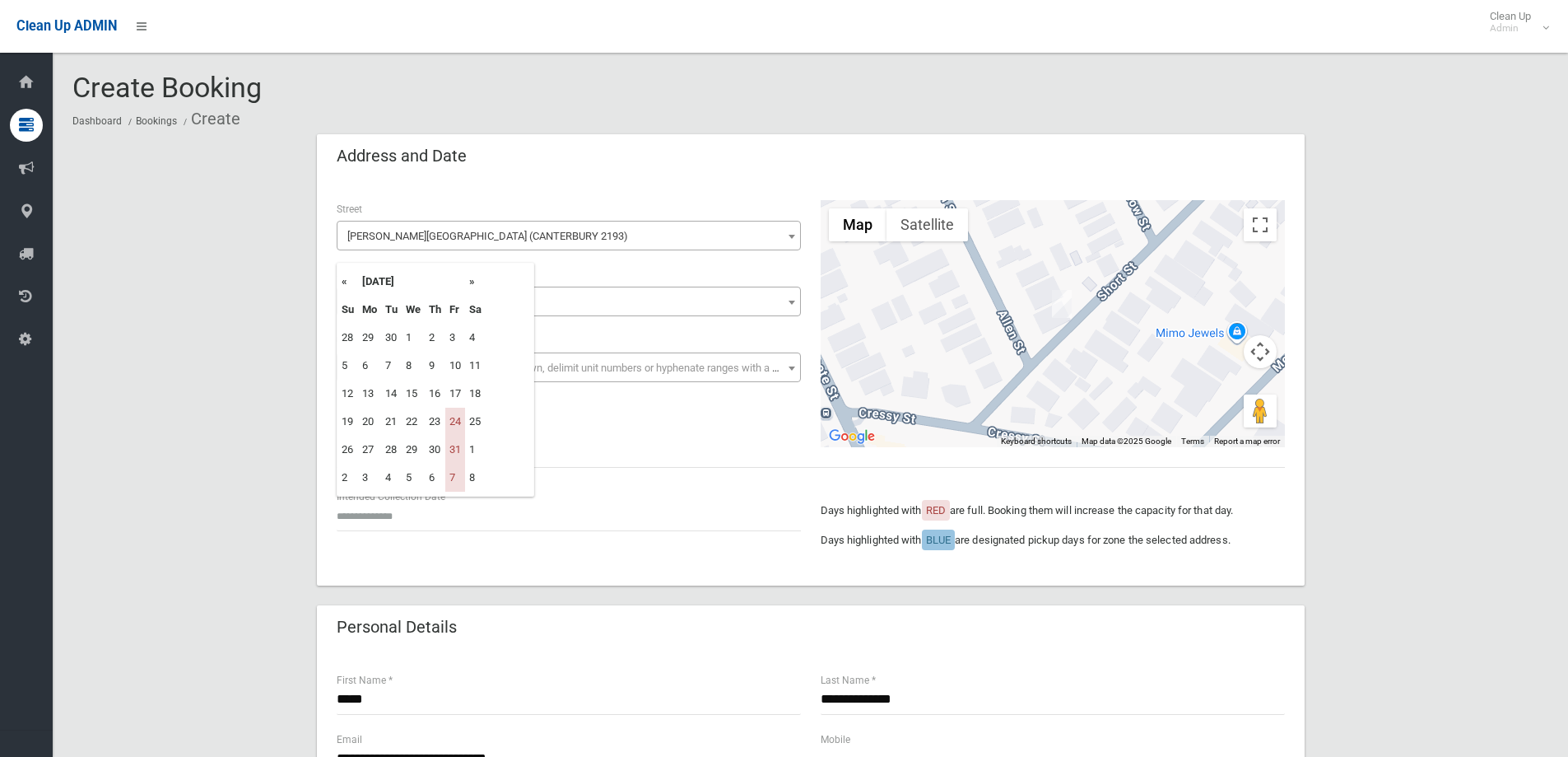
click at [472, 282] on th "»" at bounding box center [475, 282] width 21 height 28
click at [459, 388] on td "14" at bounding box center [456, 394] width 20 height 28
type input "**********"
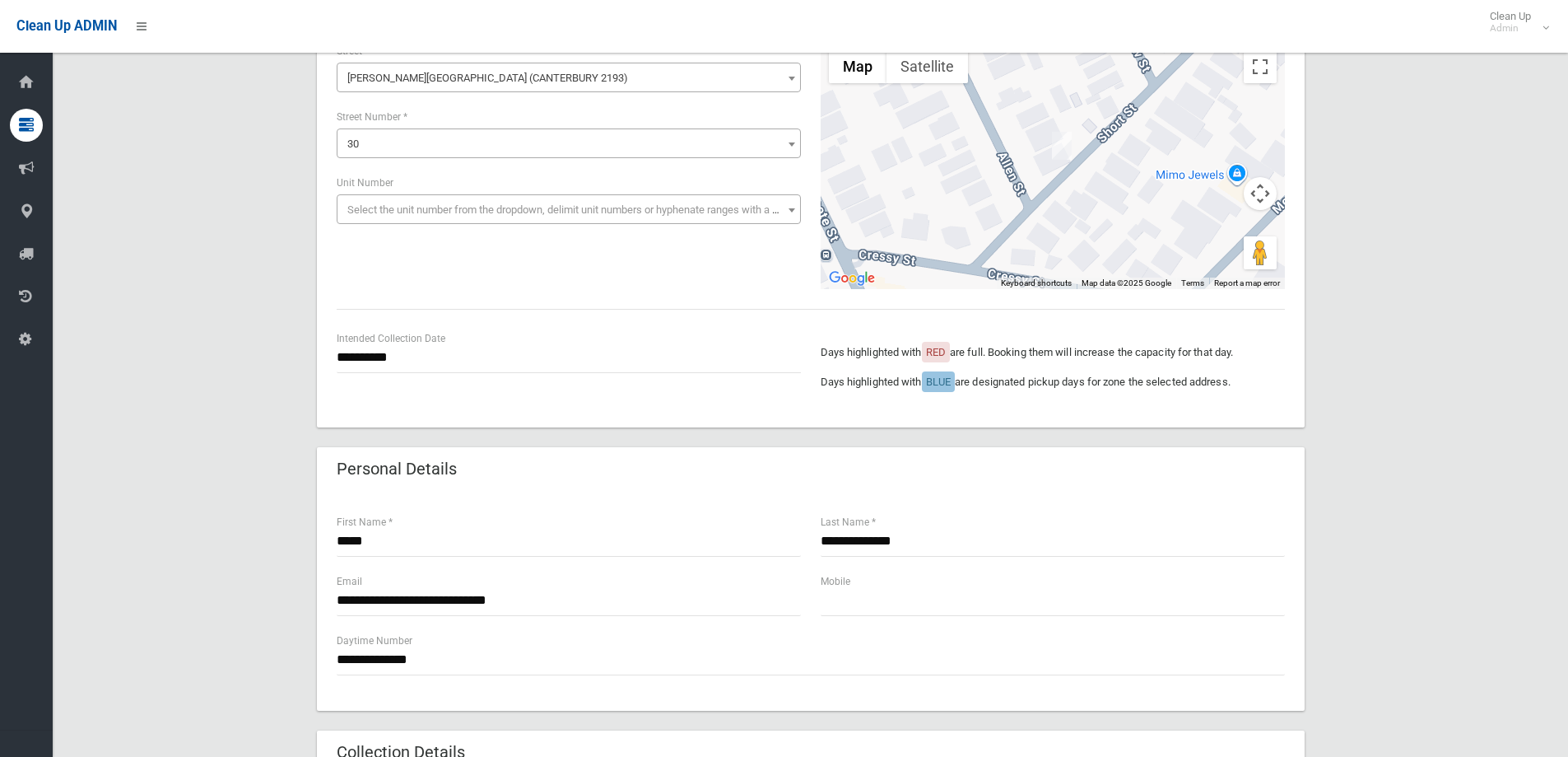
scroll to position [165, 0]
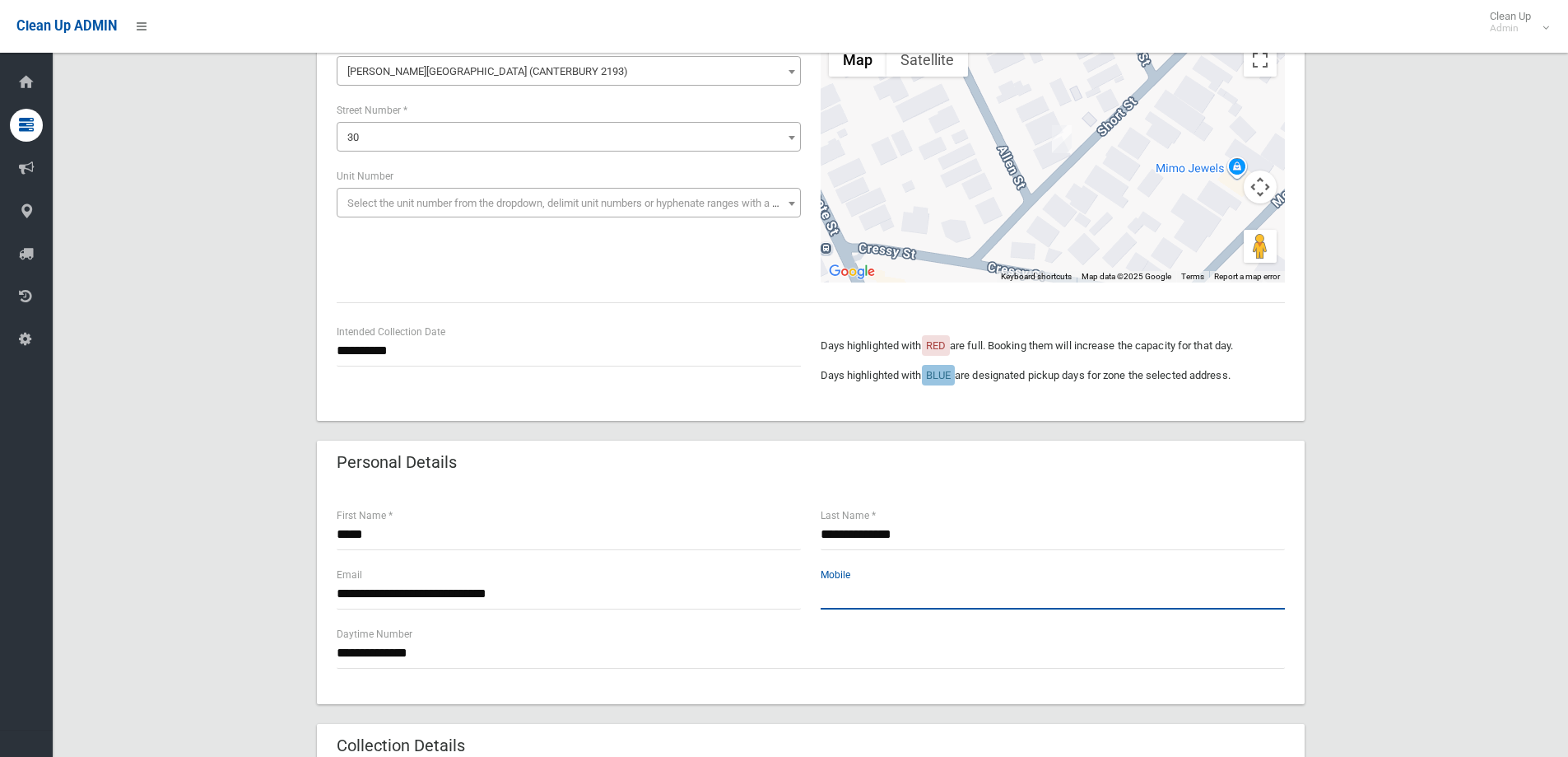
click at [868, 599] on input "text" at bounding box center [1052, 594] width 464 height 31
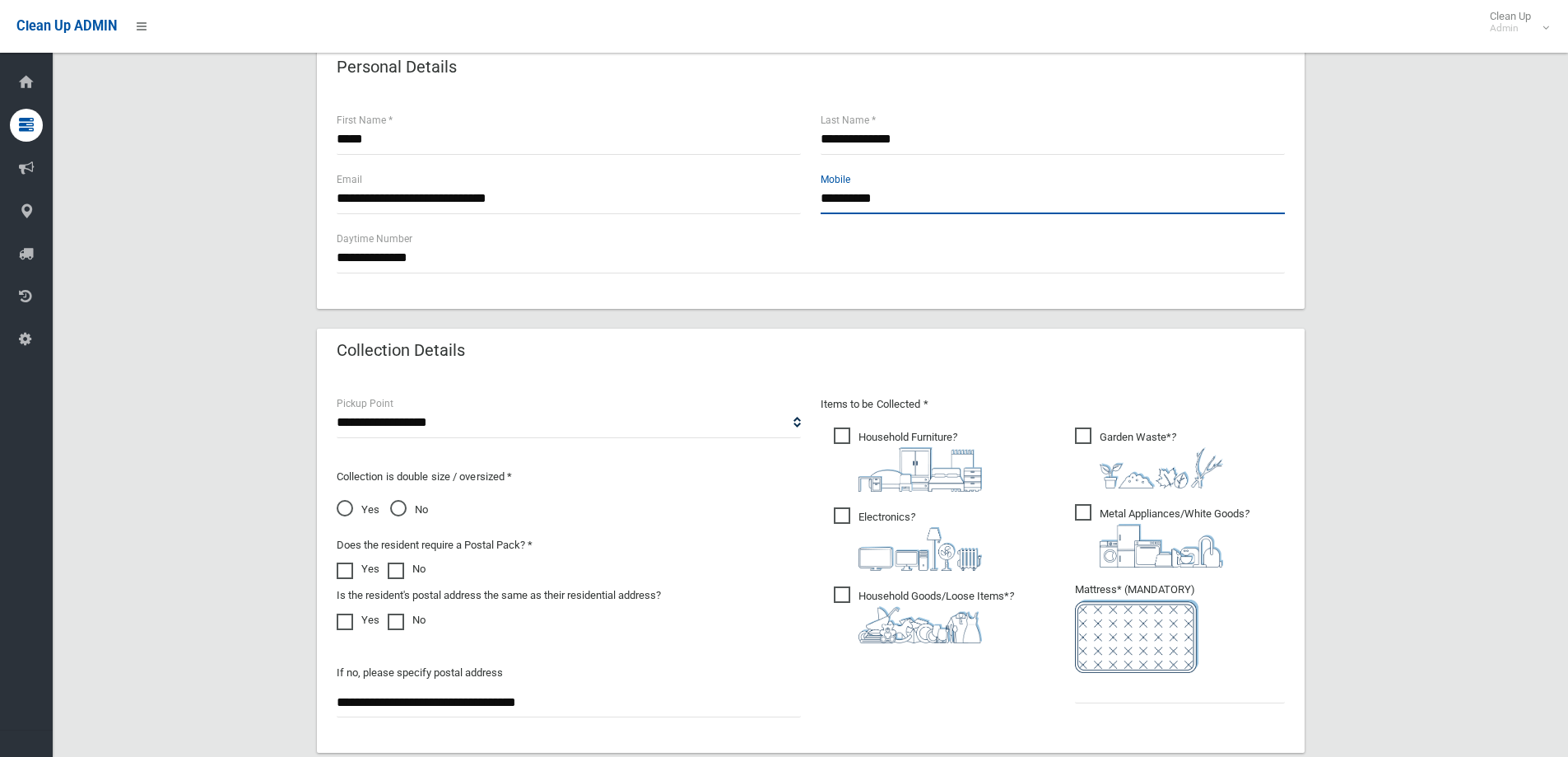
scroll to position [634, 0]
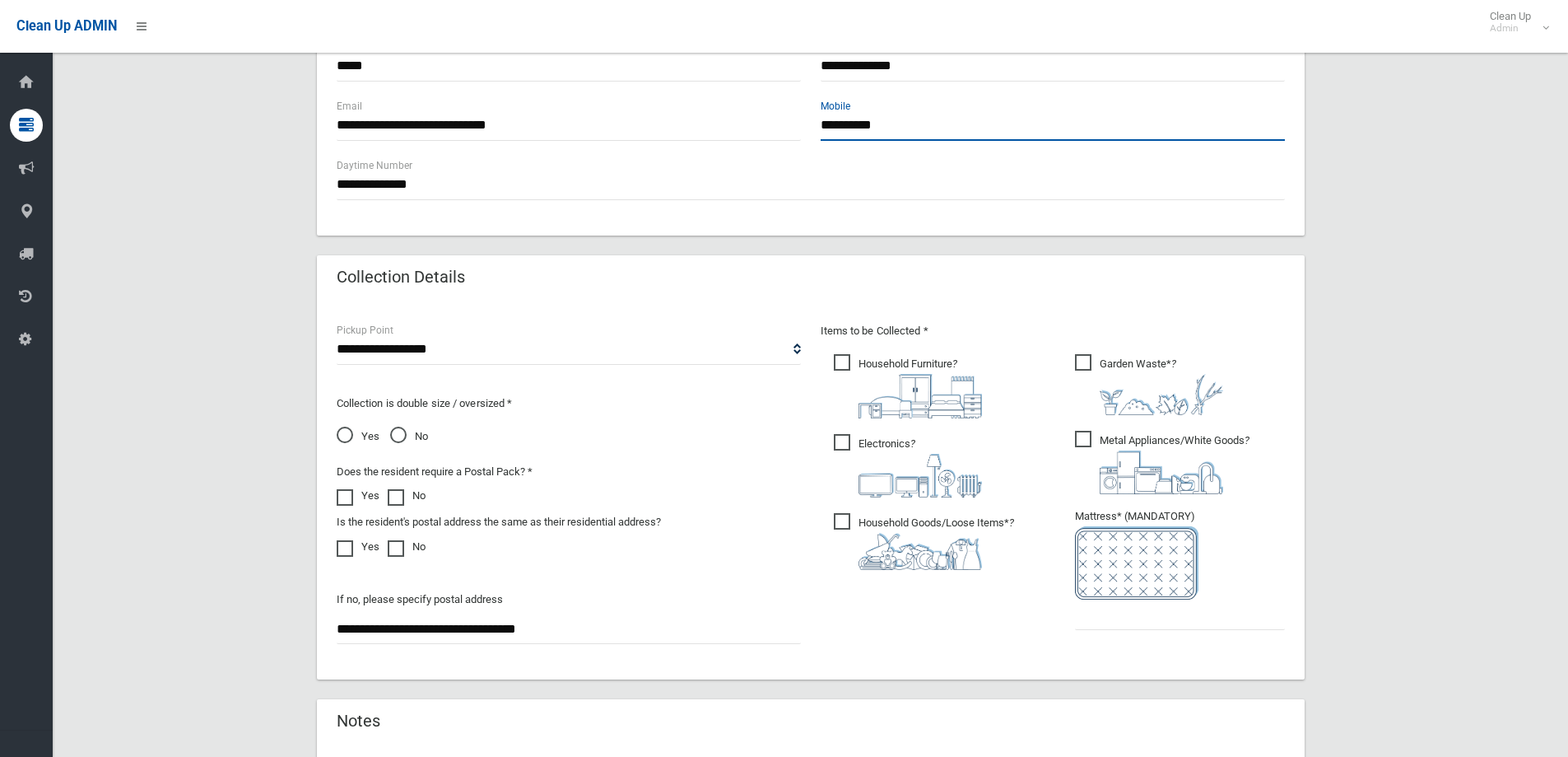
type input "**********"
click at [1174, 621] on input "text" at bounding box center [1180, 614] width 210 height 31
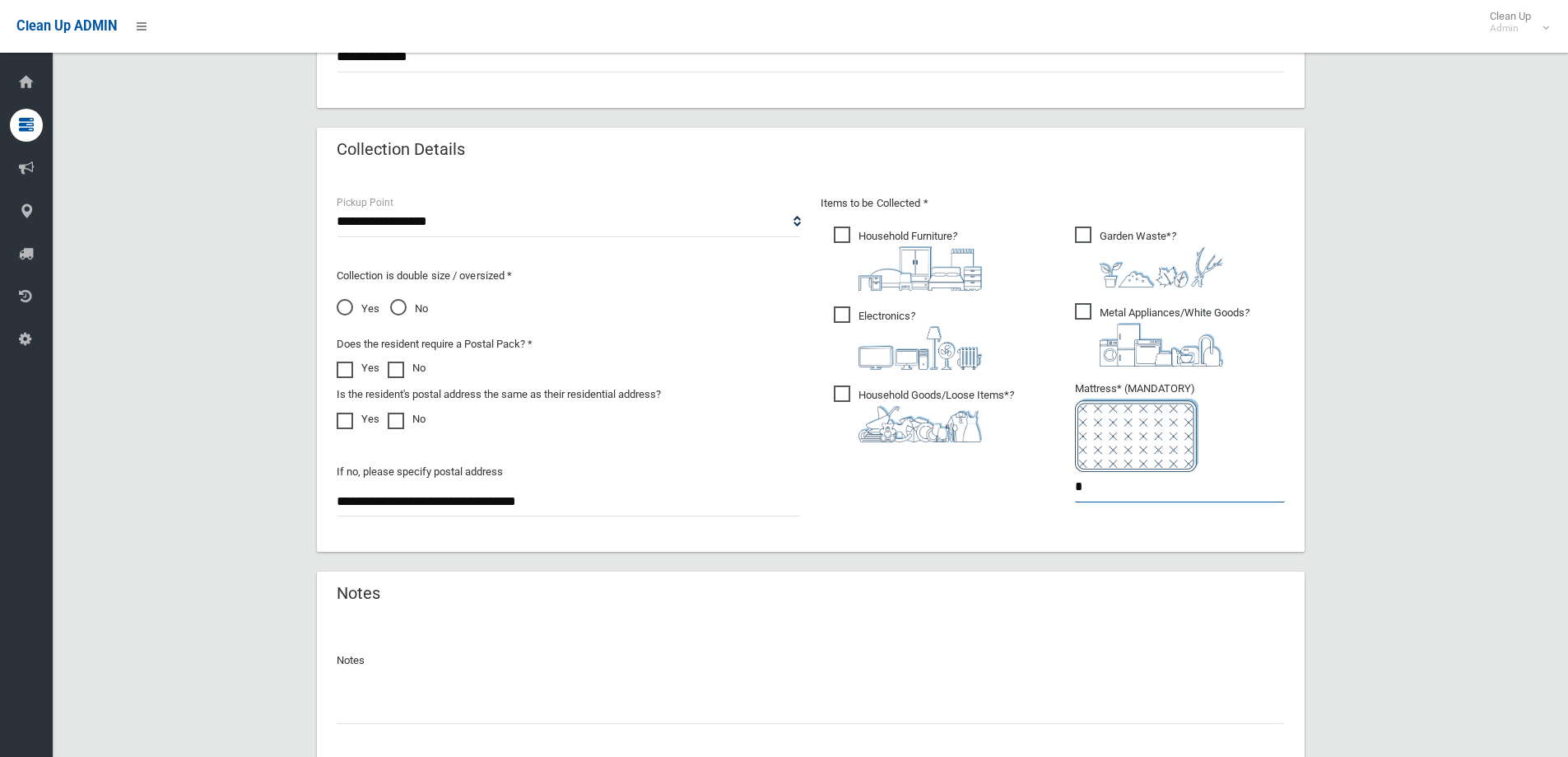
scroll to position [818, 0]
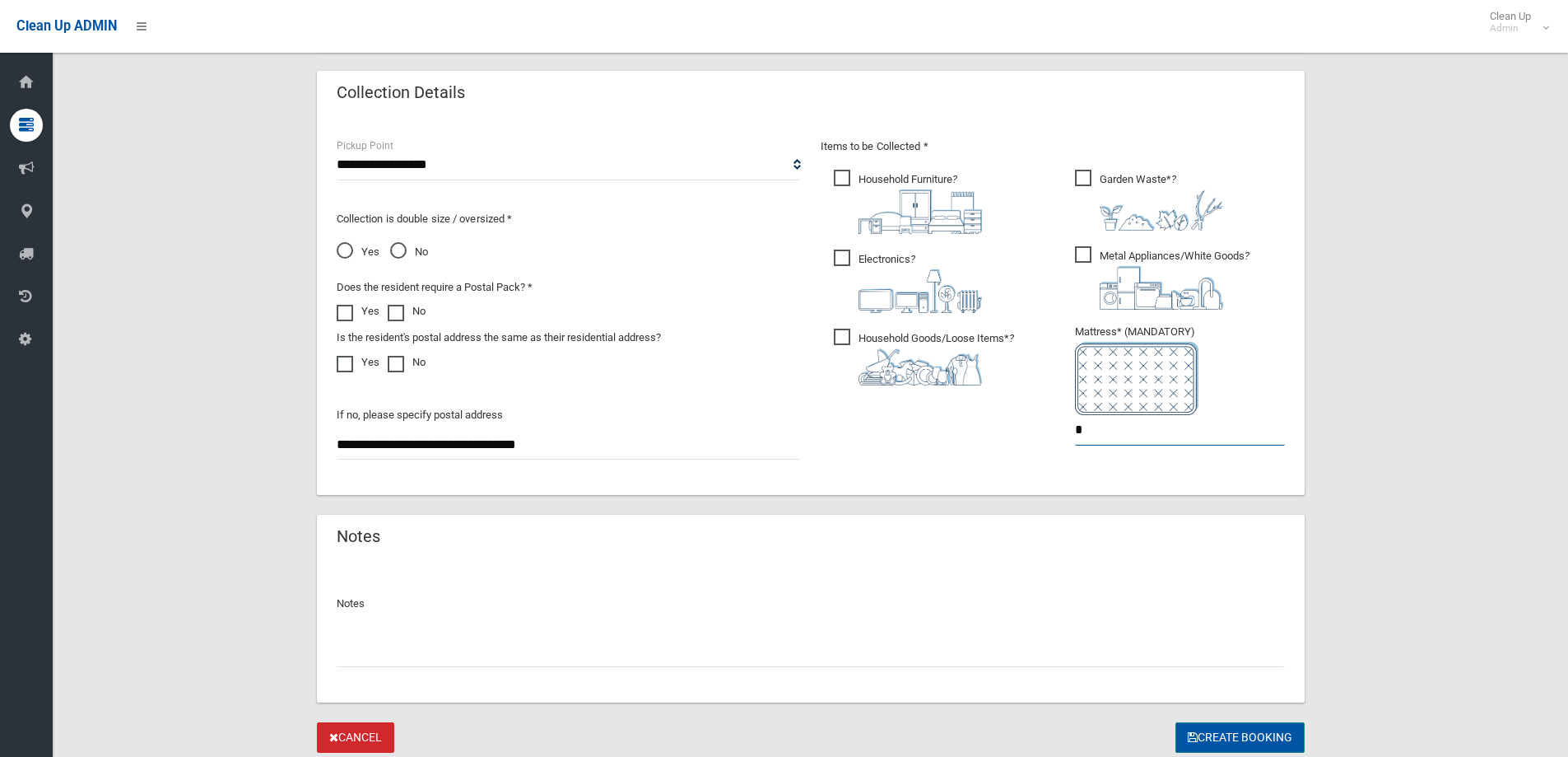
type input "*"
click at [1224, 737] on button "Create Booking" at bounding box center [1240, 738] width 129 height 31
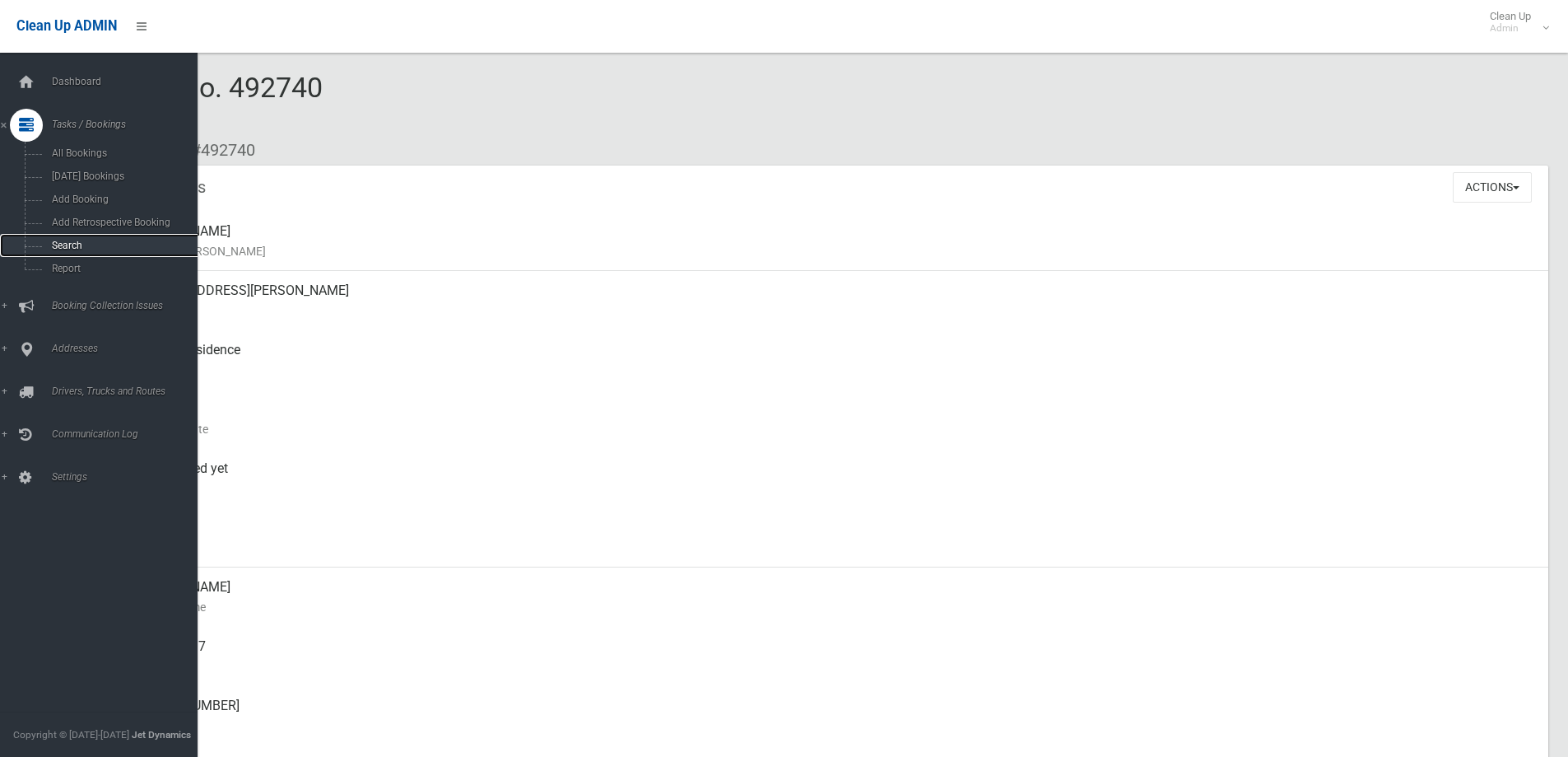
click at [82, 248] on span "Search" at bounding box center [121, 246] width 149 height 12
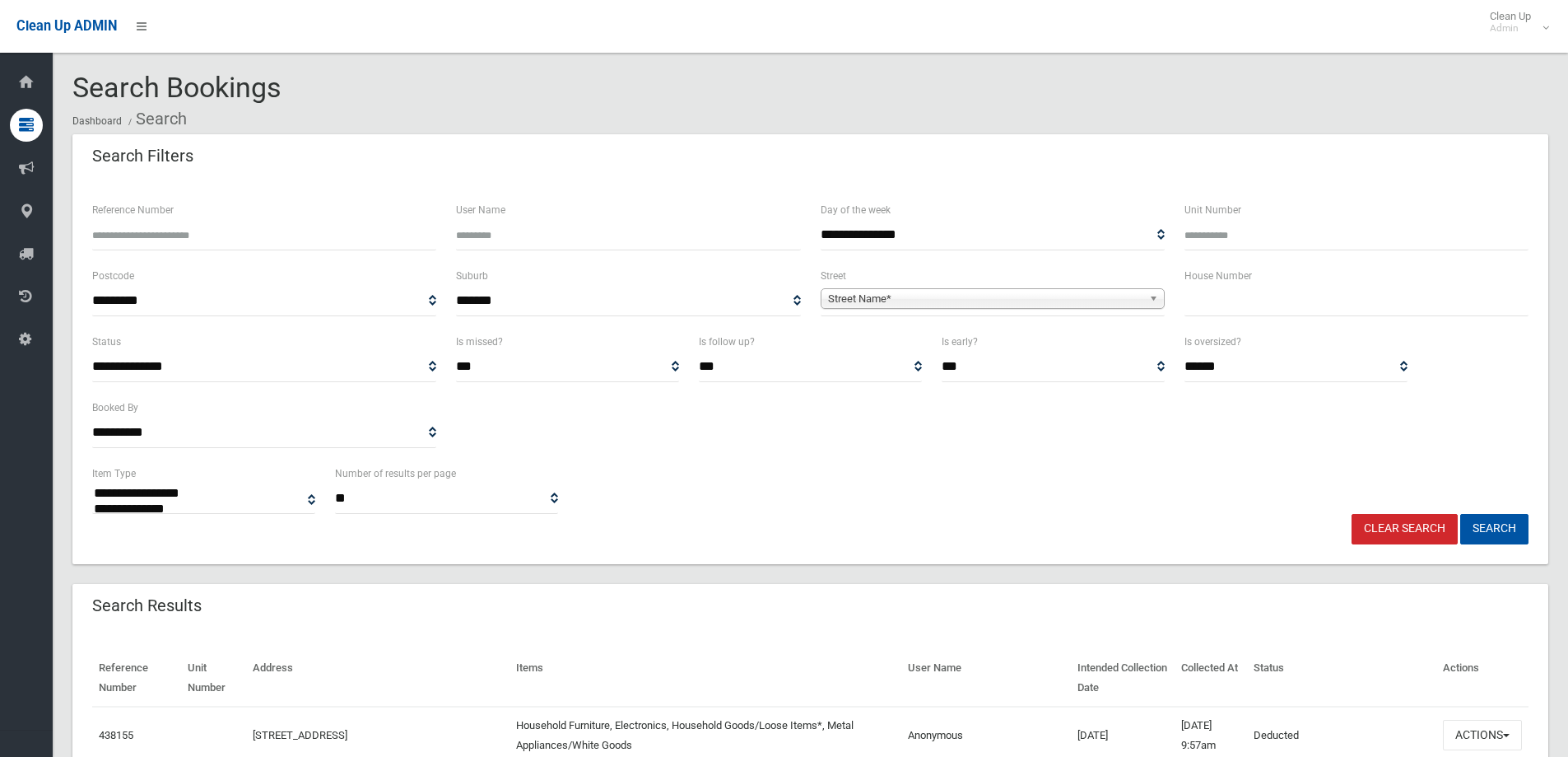
select select
click at [1276, 310] on input "text" at bounding box center [1356, 301] width 344 height 31
type input "*****"
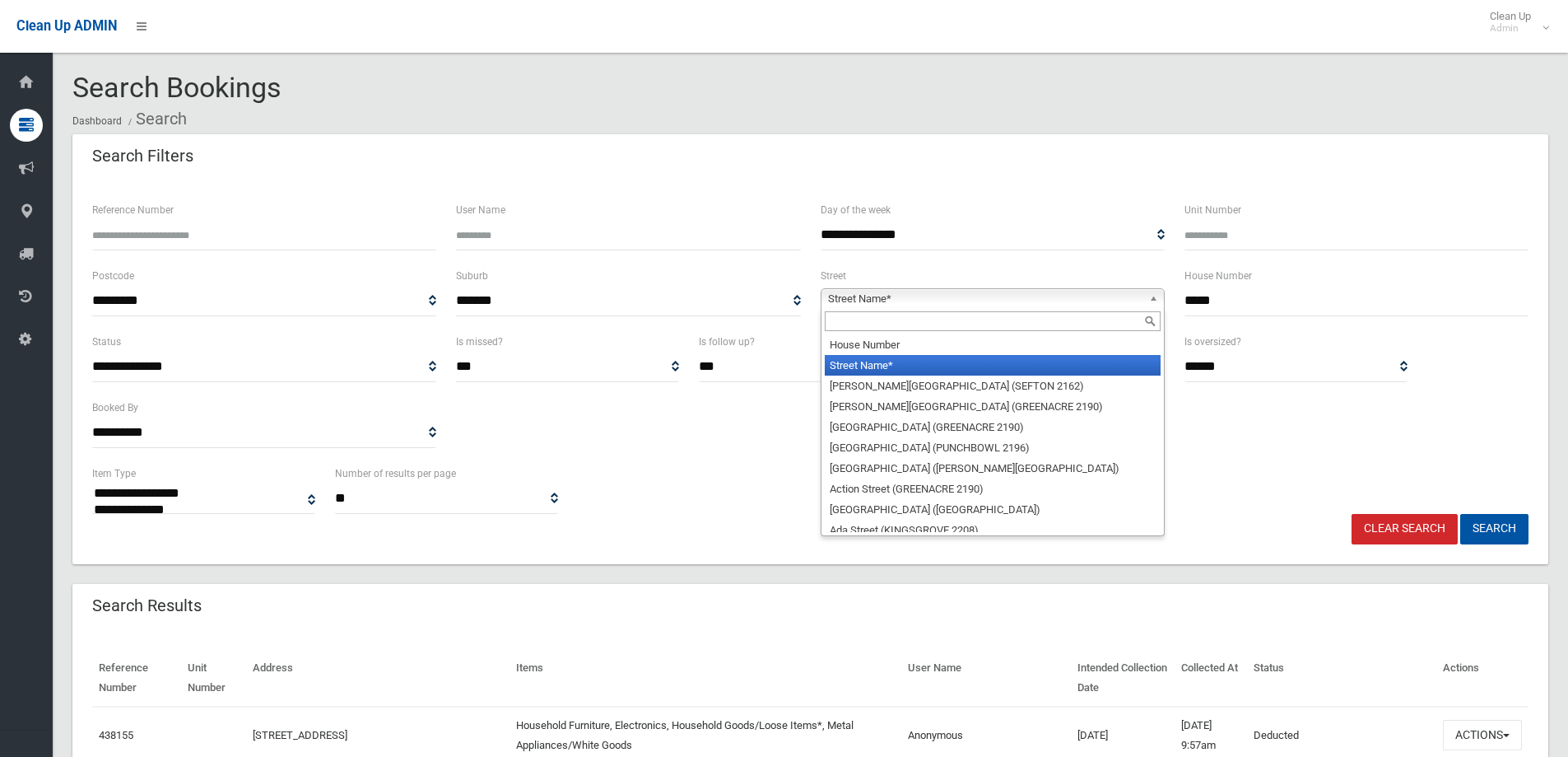
click at [1157, 297] on b at bounding box center [1156, 298] width 15 height 19
click at [1048, 323] on input "text" at bounding box center [992, 321] width 336 height 20
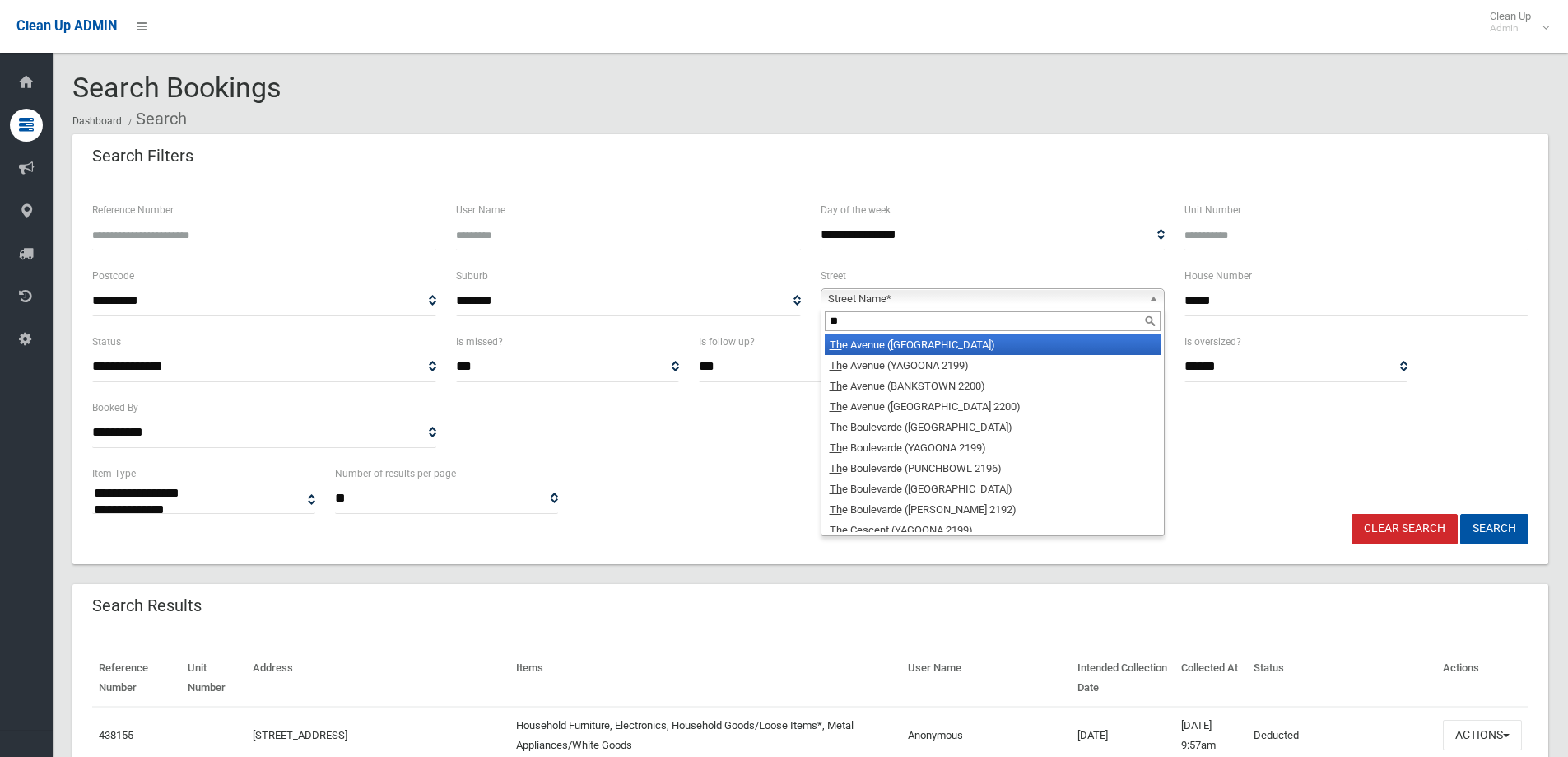
type input "*"
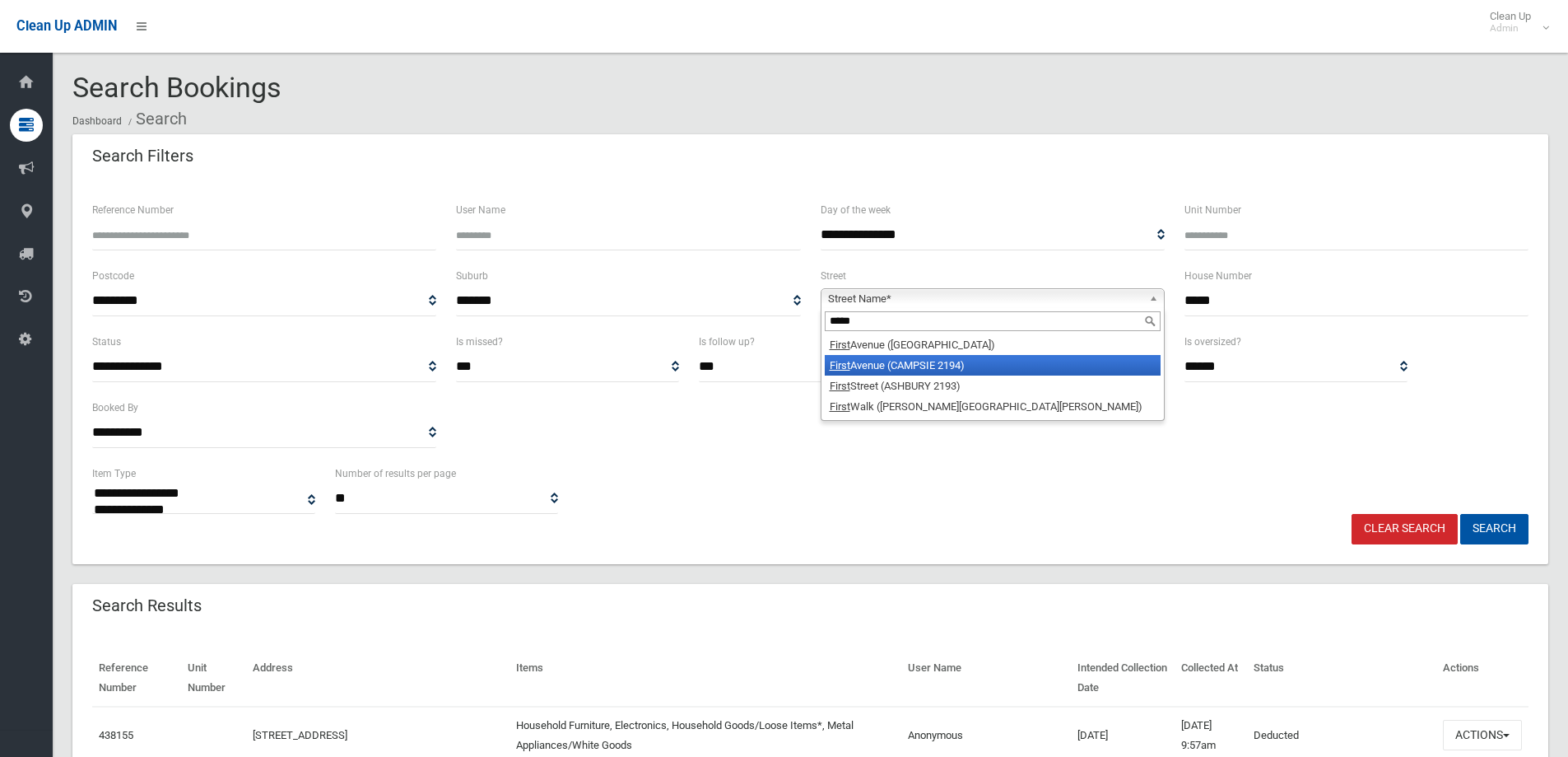
type input "*****"
click at [953, 363] on li "First Avenue (CAMPSIE 2194)" at bounding box center [992, 365] width 336 height 21
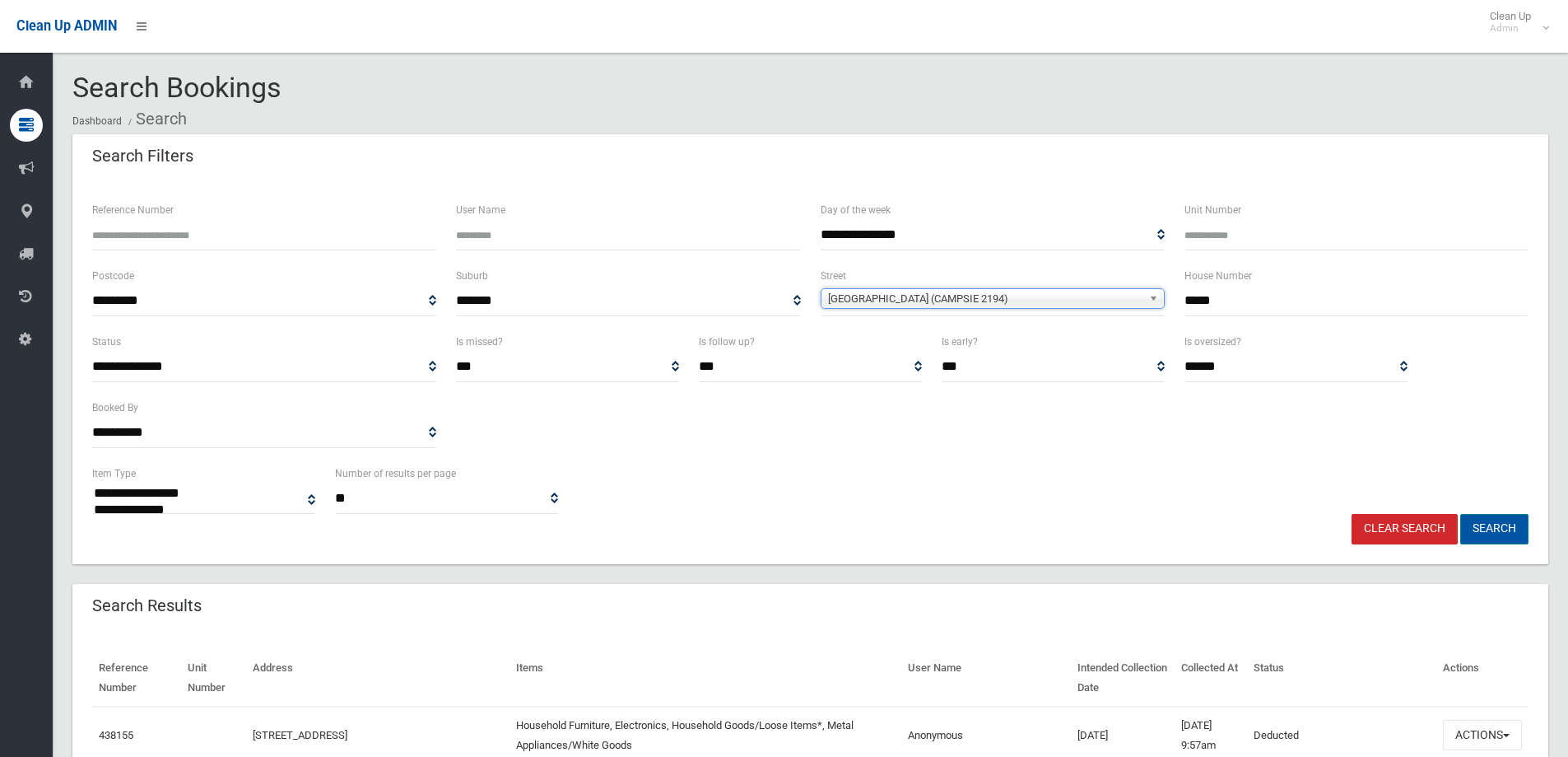
click at [1486, 524] on button "Search" at bounding box center [1495, 529] width 68 height 31
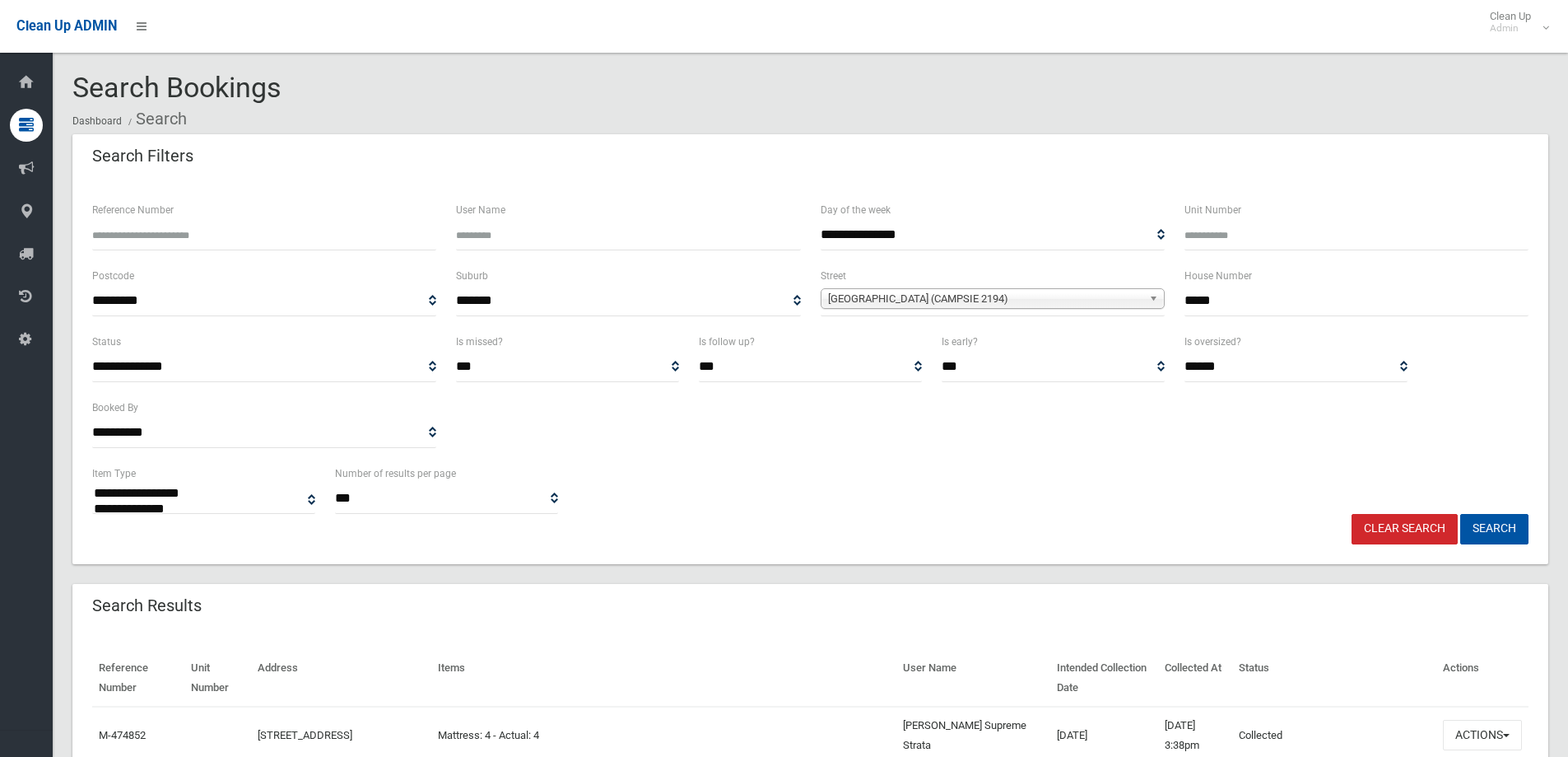
select select
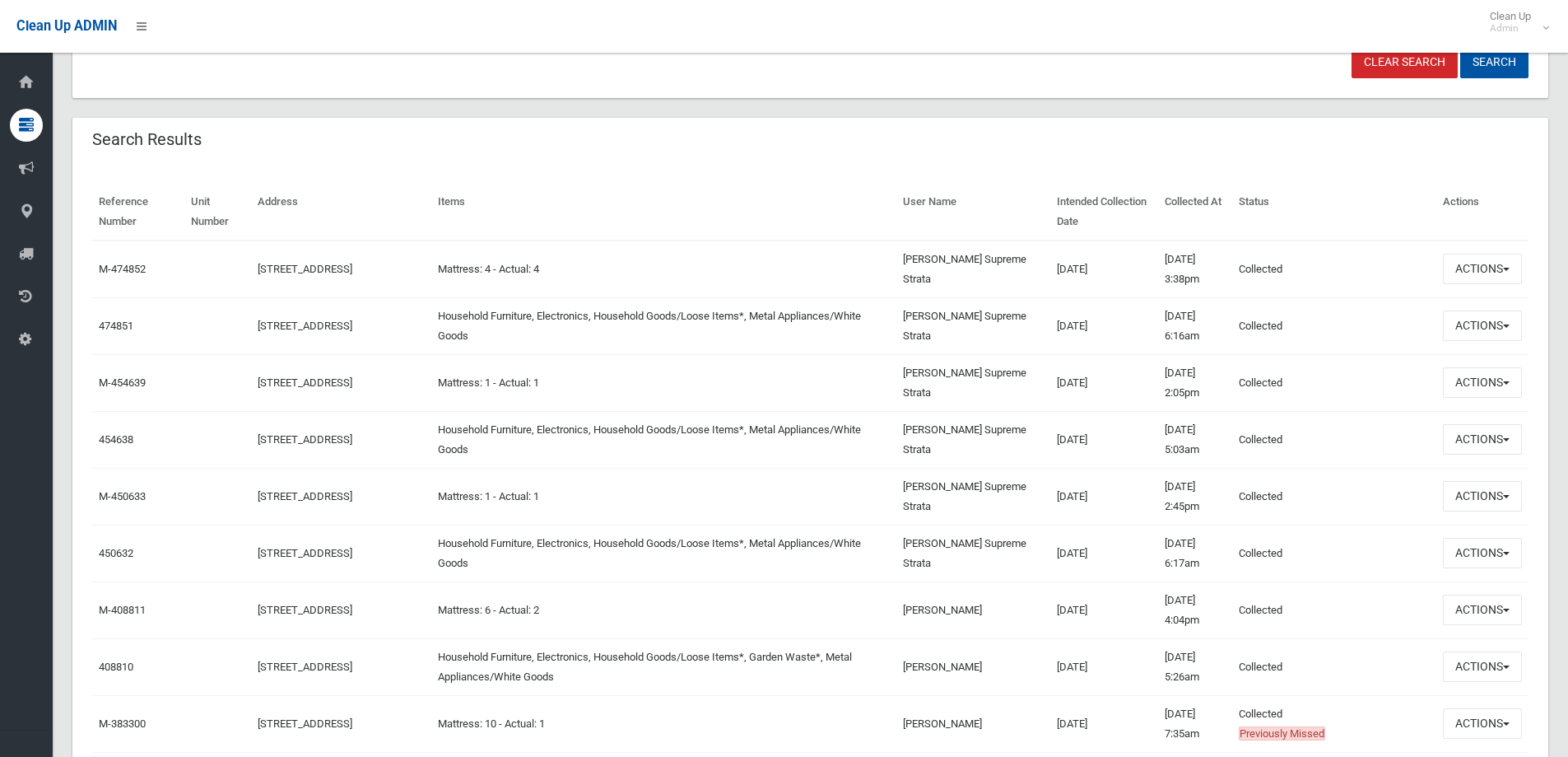
scroll to position [431, 0]
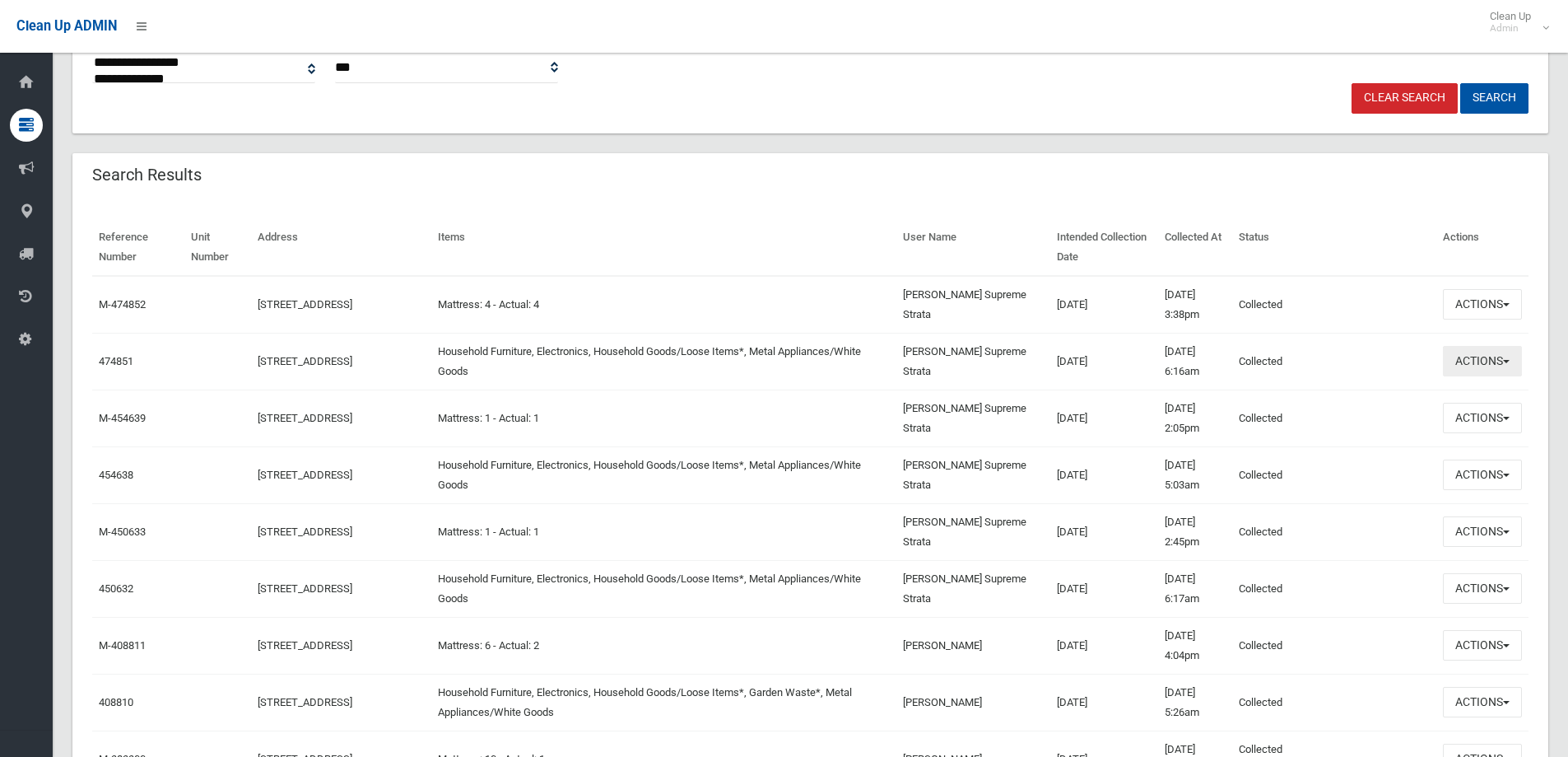
click at [1513, 358] on button "Actions" at bounding box center [1482, 361] width 79 height 31
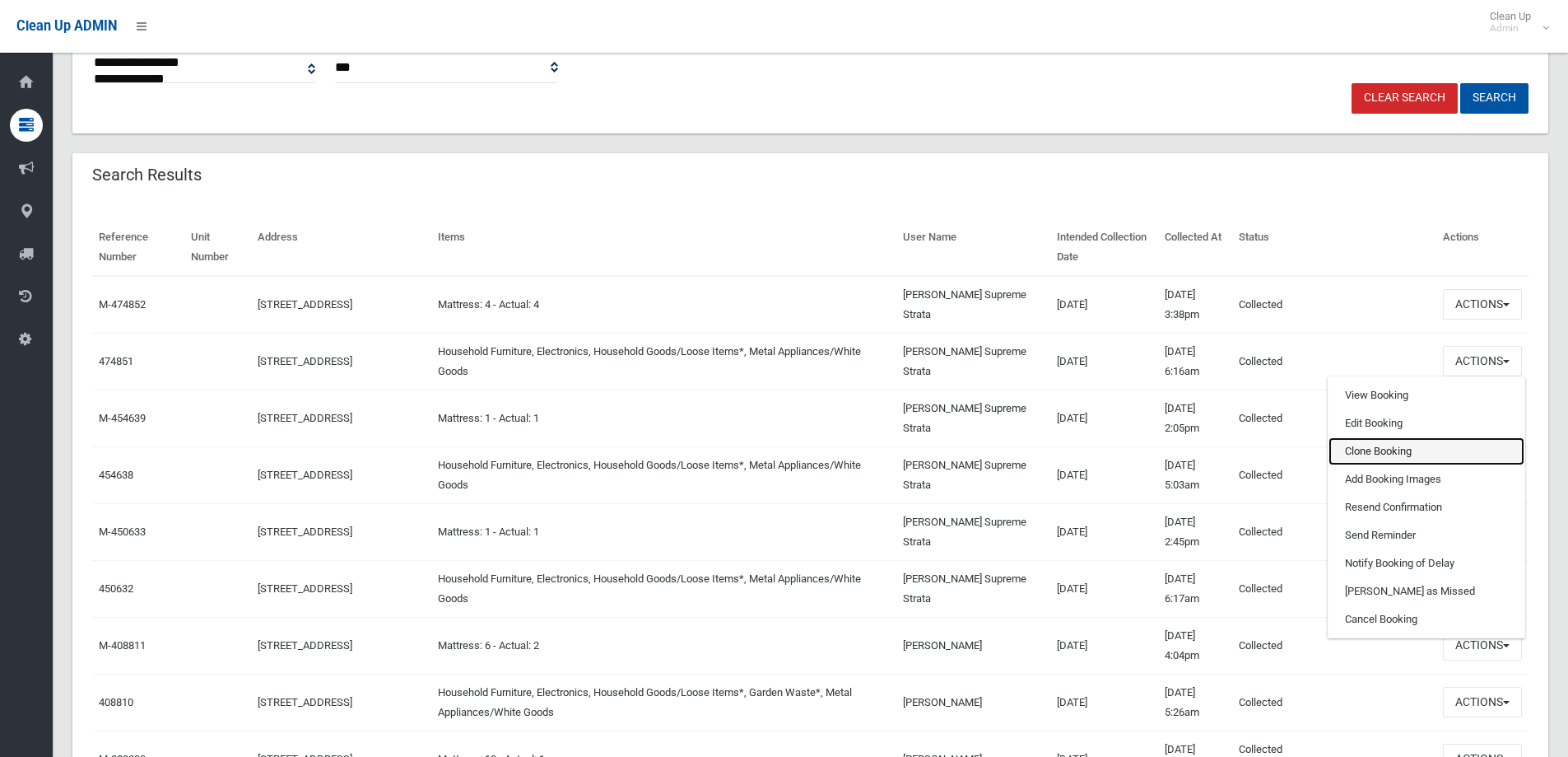
click at [1420, 449] on link "Clone Booking" at bounding box center [1426, 452] width 196 height 28
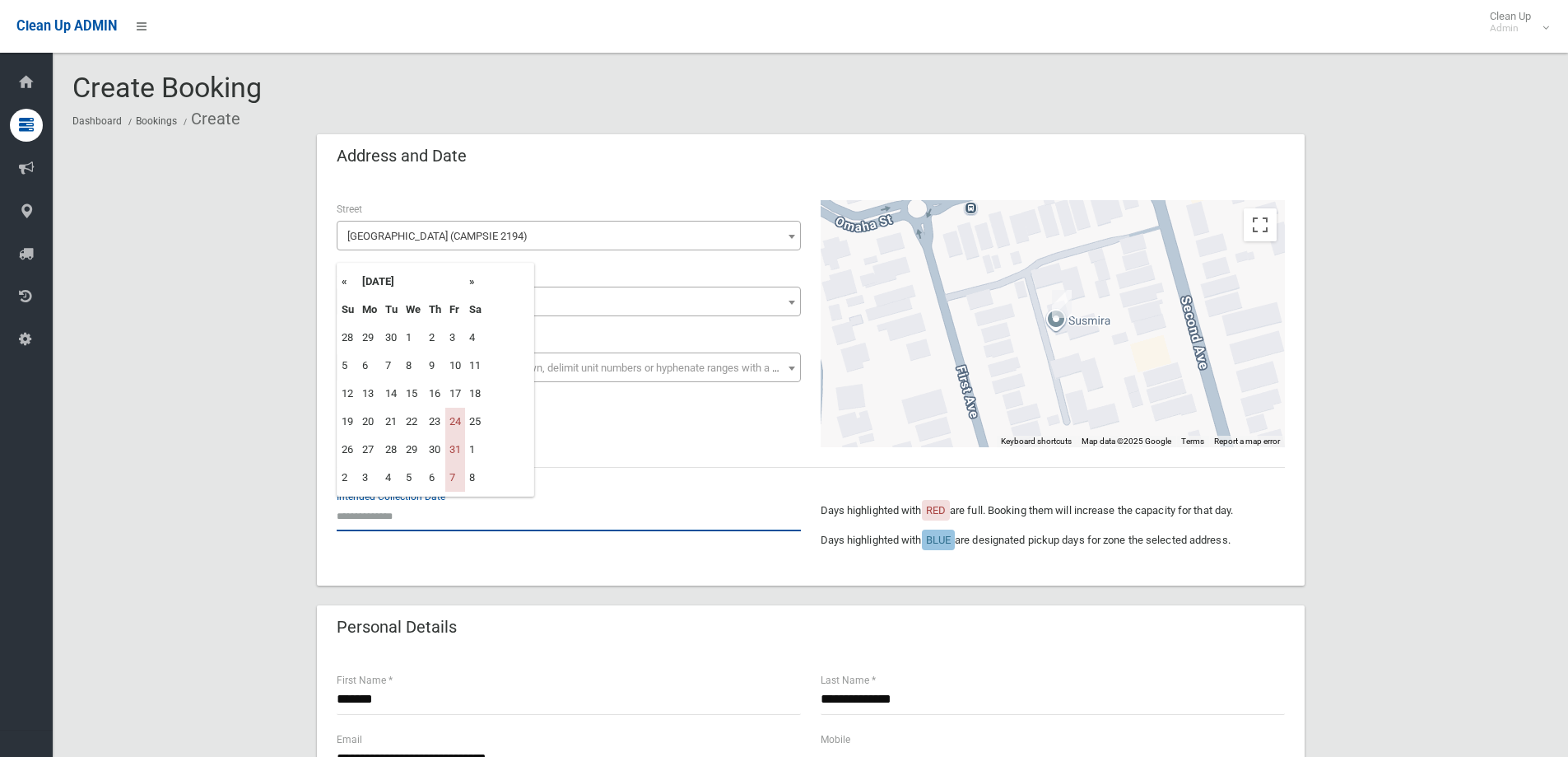
click at [390, 501] on input "text" at bounding box center [568, 516] width 464 height 31
click at [475, 278] on th "»" at bounding box center [475, 282] width 21 height 28
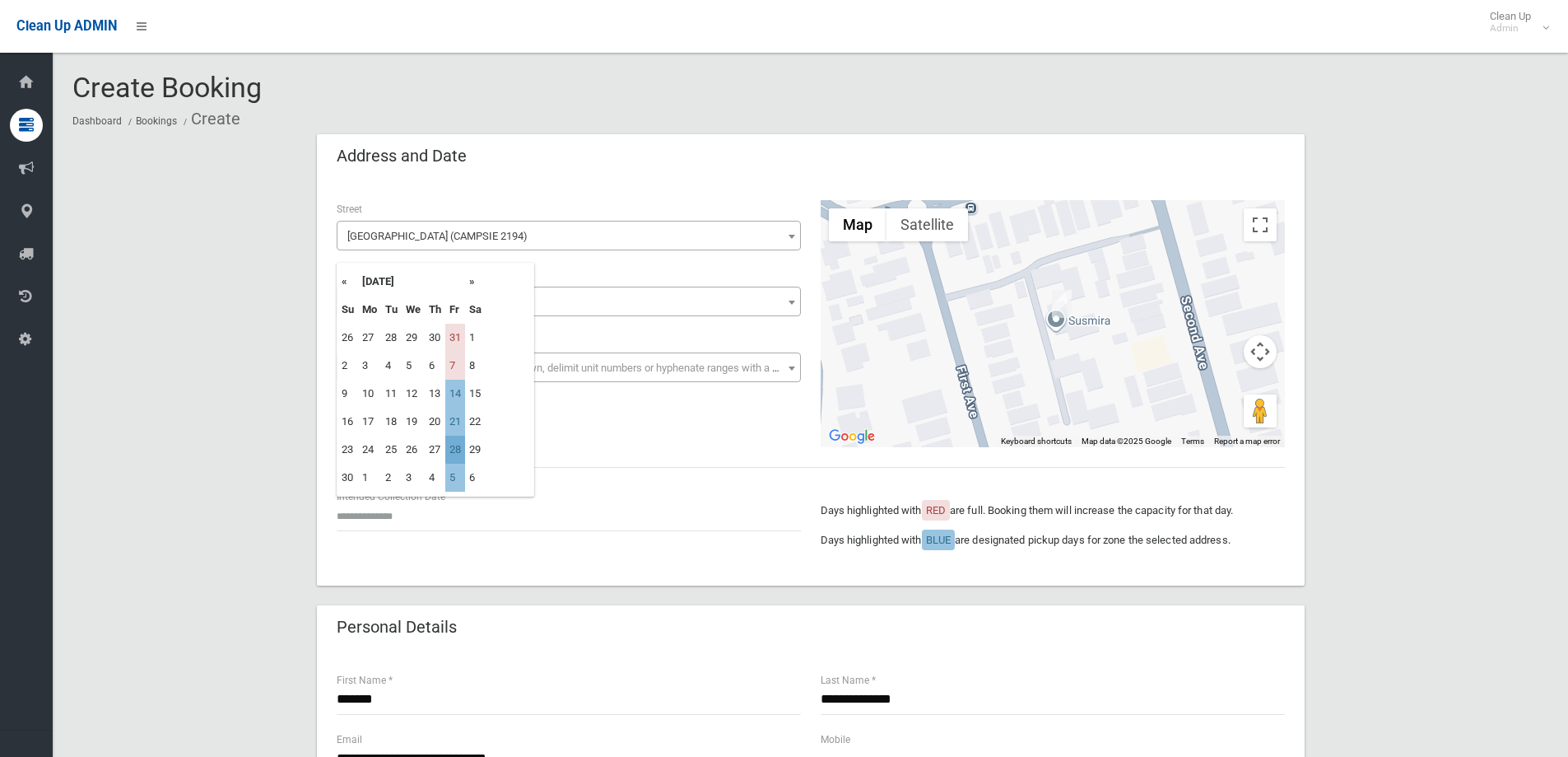
click at [457, 456] on td "28" at bounding box center [456, 450] width 20 height 28
type input "**********"
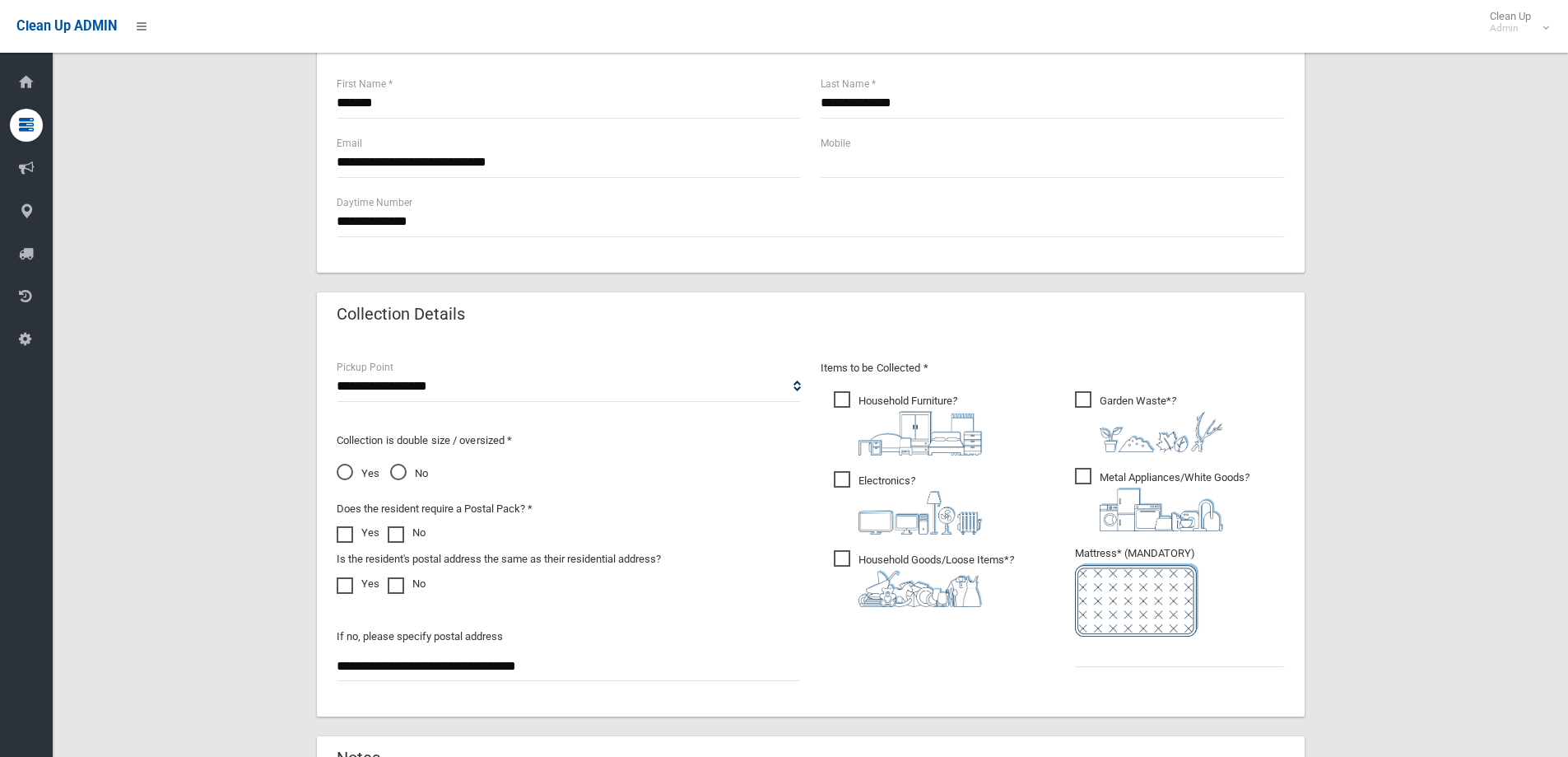
scroll to position [659, 0]
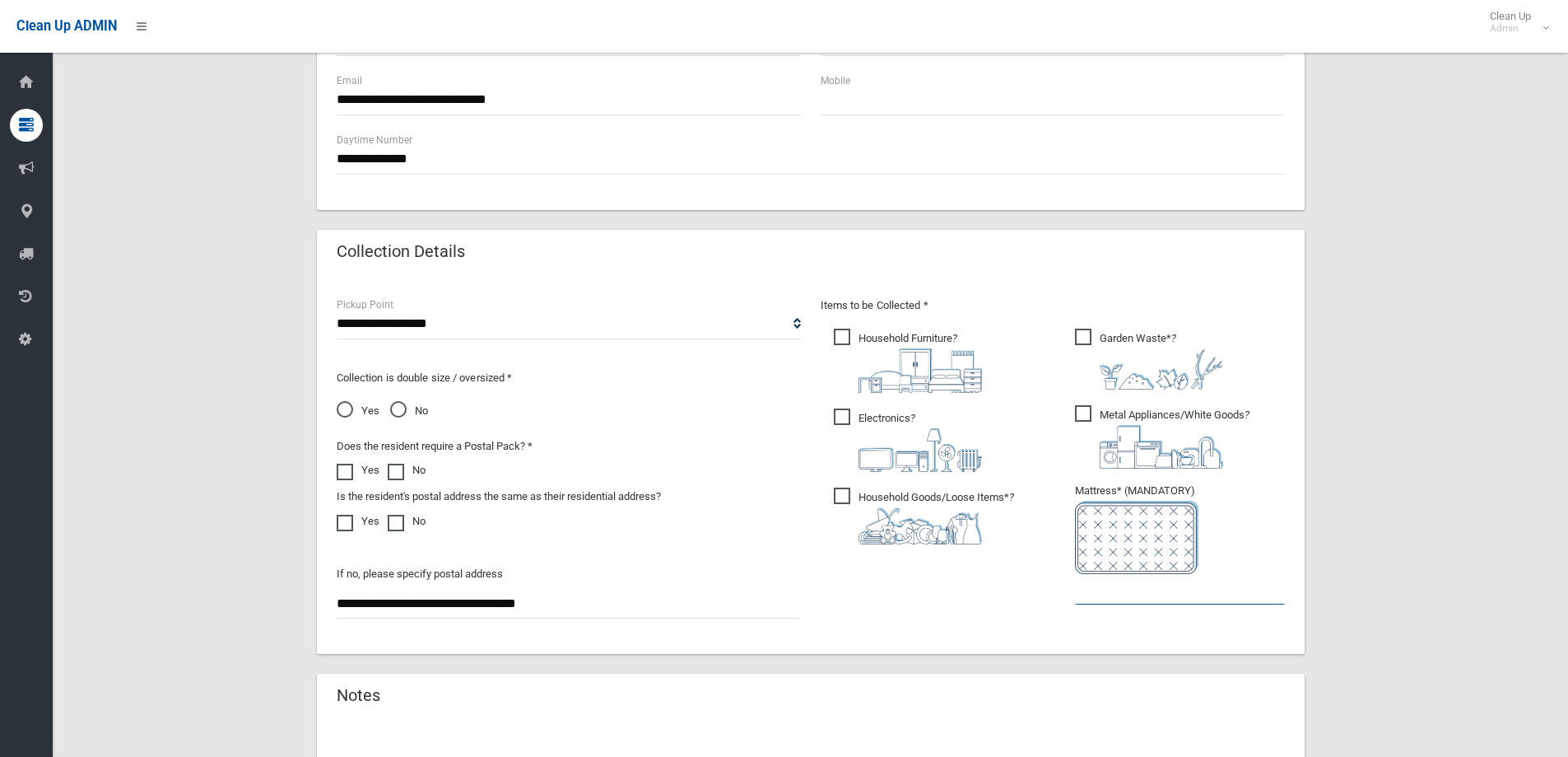
click at [1098, 599] on input "text" at bounding box center [1180, 589] width 210 height 31
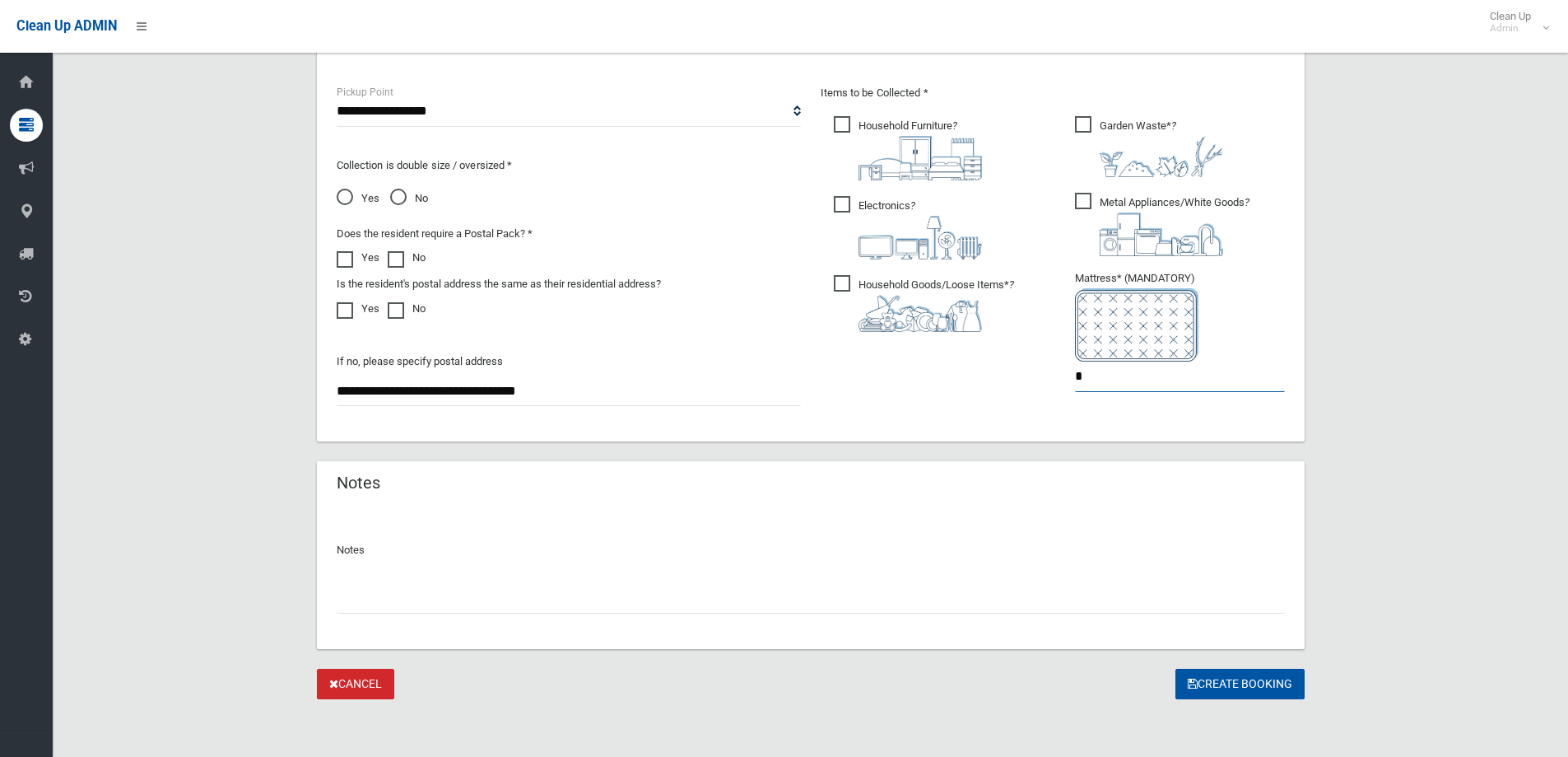
scroll to position [873, 0]
type input "*"
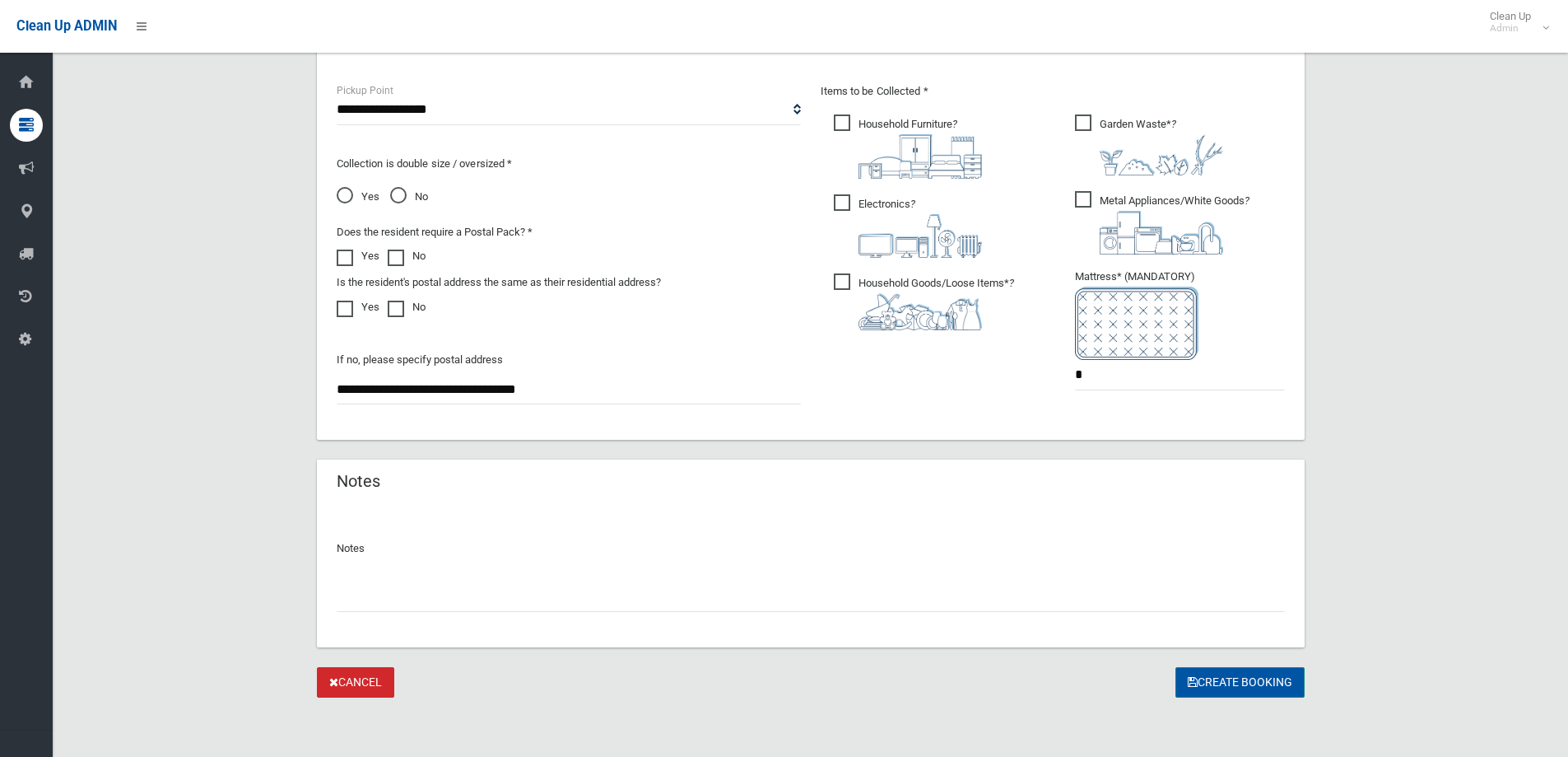
click at [1226, 685] on button "Create Booking" at bounding box center [1240, 682] width 129 height 31
